Goal: Task Accomplishment & Management: Manage account settings

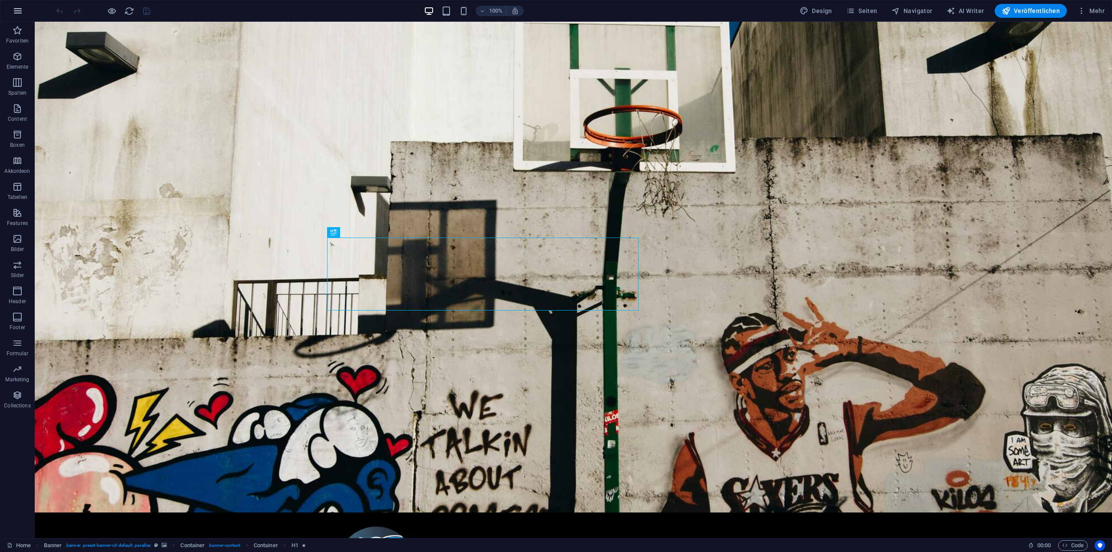
click at [23, 7] on icon "button" at bounding box center [18, 11] width 10 height 10
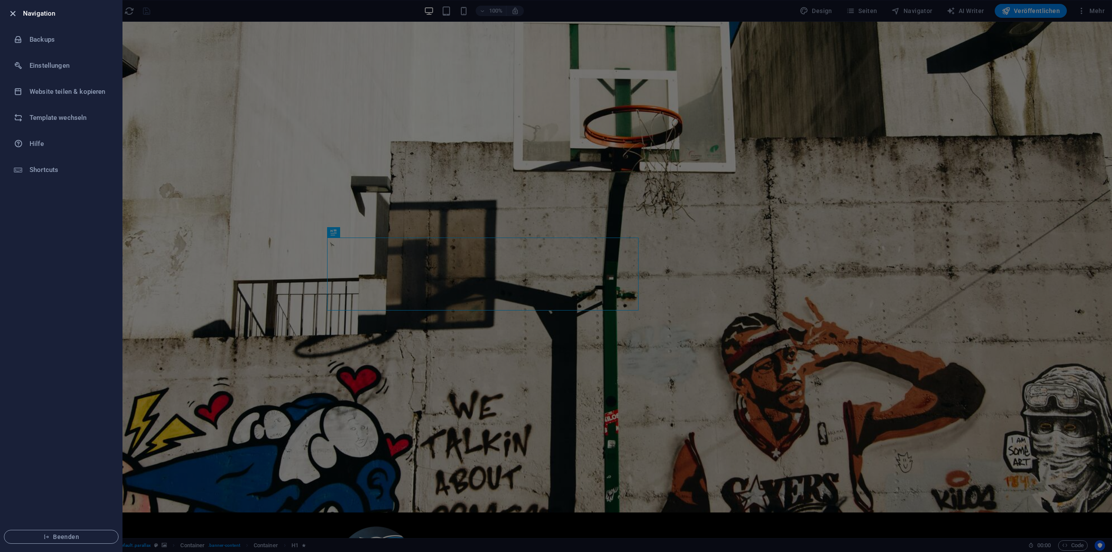
click at [11, 17] on icon "button" at bounding box center [13, 14] width 10 height 10
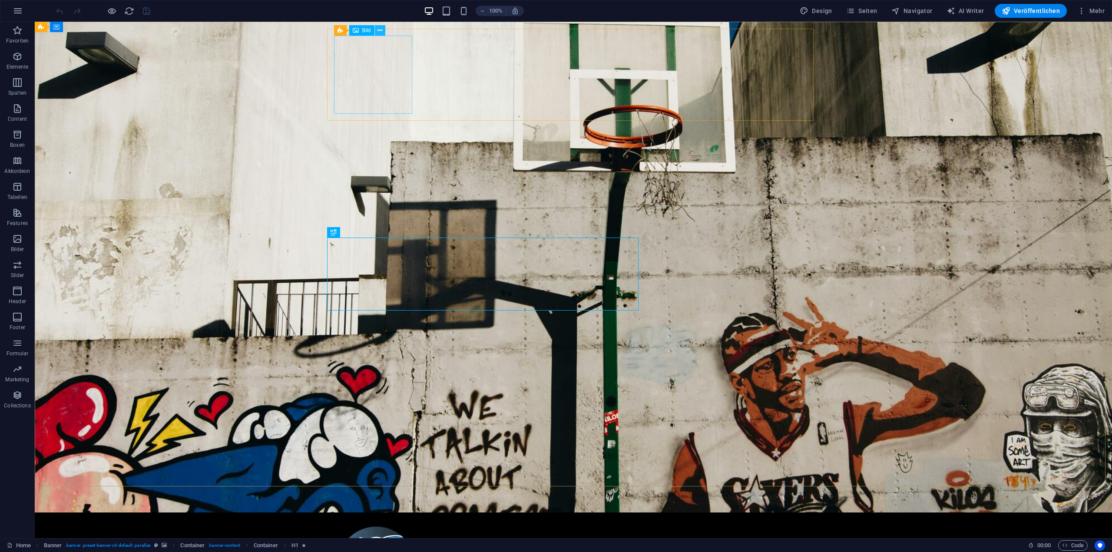
click at [379, 30] on icon at bounding box center [379, 30] width 5 height 9
select select "px"
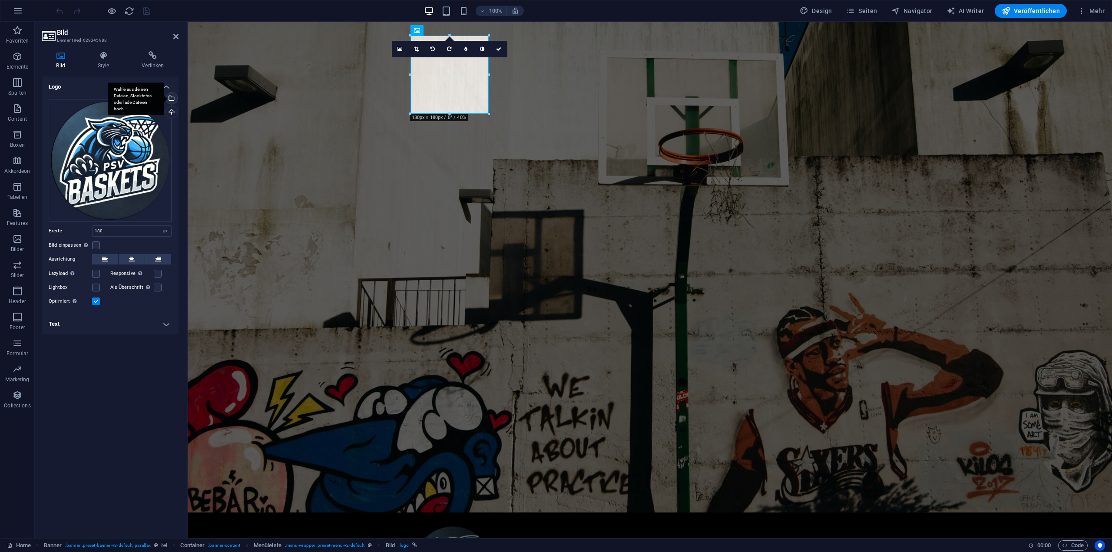
click at [173, 99] on div "Wähle aus deinen Dateien, Stockfotos oder lade Dateien hoch" at bounding box center [170, 99] width 13 height 13
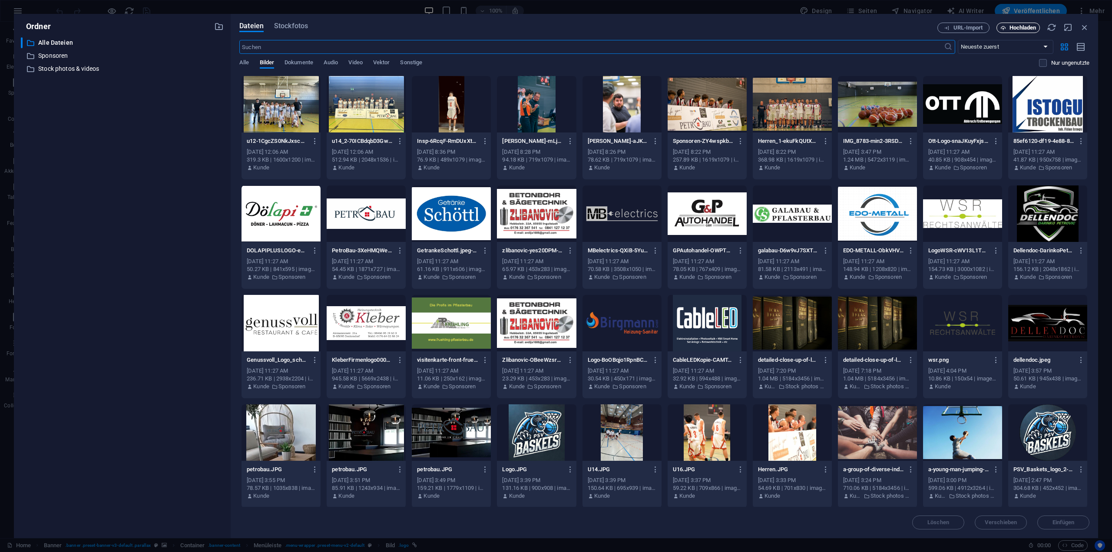
click at [1026, 30] on span "Hochladen" at bounding box center [1023, 27] width 27 height 5
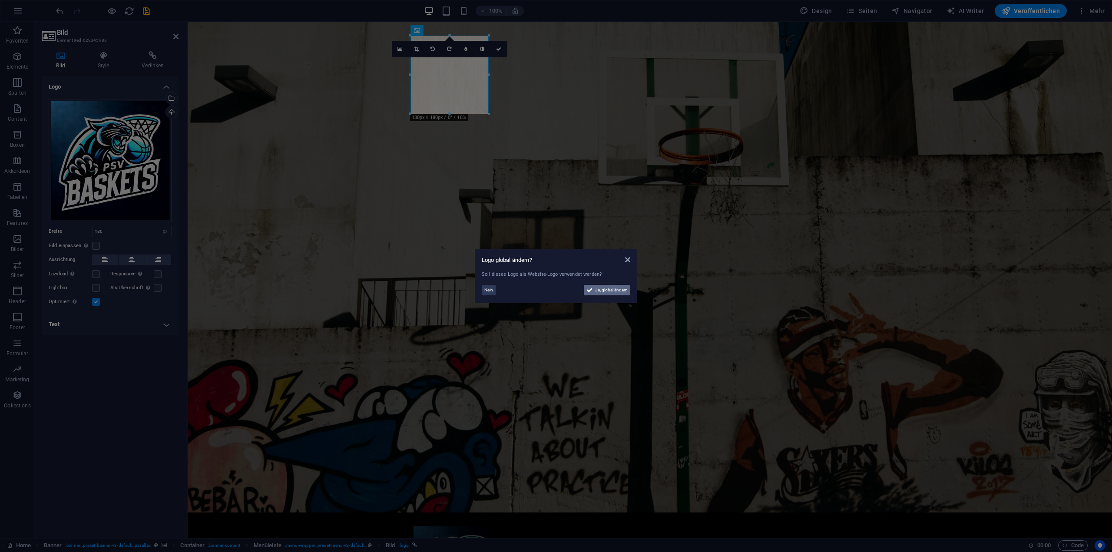
click at [615, 290] on span "Ja, global ändern" at bounding box center [611, 290] width 33 height 10
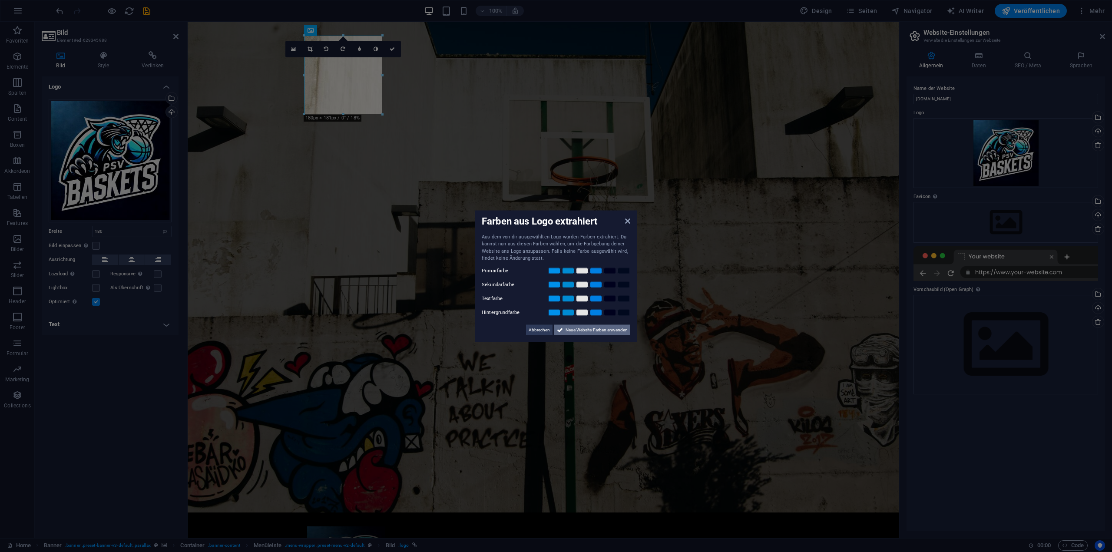
click at [609, 331] on span "Neue Website-Farben anwenden" at bounding box center [597, 329] width 62 height 10
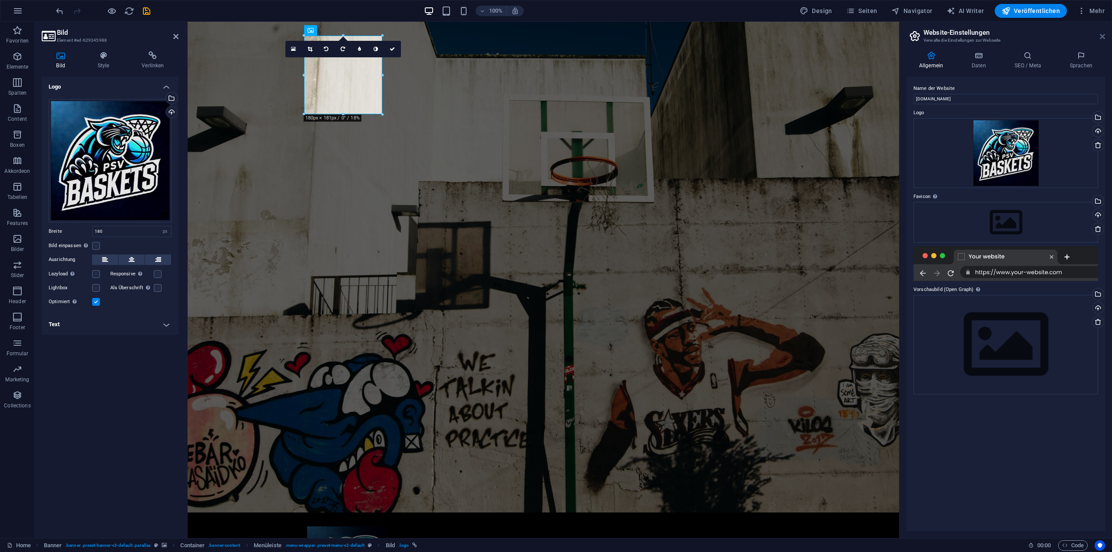
drag, startPoint x: 1104, startPoint y: 34, endPoint x: 780, endPoint y: 55, distance: 324.7
click at [1104, 35] on icon at bounding box center [1102, 36] width 5 height 7
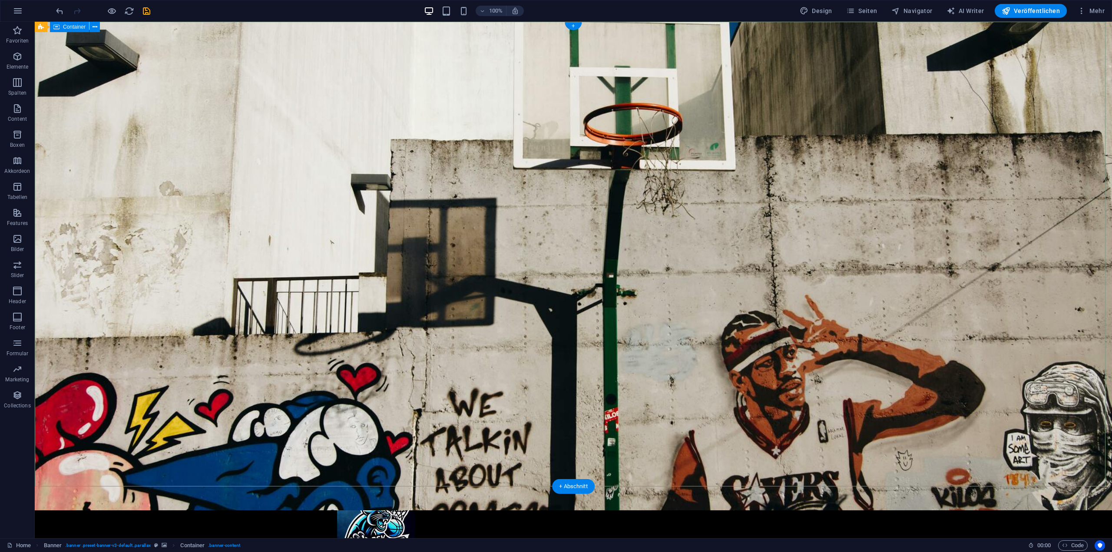
scroll to position [217, 0]
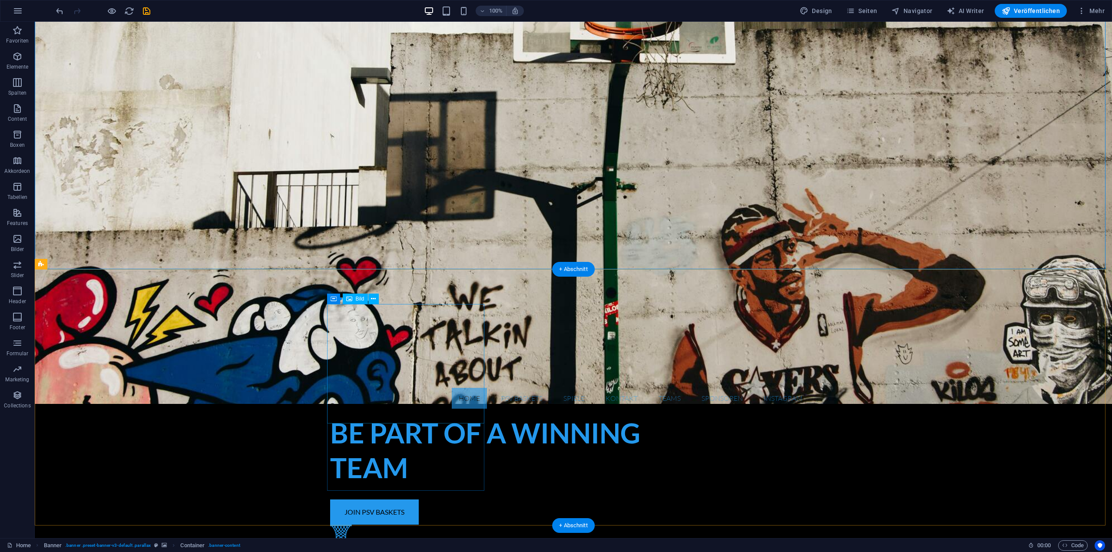
select select "px"
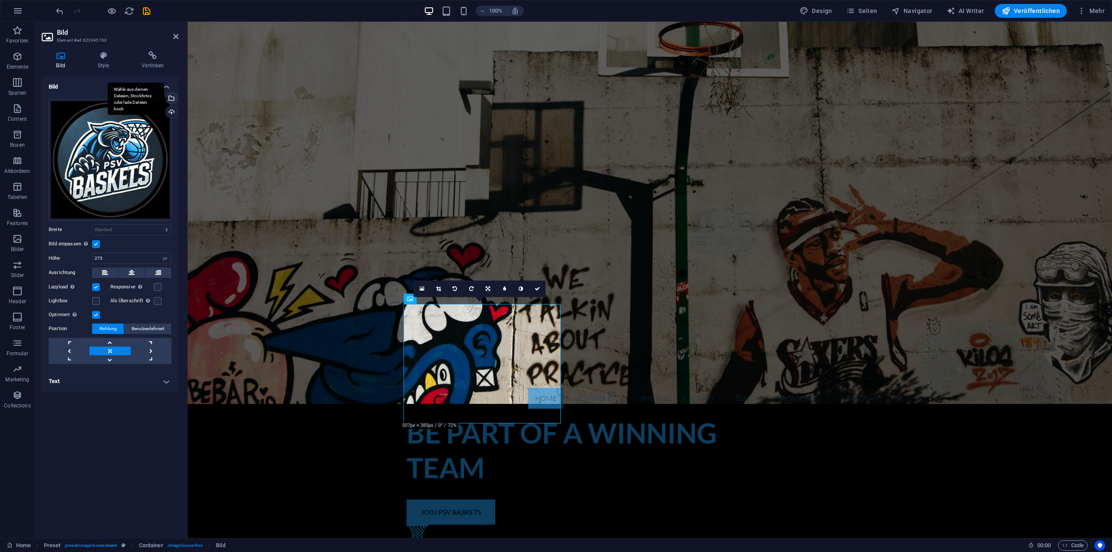
click at [172, 97] on div "Wähle aus deinen Dateien, Stockfotos oder lade Dateien hoch" at bounding box center [170, 99] width 13 height 13
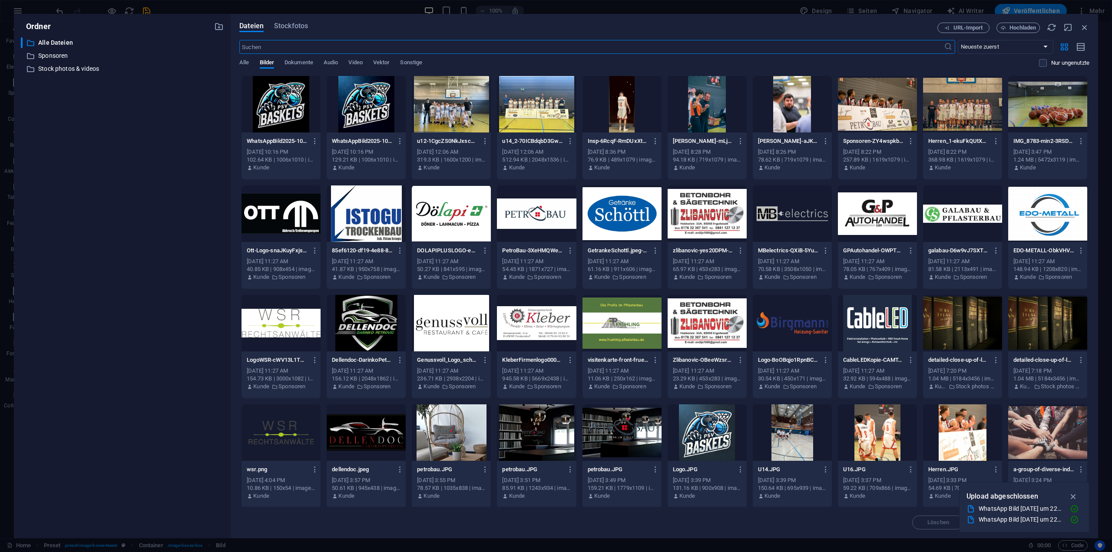
click at [373, 99] on div at bounding box center [366, 104] width 79 height 56
click at [373, 99] on div "1" at bounding box center [366, 104] width 79 height 56
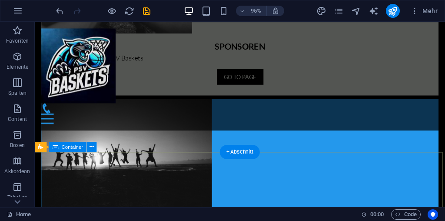
scroll to position [762, 0]
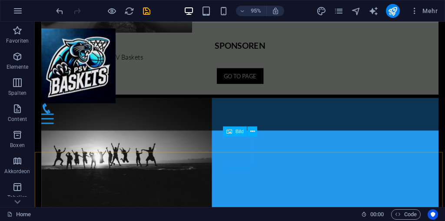
click at [238, 131] on span "Bild" at bounding box center [239, 131] width 8 height 5
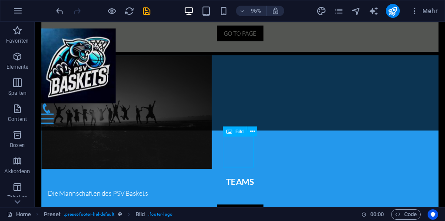
select select "px"
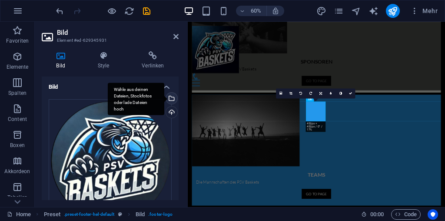
click at [172, 98] on div "Wähle aus deinen Dateien, Stockfotos oder lade Dateien hoch" at bounding box center [170, 99] width 13 height 13
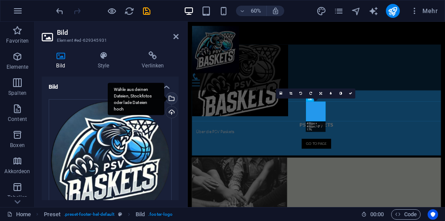
scroll to position [758, 0]
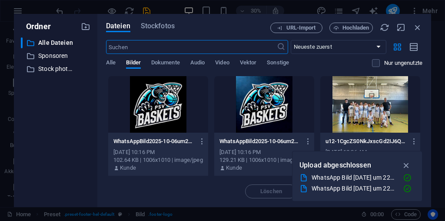
click at [170, 99] on div at bounding box center [158, 104] width 100 height 56
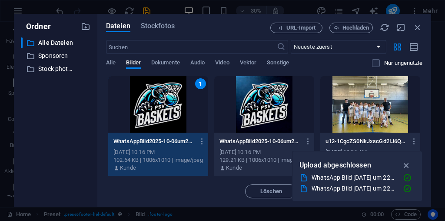
click at [170, 99] on div "1" at bounding box center [158, 104] width 100 height 56
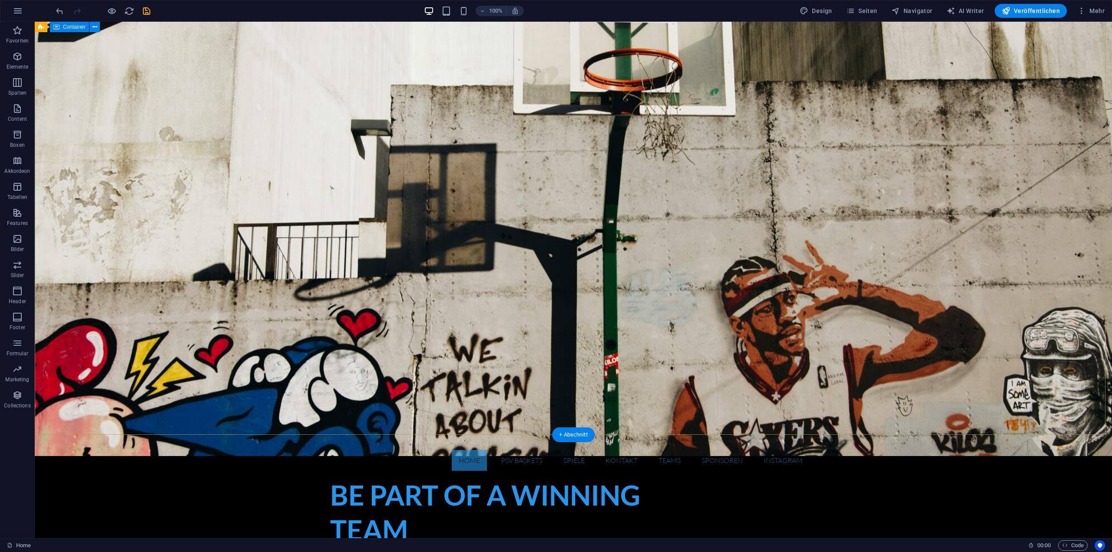
scroll to position [23, 0]
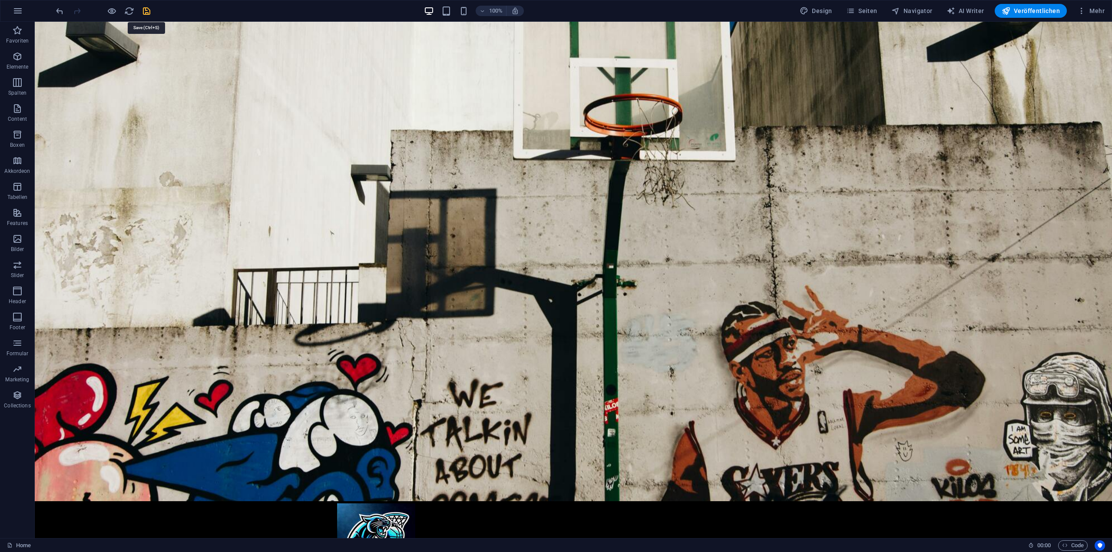
click at [147, 12] on icon "save" at bounding box center [147, 11] width 10 height 10
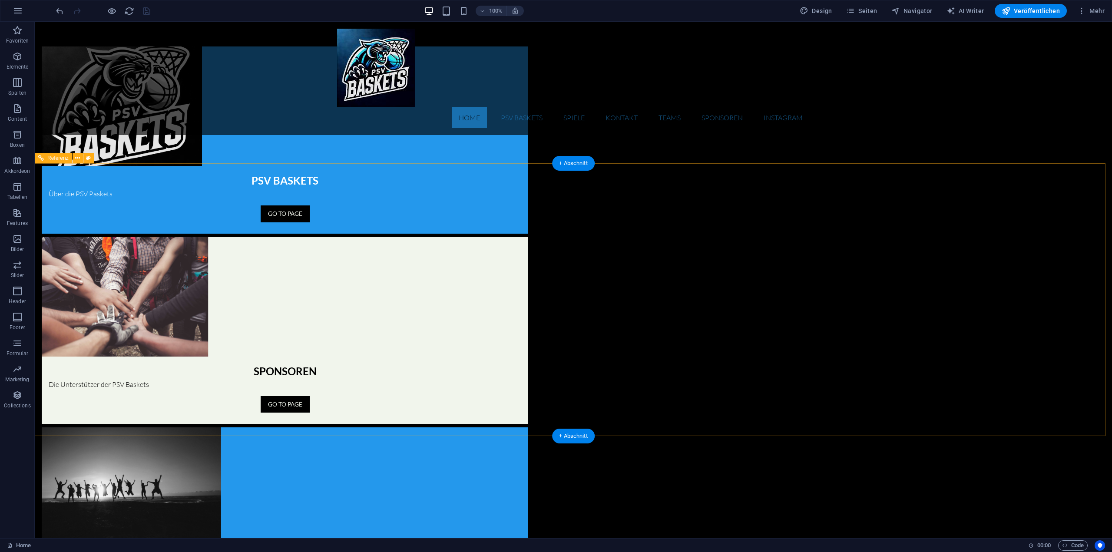
scroll to position [762, 0]
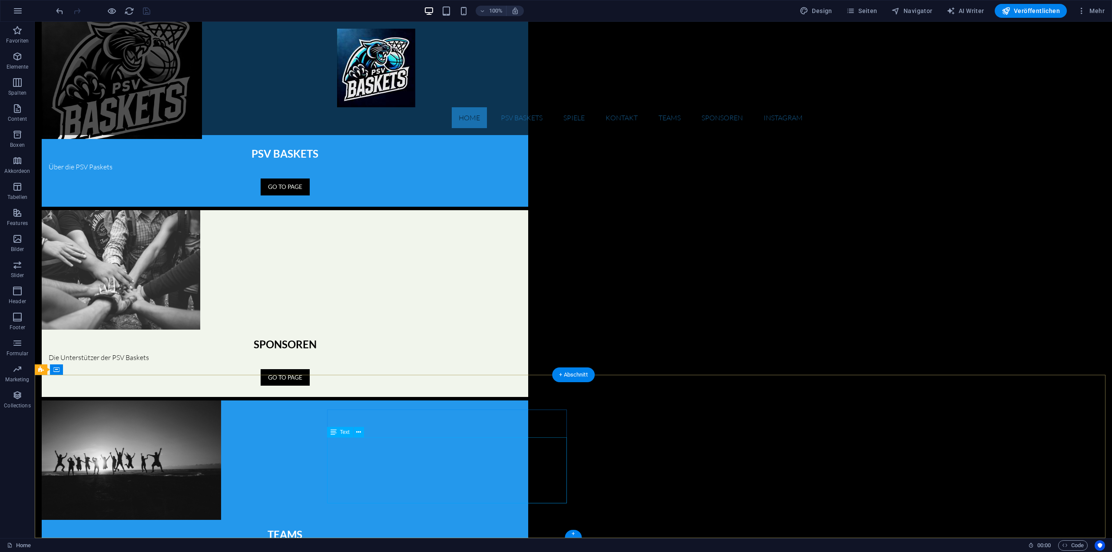
drag, startPoint x: 362, startPoint y: 461, endPoint x: 208, endPoint y: 461, distance: 153.8
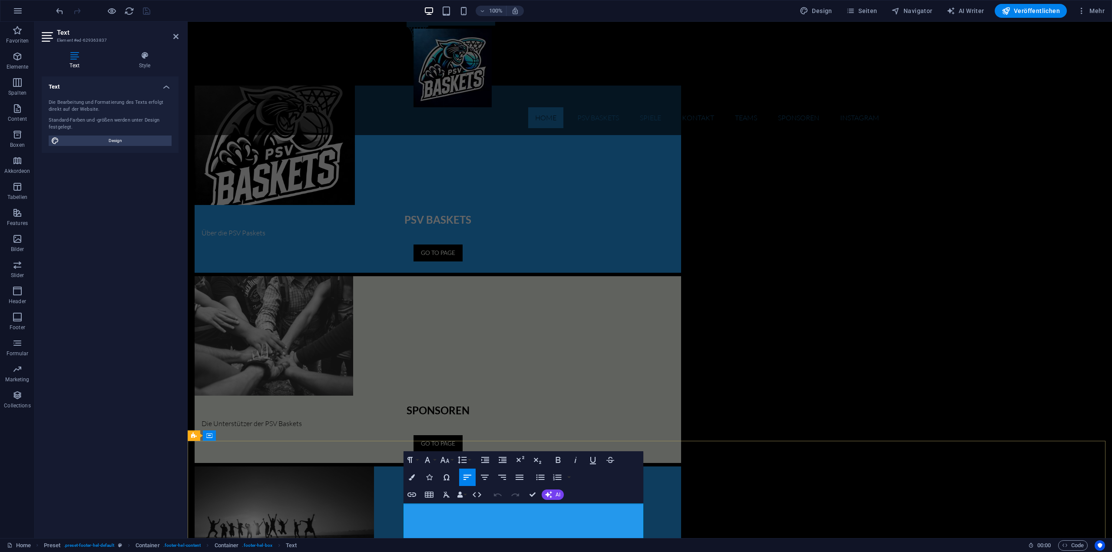
drag, startPoint x: 465, startPoint y: 523, endPoint x: 407, endPoint y: 520, distance: 58.7
drag, startPoint x: 533, startPoint y: 497, endPoint x: 499, endPoint y: 475, distance: 40.5
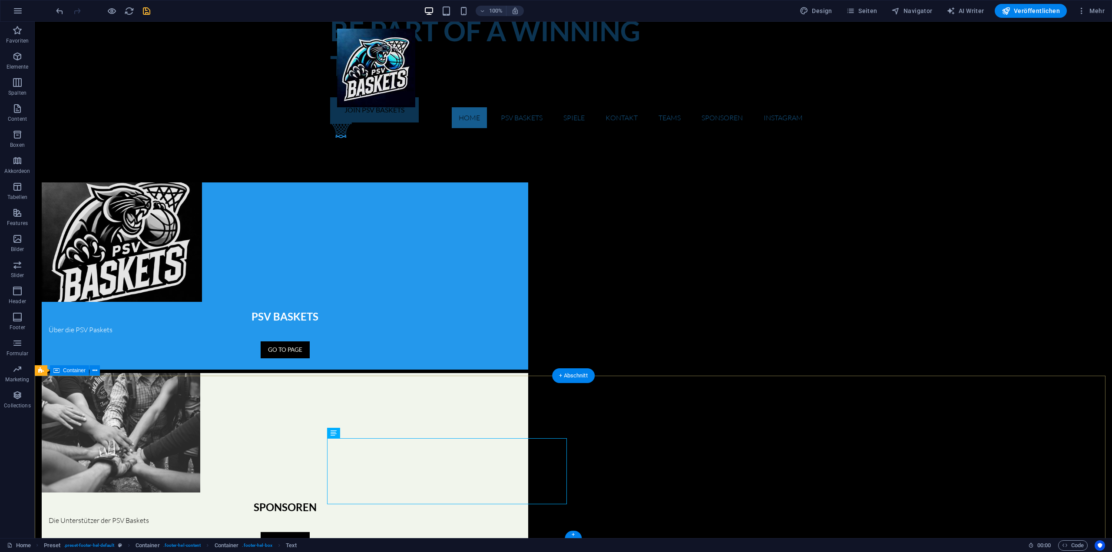
scroll to position [588, 0]
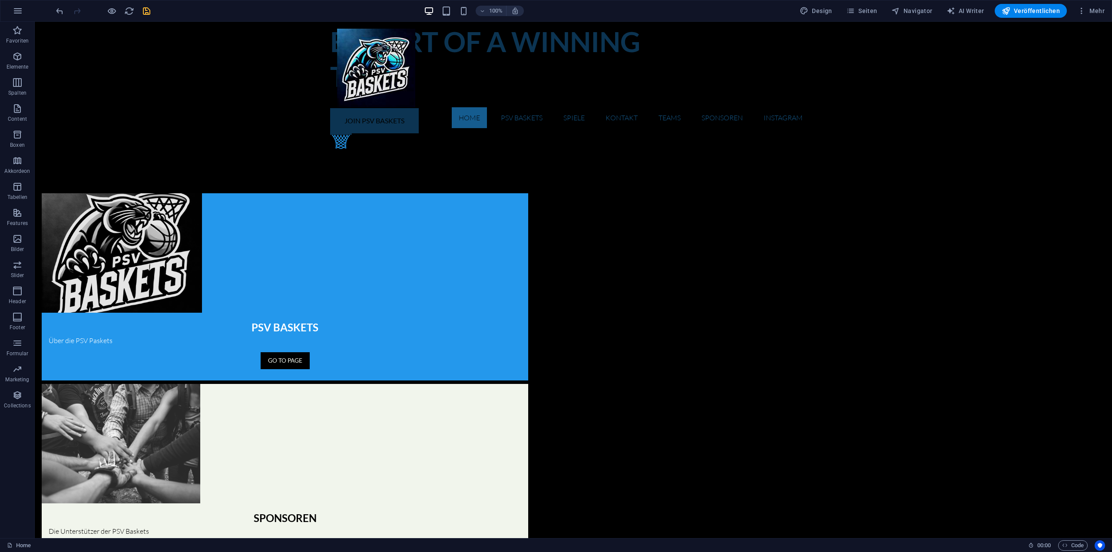
click at [152, 13] on div "100% Design Seiten Navigator AI Writer Veröffentlichen Mehr" at bounding box center [581, 11] width 1054 height 14
click at [149, 14] on icon "save" at bounding box center [147, 11] width 10 height 10
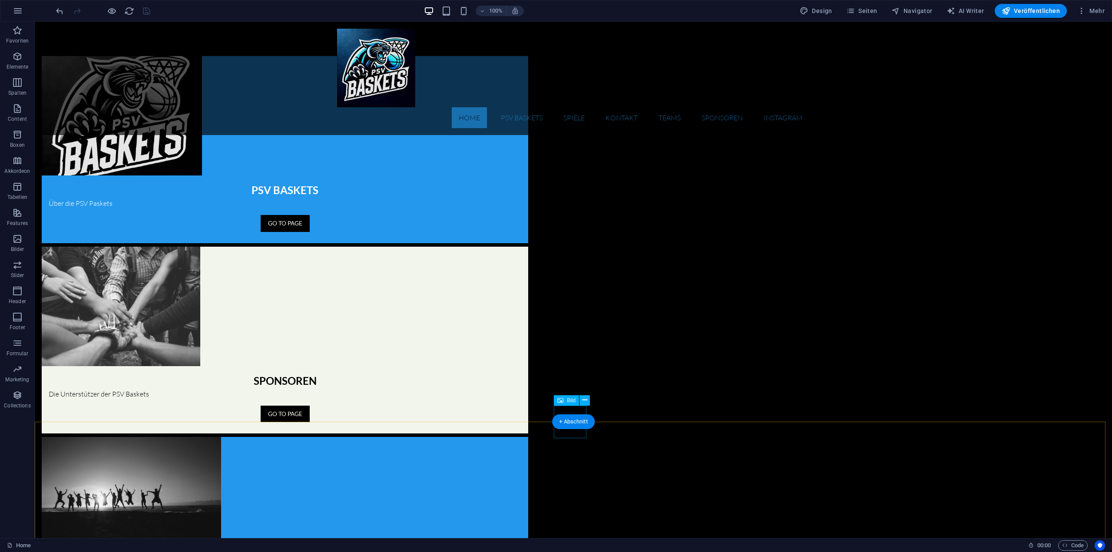
scroll to position [762, 0]
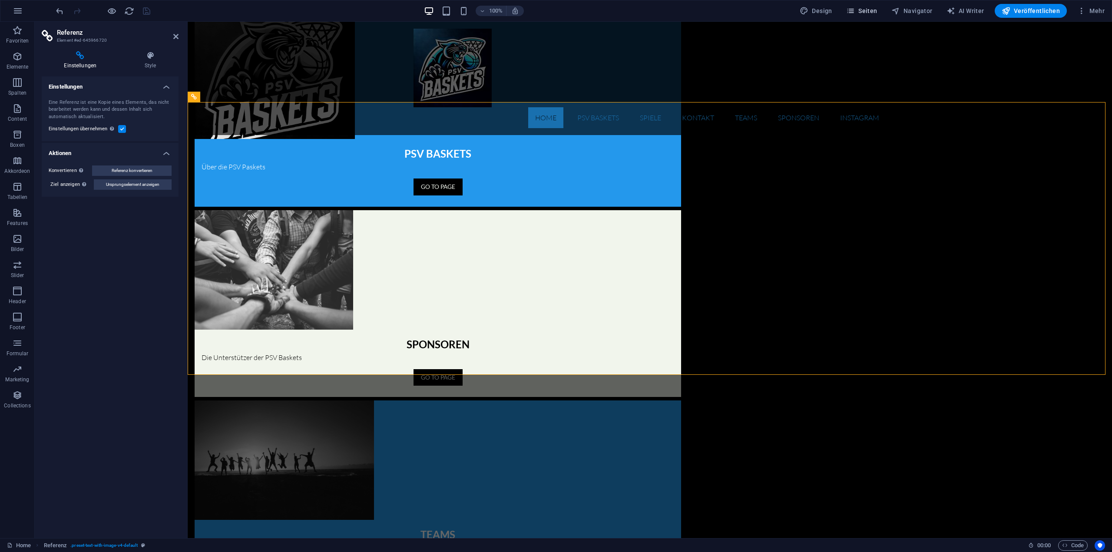
click at [854, 15] on icon "button" at bounding box center [850, 11] width 9 height 9
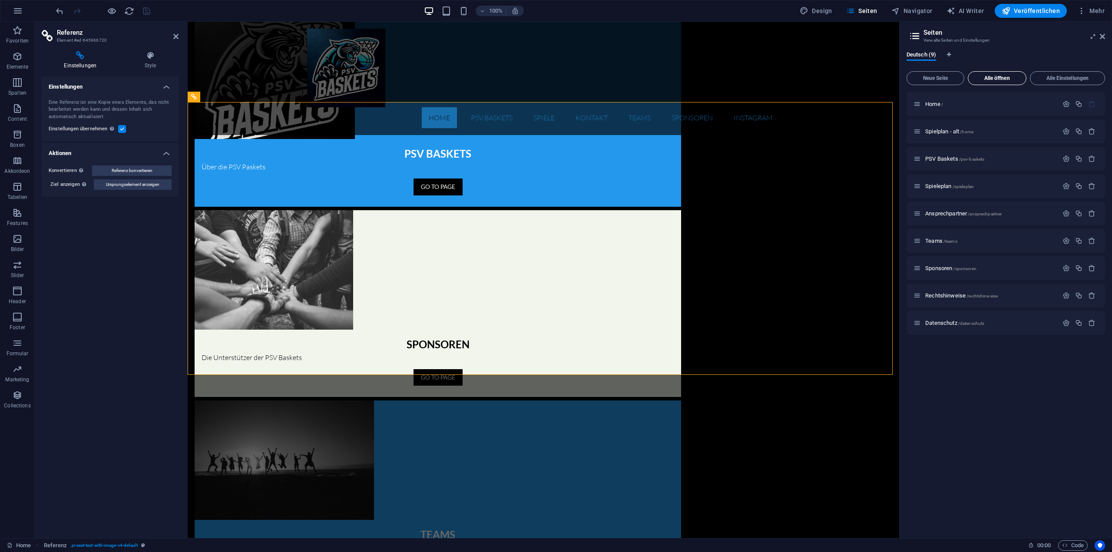
click at [998, 76] on span "Alle öffnen" at bounding box center [997, 78] width 51 height 5
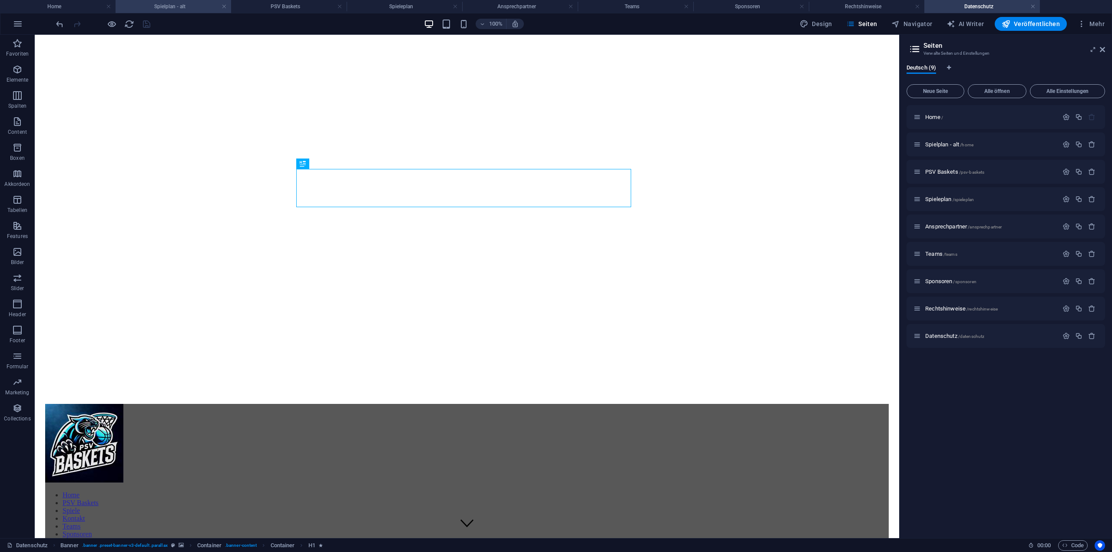
scroll to position [0, 0]
click at [192, 2] on h4 "Spielplan - alt" at bounding box center [174, 7] width 116 height 10
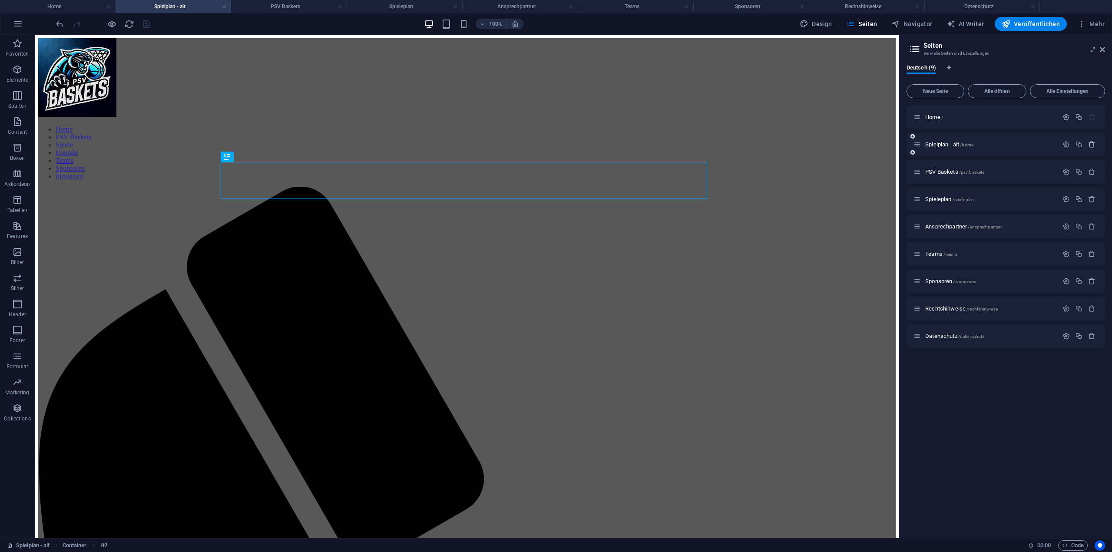
click at [1090, 145] on icon "button" at bounding box center [1091, 144] width 7 height 7
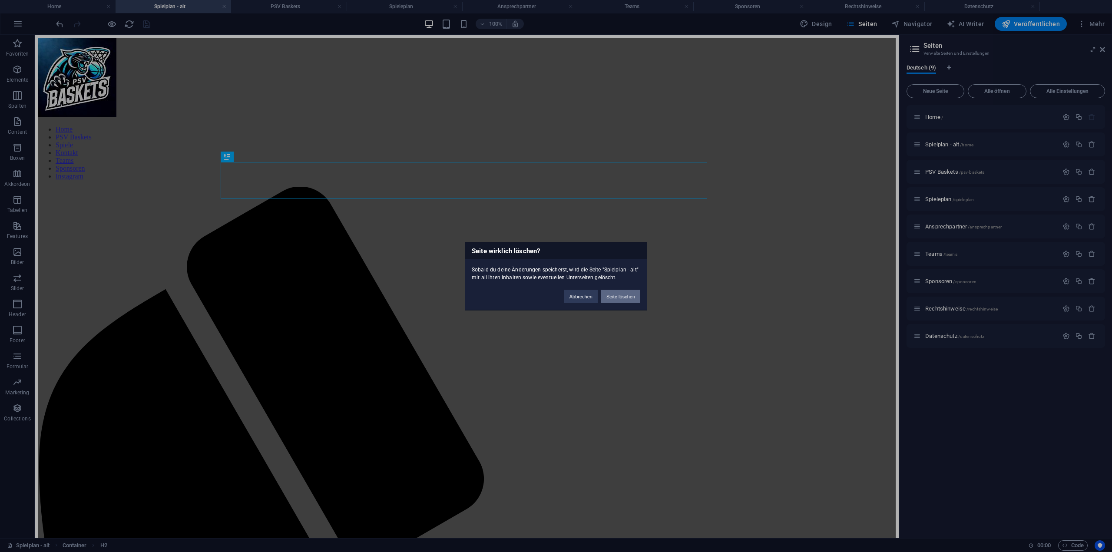
click at [618, 297] on button "Seite löschen" at bounding box center [620, 296] width 39 height 13
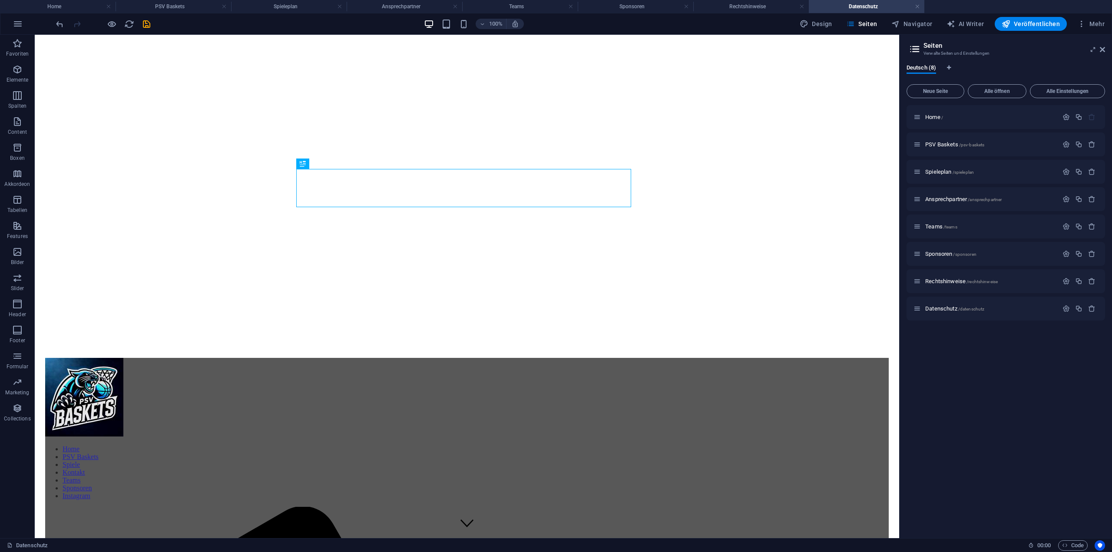
click at [153, 27] on div "100% Design Seiten Navigator AI Writer Veröffentlichen Mehr" at bounding box center [581, 24] width 1054 height 14
click at [150, 28] on icon "save" at bounding box center [147, 24] width 10 height 10
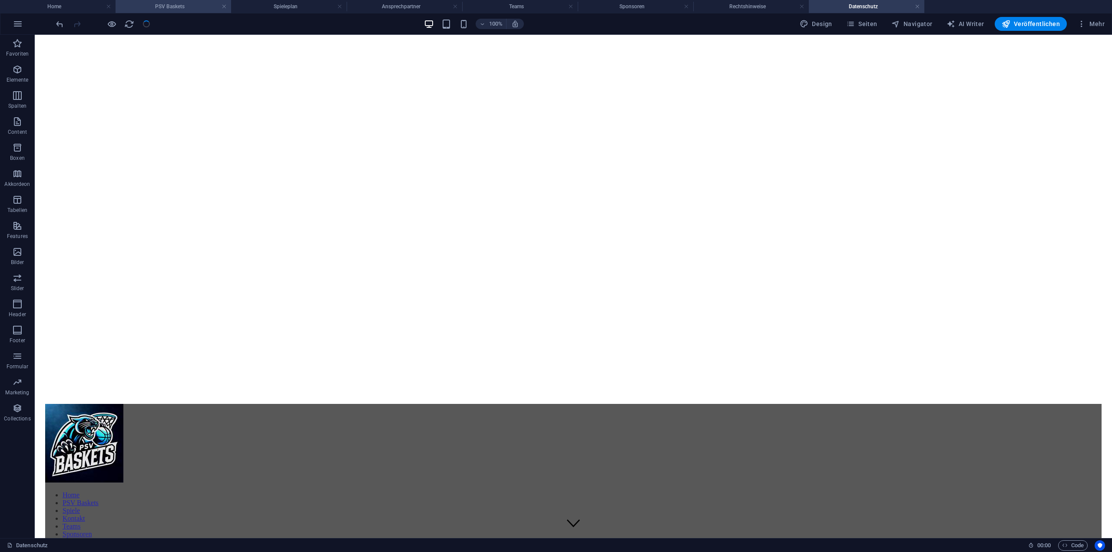
click at [166, 7] on h4 "PSV Baskets" at bounding box center [174, 7] width 116 height 10
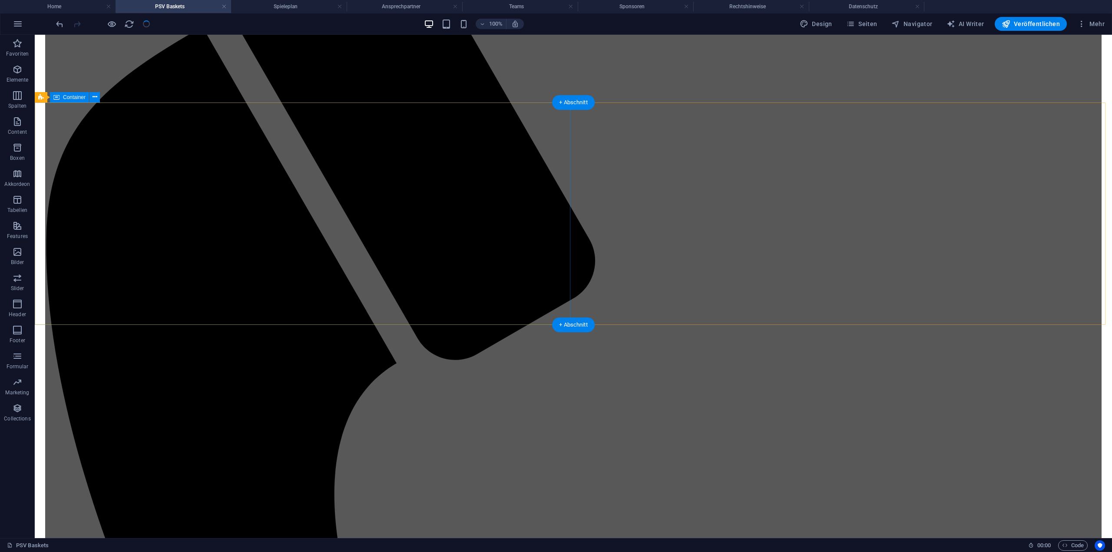
scroll to position [737, 0]
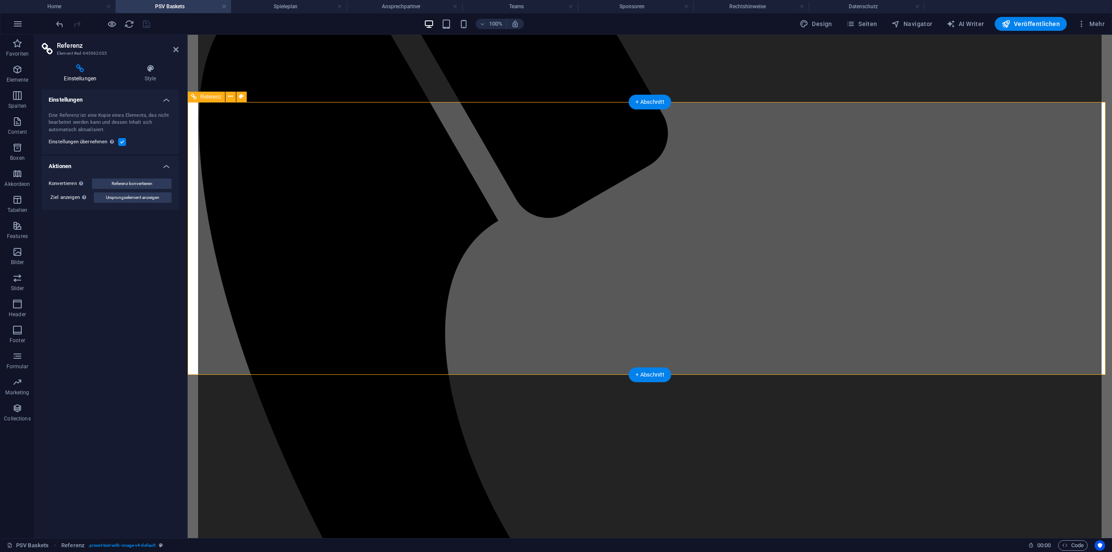
click at [315, 9] on h4 "Spieleplan" at bounding box center [289, 7] width 116 height 10
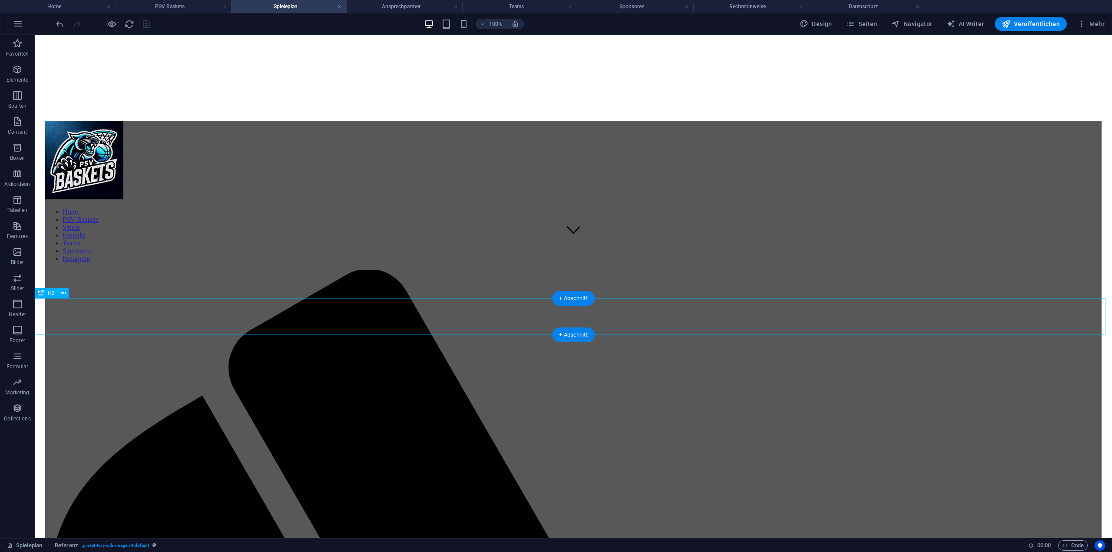
scroll to position [295, 0]
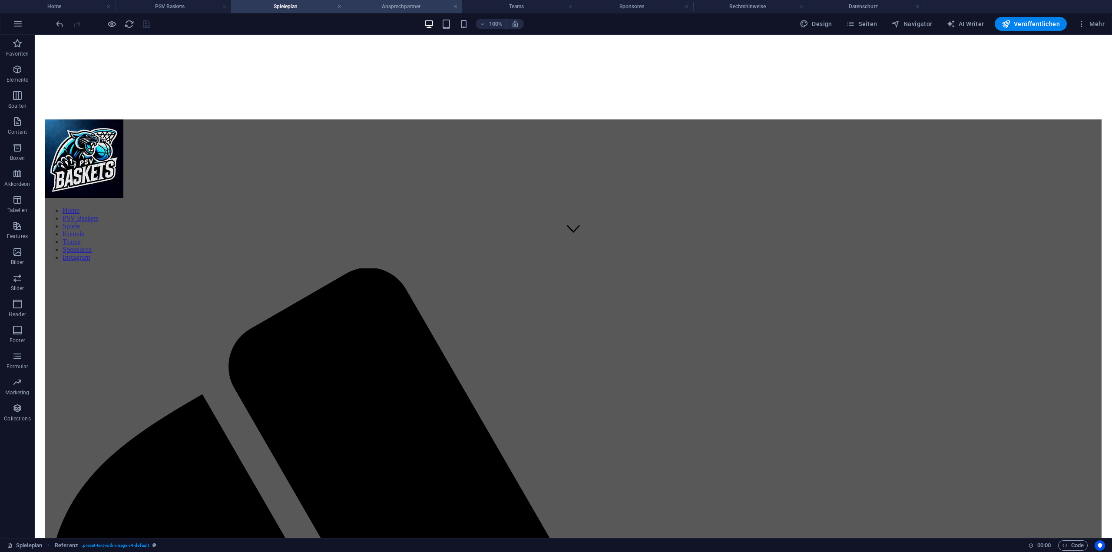
click at [377, 7] on h4 "Ansprechpartner" at bounding box center [405, 7] width 116 height 10
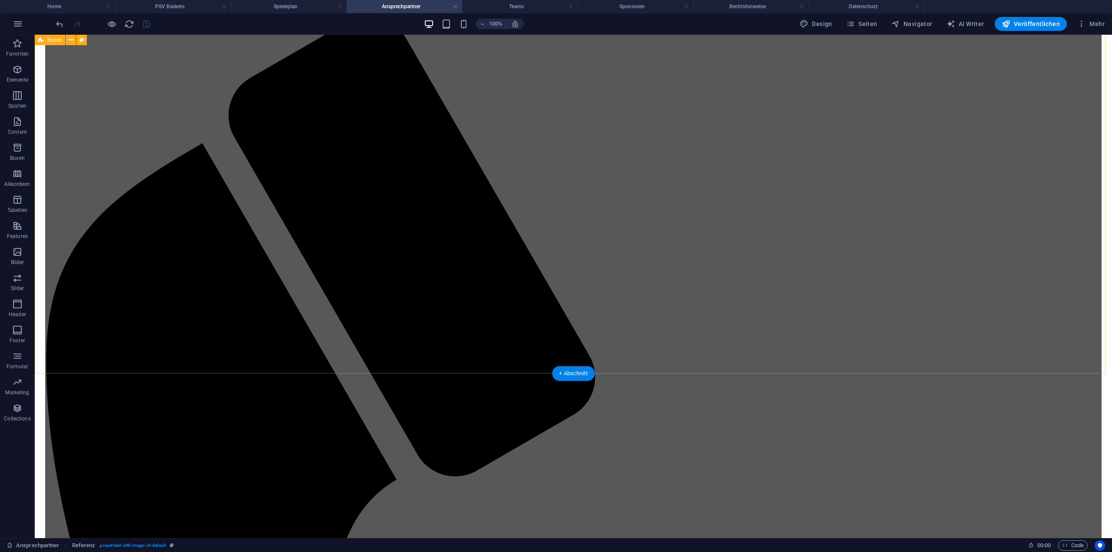
scroll to position [542, 0]
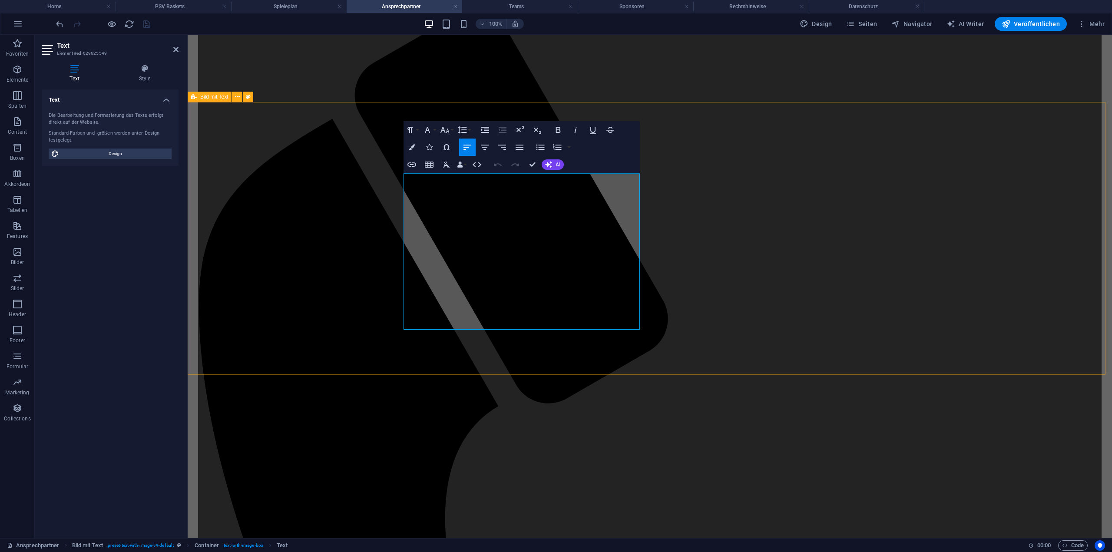
drag, startPoint x: 455, startPoint y: 272, endPoint x: 441, endPoint y: 317, distance: 46.7
drag, startPoint x: 465, startPoint y: 260, endPoint x: 437, endPoint y: 263, distance: 27.9
drag, startPoint x: 467, startPoint y: 274, endPoint x: 399, endPoint y: 271, distance: 67.4
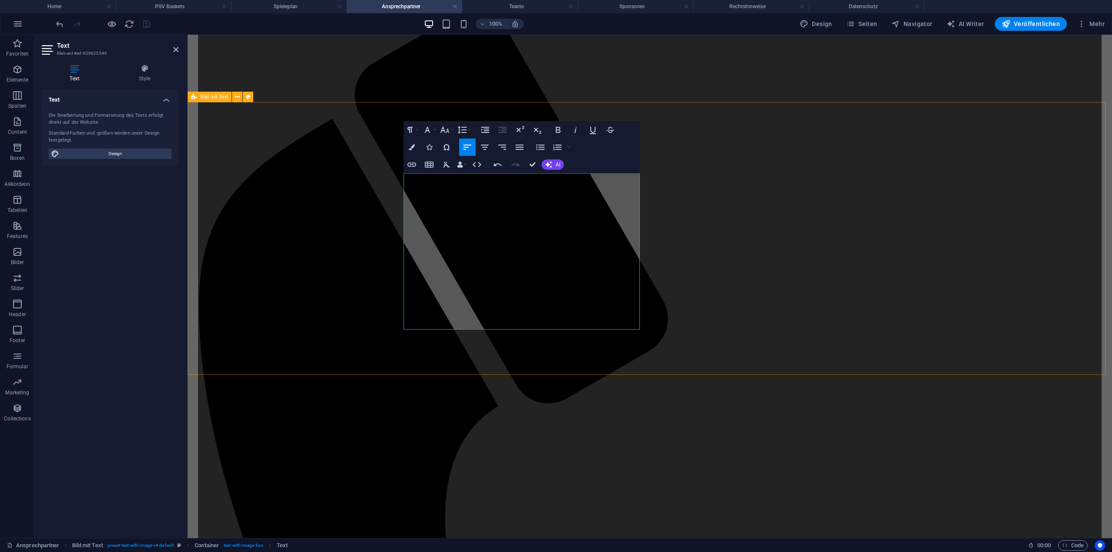
click at [416, 148] on button "Colors" at bounding box center [412, 147] width 17 height 17
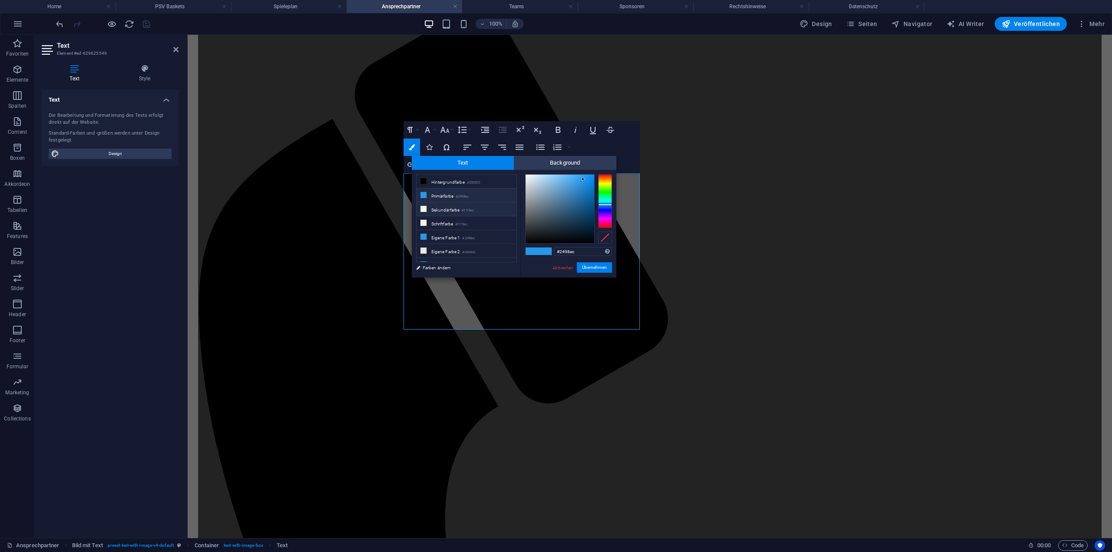
click at [424, 211] on icon at bounding box center [424, 209] width 6 height 6
type input "#f1f5ec"
click at [591, 269] on button "Übernehmen" at bounding box center [594, 267] width 35 height 10
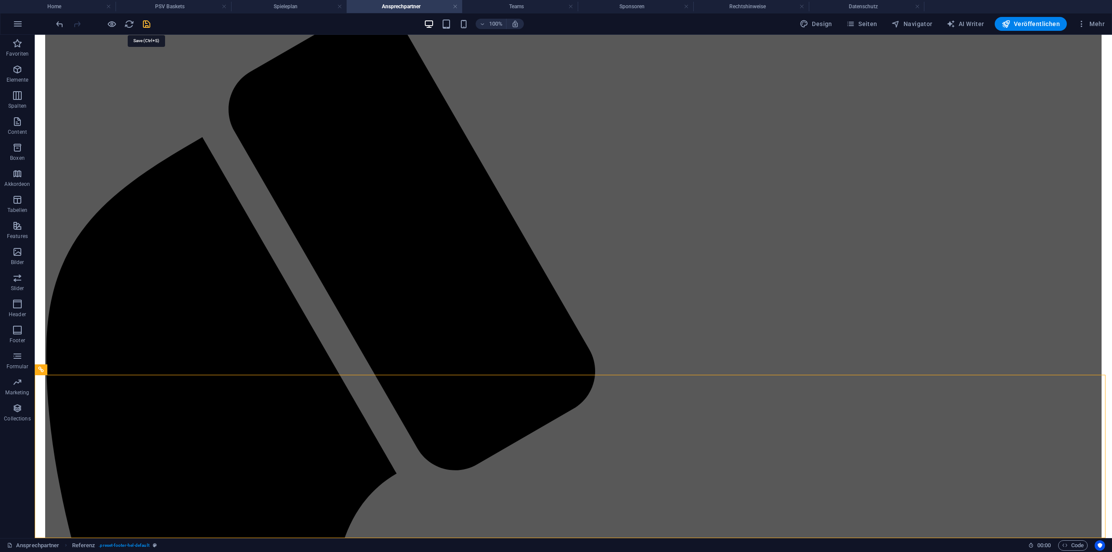
click at [149, 26] on icon "save" at bounding box center [147, 24] width 10 height 10
click at [529, 5] on h4 "Teams" at bounding box center [520, 7] width 116 height 10
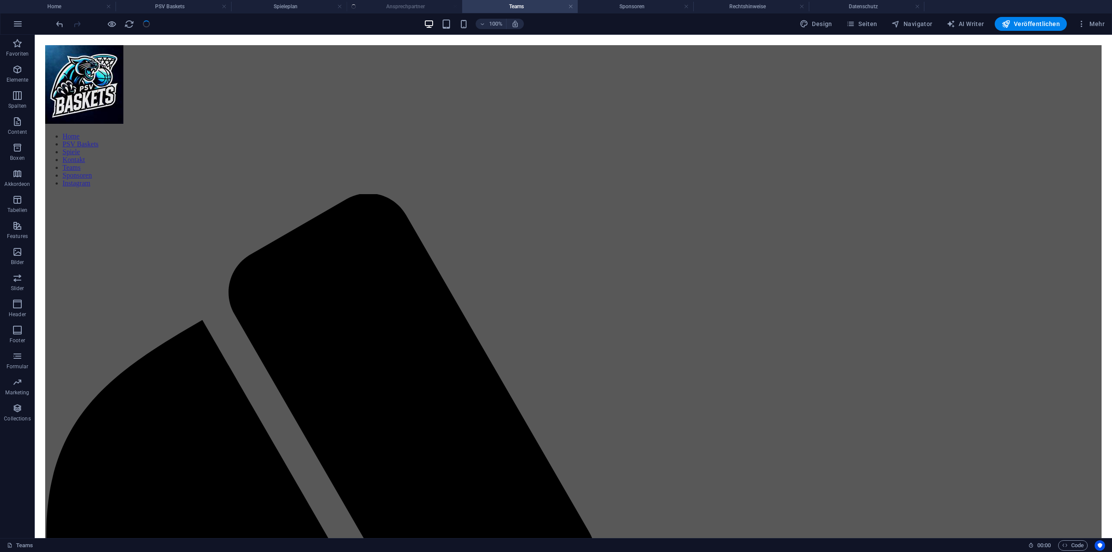
scroll to position [0, 0]
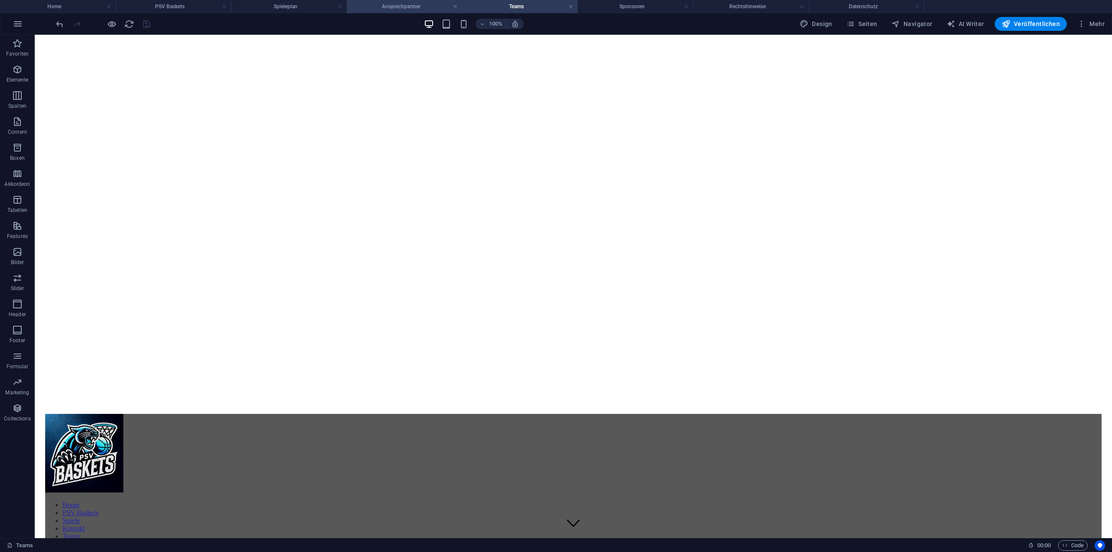
click at [401, 8] on h4 "Ansprechpartner" at bounding box center [405, 7] width 116 height 10
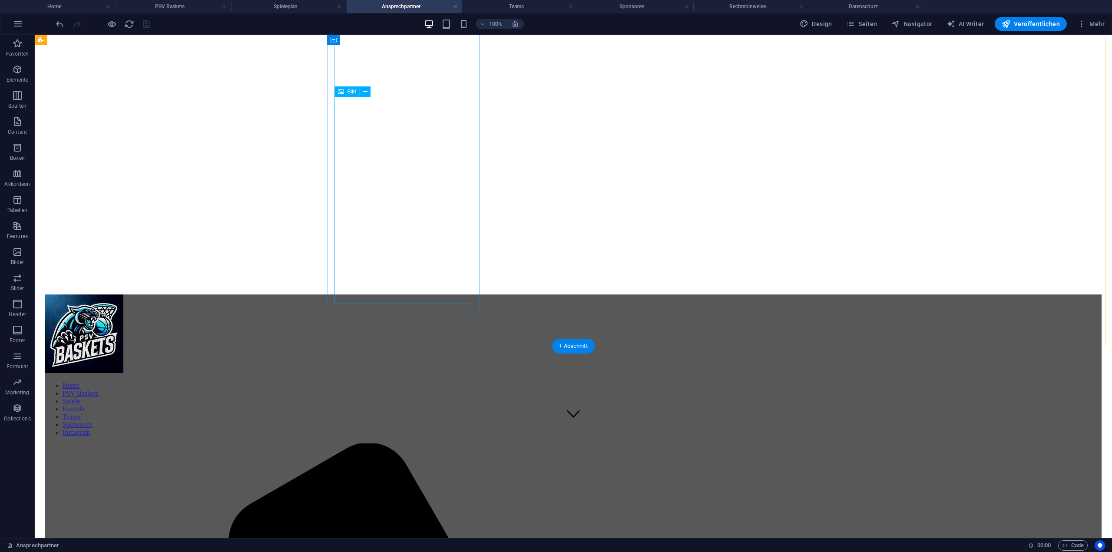
scroll to position [107, 0]
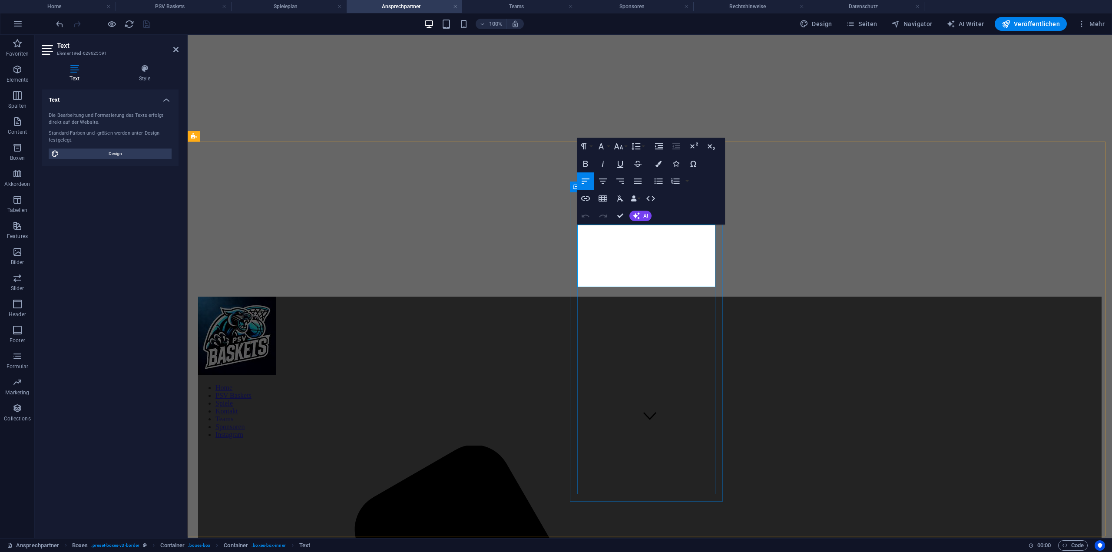
drag, startPoint x: 689, startPoint y: 232, endPoint x: 606, endPoint y: 227, distance: 82.2
copy span "[PERSON_NAME], [PERSON_NAME] und [PERSON_NAME]"
click at [512, 8] on h4 "Teams" at bounding box center [520, 7] width 116 height 10
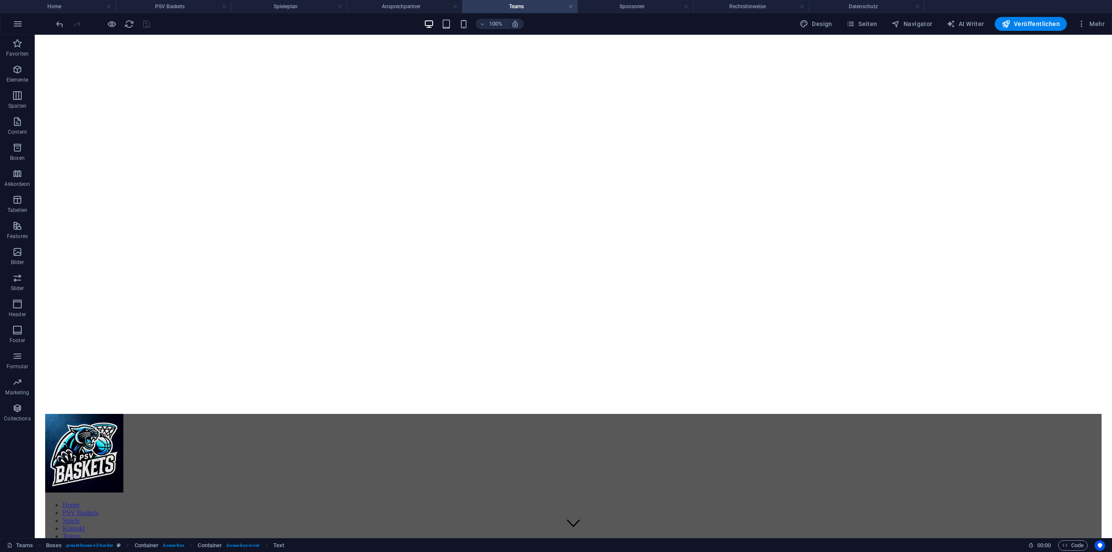
scroll to position [0, 0]
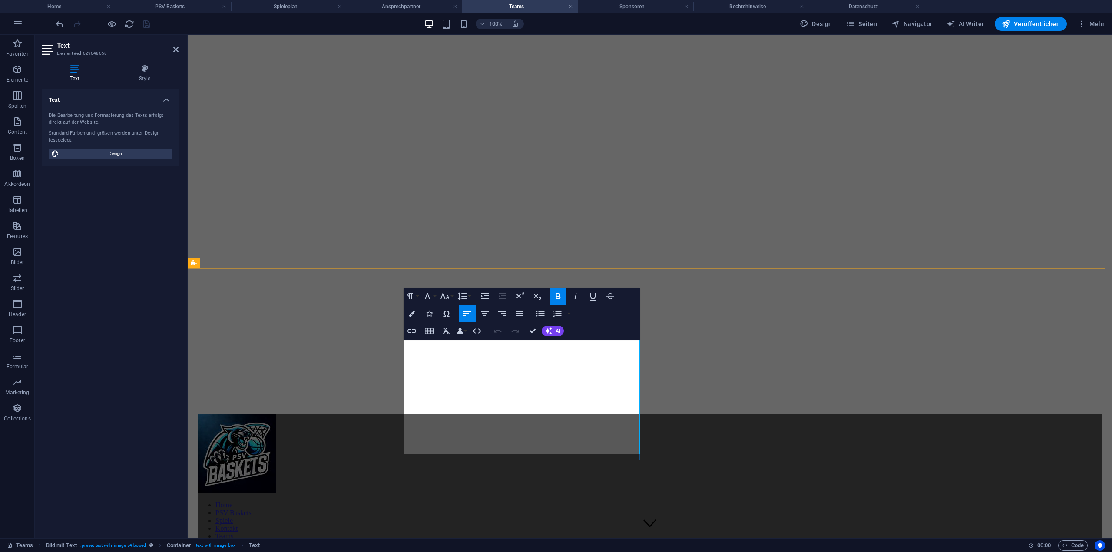
drag, startPoint x: 445, startPoint y: 355, endPoint x: 414, endPoint y: 356, distance: 31.3
drag, startPoint x: 488, startPoint y: 357, endPoint x: 405, endPoint y: 360, distance: 83.5
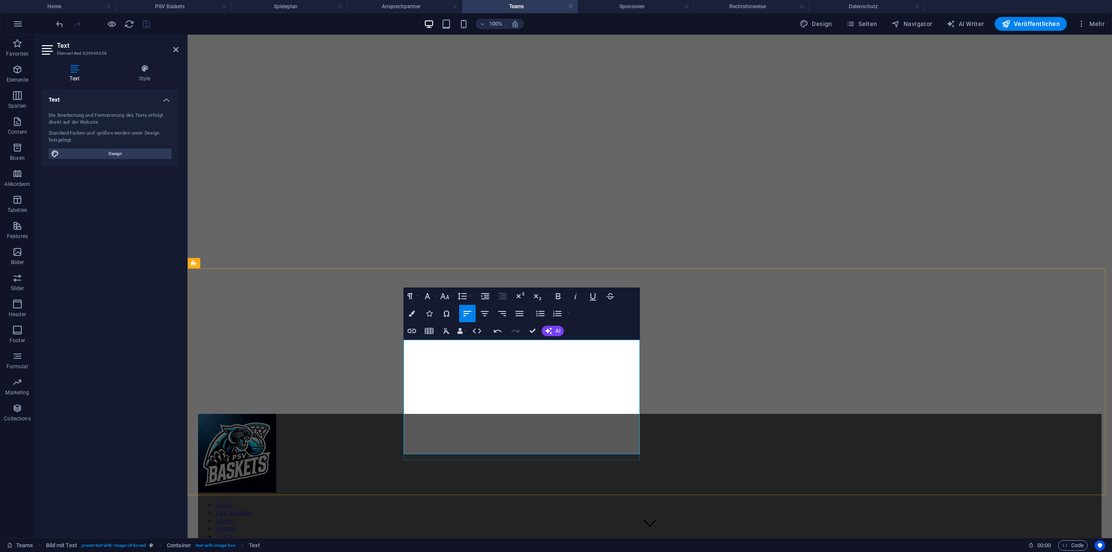
click at [58, 22] on icon "undo" at bounding box center [60, 24] width 10 height 10
click at [62, 24] on icon "undo" at bounding box center [60, 24] width 10 height 10
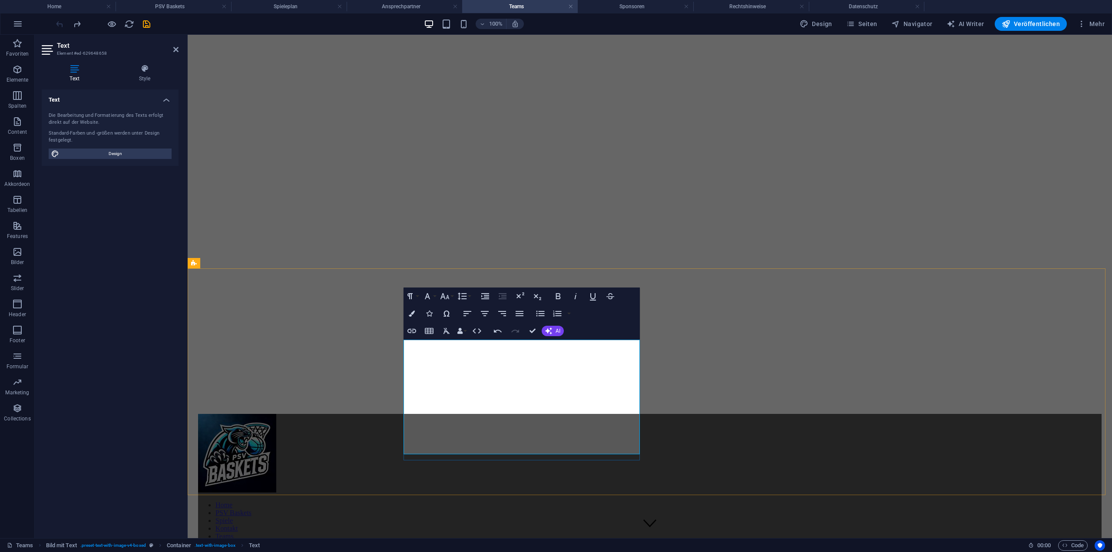
click at [62, 24] on div at bounding box center [102, 24] width 97 height 14
click at [59, 24] on div at bounding box center [102, 24] width 97 height 14
click at [81, 24] on icon "redo" at bounding box center [77, 24] width 10 height 10
click at [153, 26] on div "100% Design Seiten Navigator AI Writer Veröffentlichen Mehr" at bounding box center [581, 24] width 1054 height 14
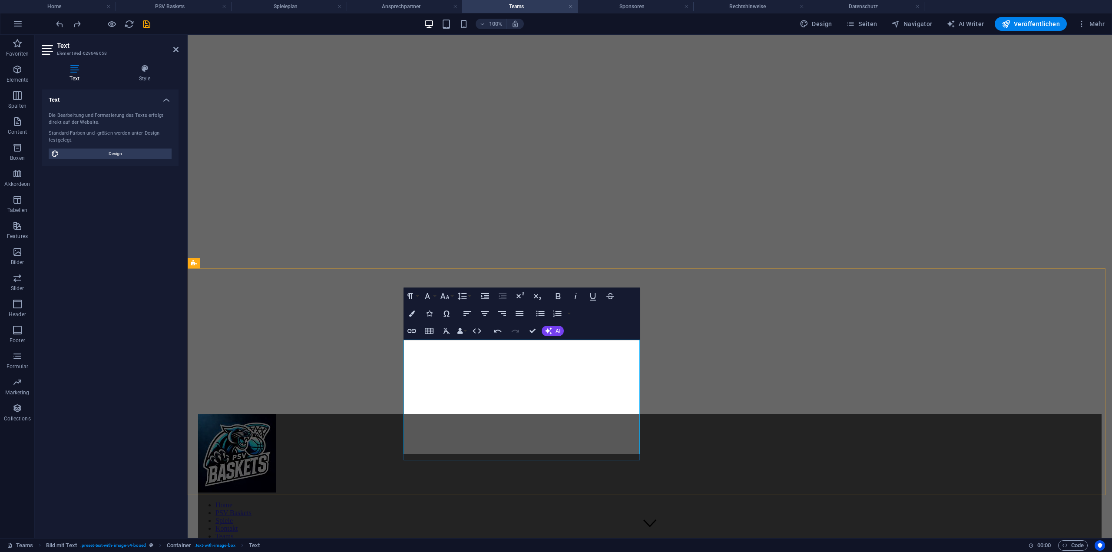
drag, startPoint x: 435, startPoint y: 357, endPoint x: 395, endPoint y: 354, distance: 39.6
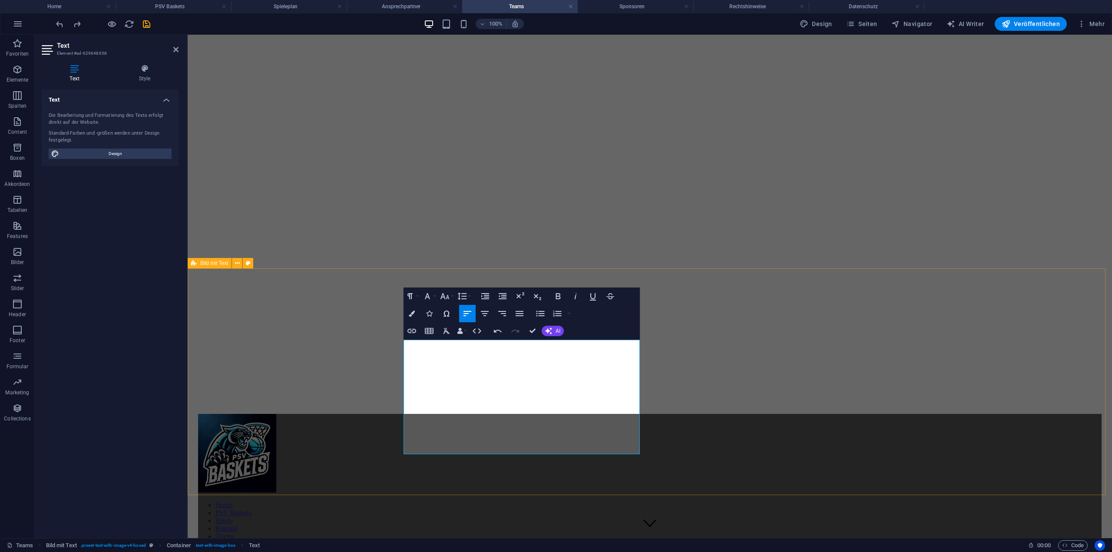
drag, startPoint x: 412, startPoint y: 378, endPoint x: 394, endPoint y: 377, distance: 17.8
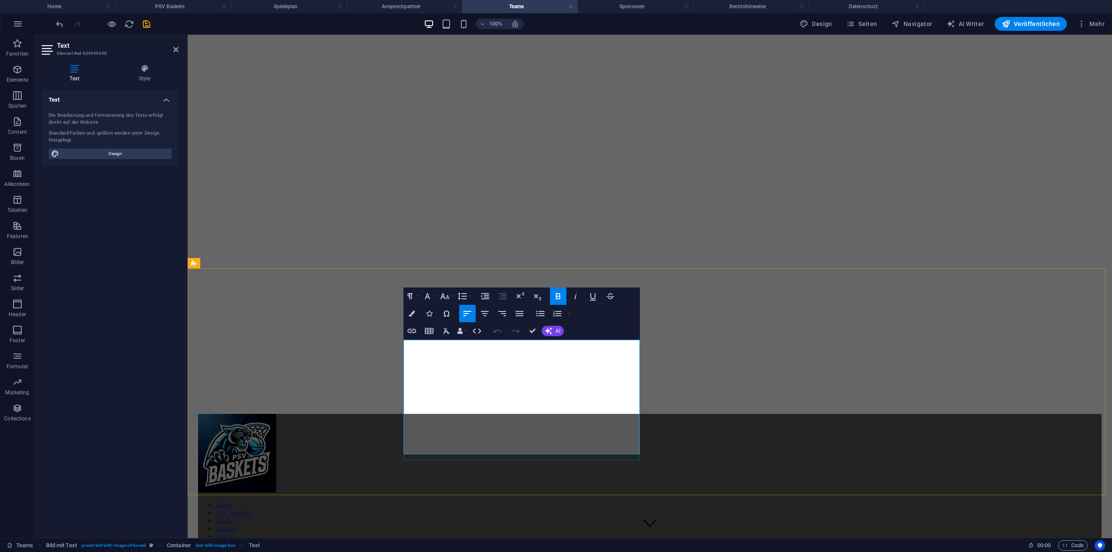
drag, startPoint x: 412, startPoint y: 355, endPoint x: 493, endPoint y: 355, distance: 80.8
drag, startPoint x: 407, startPoint y: 358, endPoint x: 412, endPoint y: 357, distance: 4.9
drag, startPoint x: 412, startPoint y: 357, endPoint x: 388, endPoint y: 356, distance: 23.9
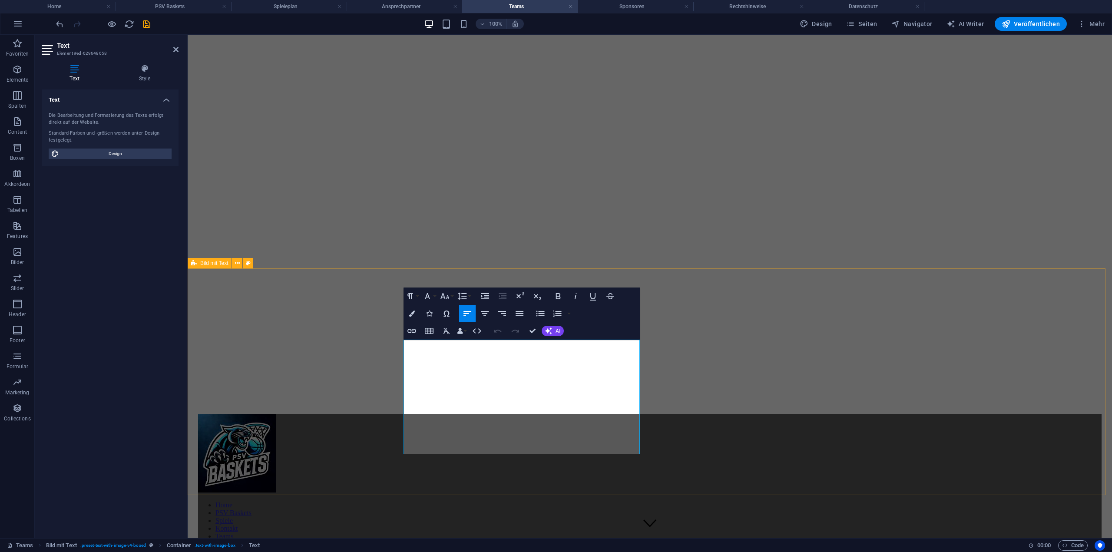
drag, startPoint x: 486, startPoint y: 357, endPoint x: 391, endPoint y: 358, distance: 95.1
click at [409, 317] on button "Colors" at bounding box center [412, 313] width 17 height 17
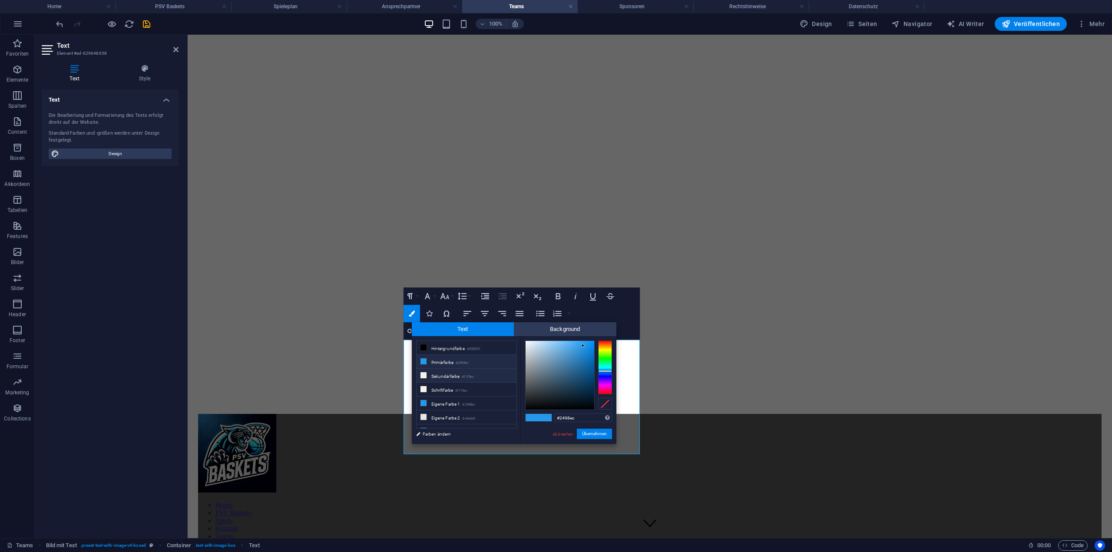
click at [426, 374] on icon at bounding box center [424, 375] width 6 height 6
type input "#f1f5ec"
click at [594, 434] on button "Übernehmen" at bounding box center [594, 434] width 35 height 10
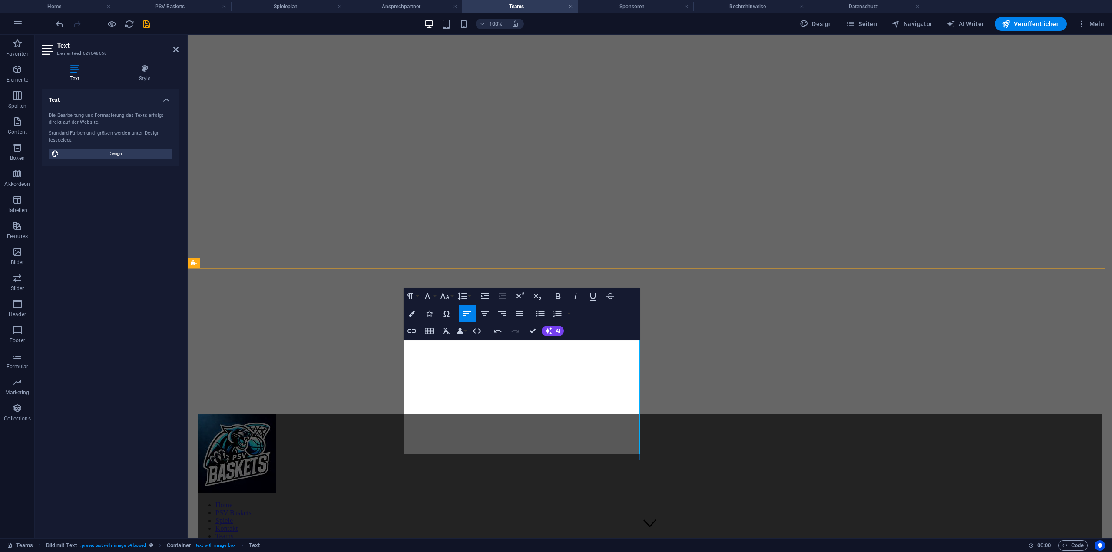
drag, startPoint x: 477, startPoint y: 358, endPoint x: 403, endPoint y: 358, distance: 74.3
click at [482, 300] on icon "button" at bounding box center [485, 296] width 10 height 10
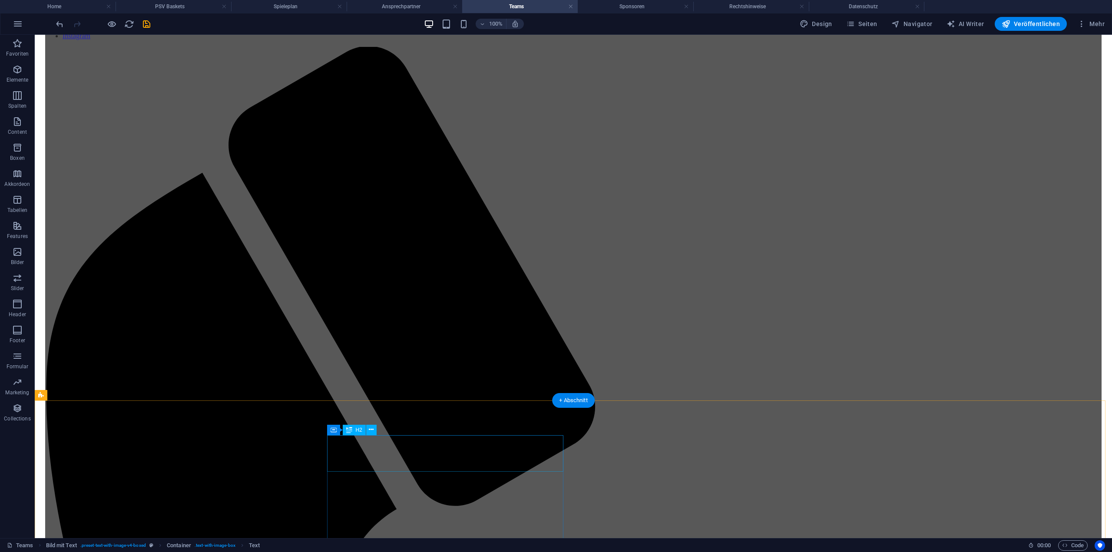
scroll to position [565, 0]
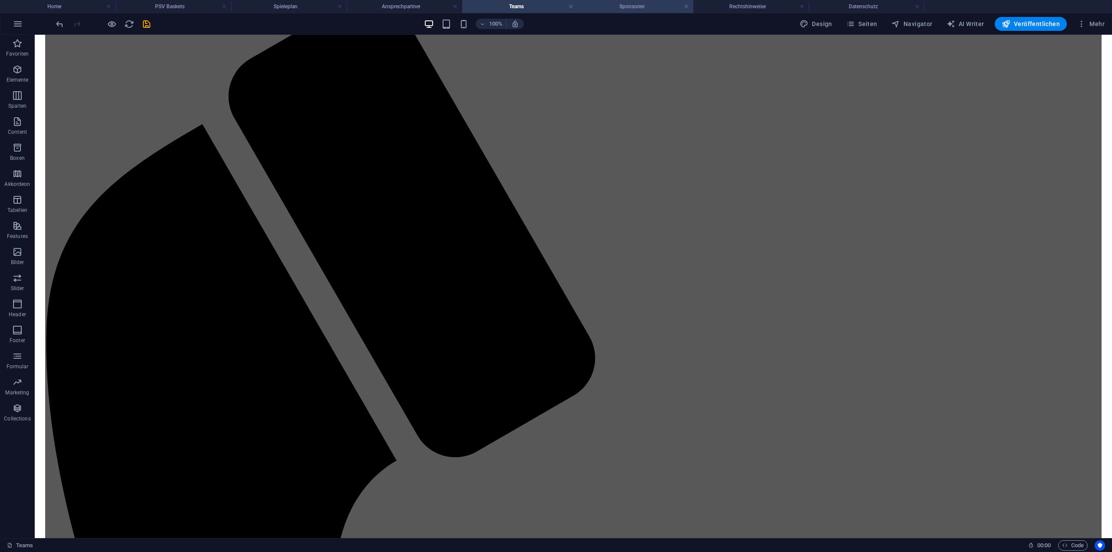
click at [649, 7] on h4 "Sponsoren" at bounding box center [636, 7] width 116 height 10
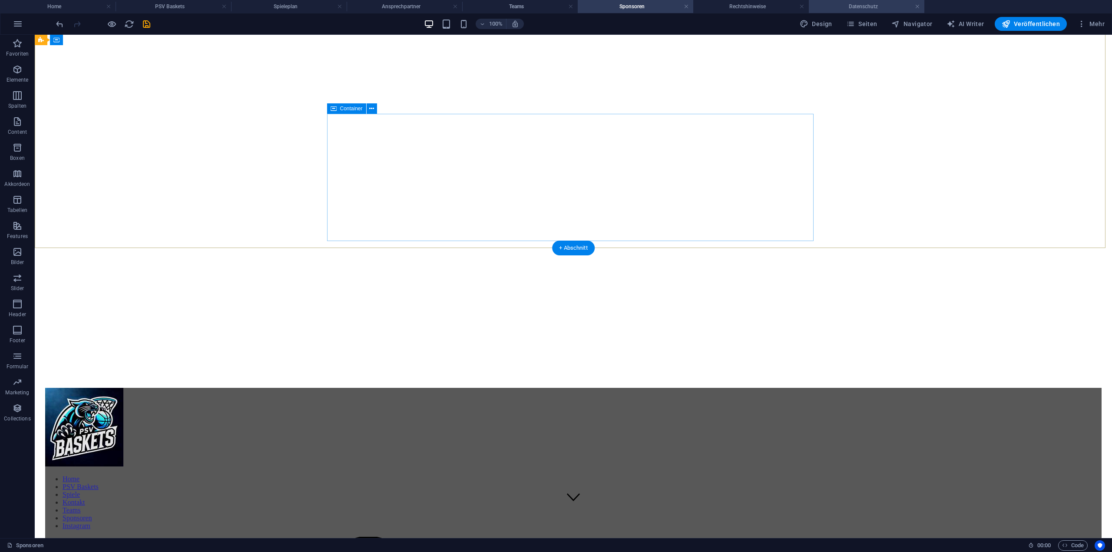
scroll to position [43, 0]
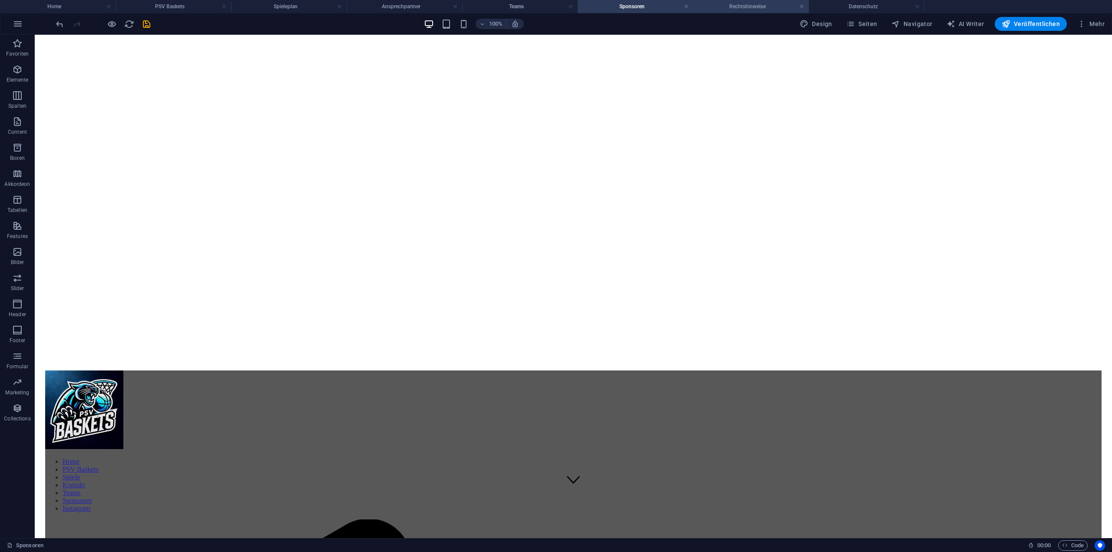
click at [747, 7] on h4 "Rechtshinweise" at bounding box center [751, 7] width 116 height 10
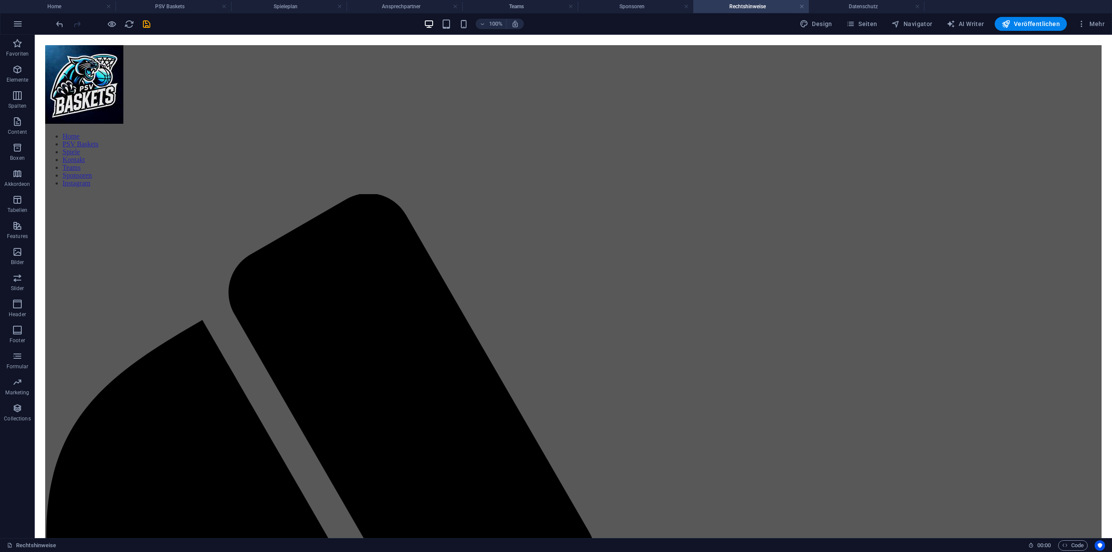
scroll to position [0, 0]
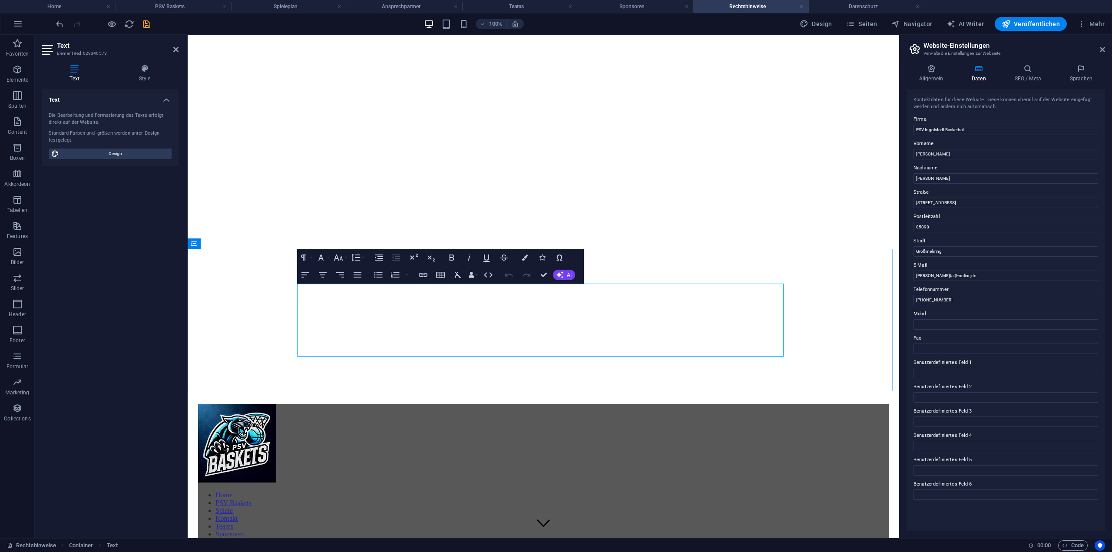
drag, startPoint x: 396, startPoint y: 342, endPoint x: 295, endPoint y: 298, distance: 110.5
click at [60, 26] on icon "undo" at bounding box center [60, 24] width 10 height 10
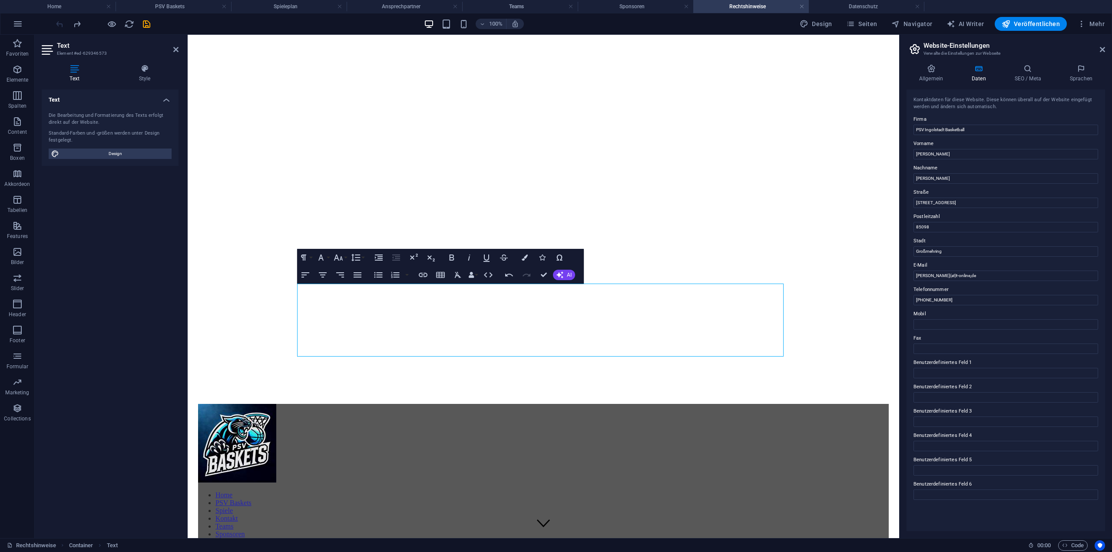
click at [60, 26] on div at bounding box center [102, 24] width 97 height 14
click at [978, 200] on input "[STREET_ADDRESS]" at bounding box center [1006, 203] width 185 height 10
drag, startPoint x: 860, startPoint y: 201, endPoint x: 847, endPoint y: 202, distance: 13.5
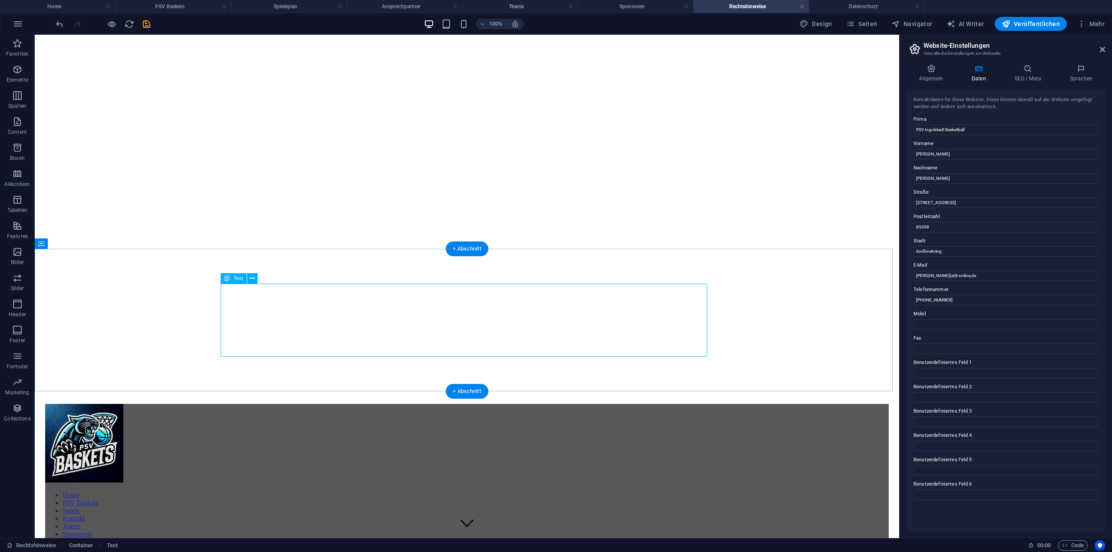
click at [1003, 202] on input "[STREET_ADDRESS]" at bounding box center [1006, 203] width 185 height 10
drag, startPoint x: 1041, startPoint y: 238, endPoint x: 876, endPoint y: 197, distance: 169.6
type input "N"
type input "[STREET_ADDRESS]"
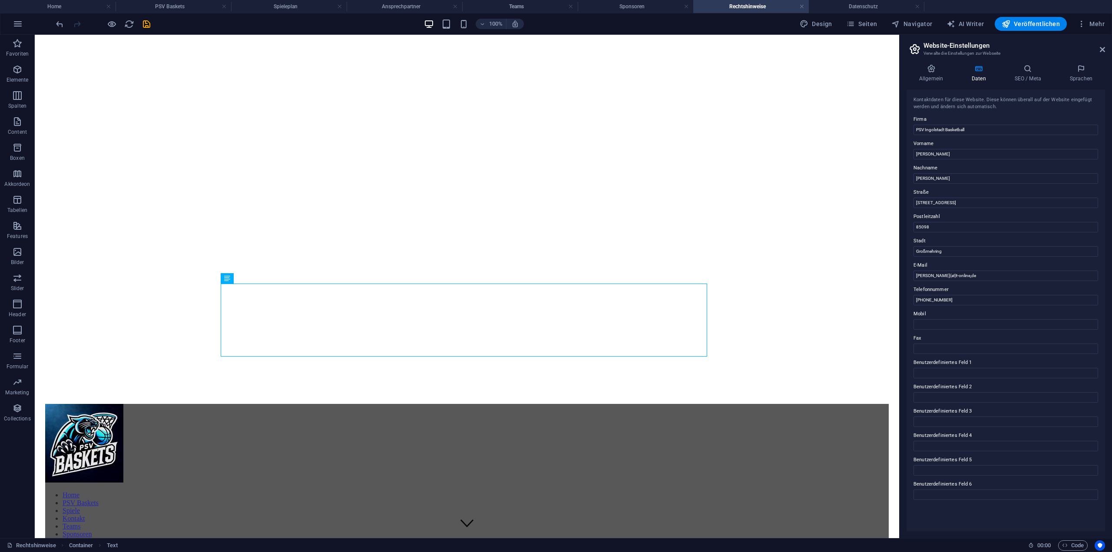
click at [1099, 53] on header "Website-Einstellungen Verwalte die Einstellungen zur Webseite" at bounding box center [1006, 46] width 197 height 23
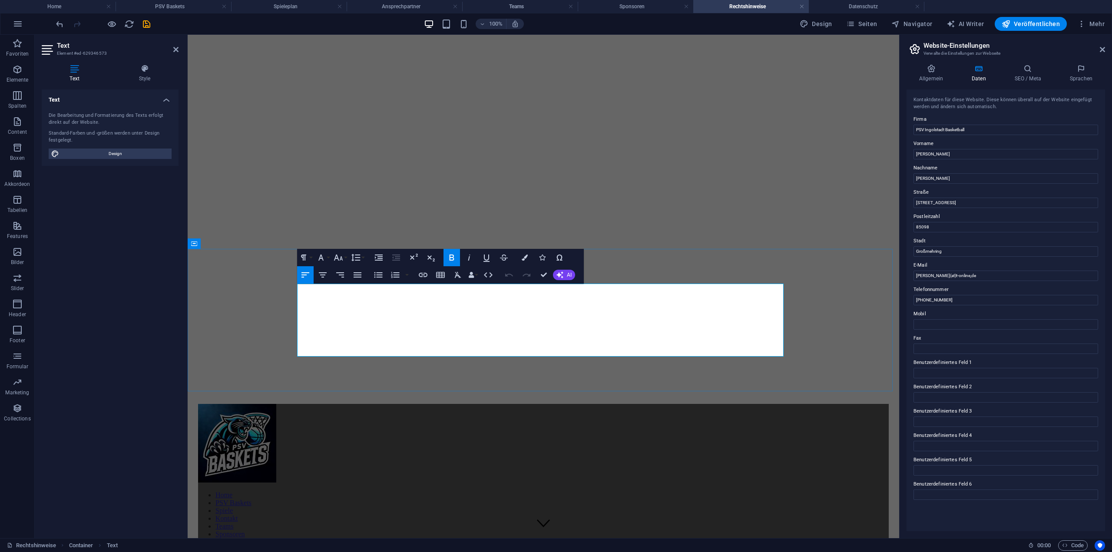
drag, startPoint x: 357, startPoint y: 311, endPoint x: 293, endPoint y: 311, distance: 63.4
click at [525, 259] on icon "button" at bounding box center [525, 258] width 6 height 6
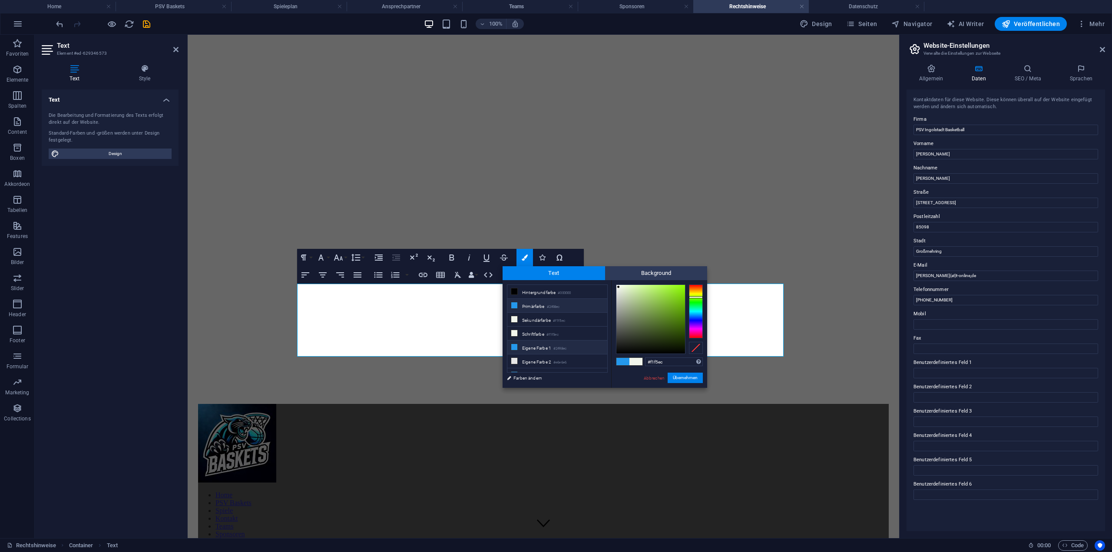
click at [516, 347] on icon at bounding box center [514, 347] width 6 height 6
type input "#2498ec"
drag, startPoint x: 683, startPoint y: 377, endPoint x: 502, endPoint y: 365, distance: 181.5
click at [683, 377] on button "Übernehmen" at bounding box center [685, 378] width 35 height 10
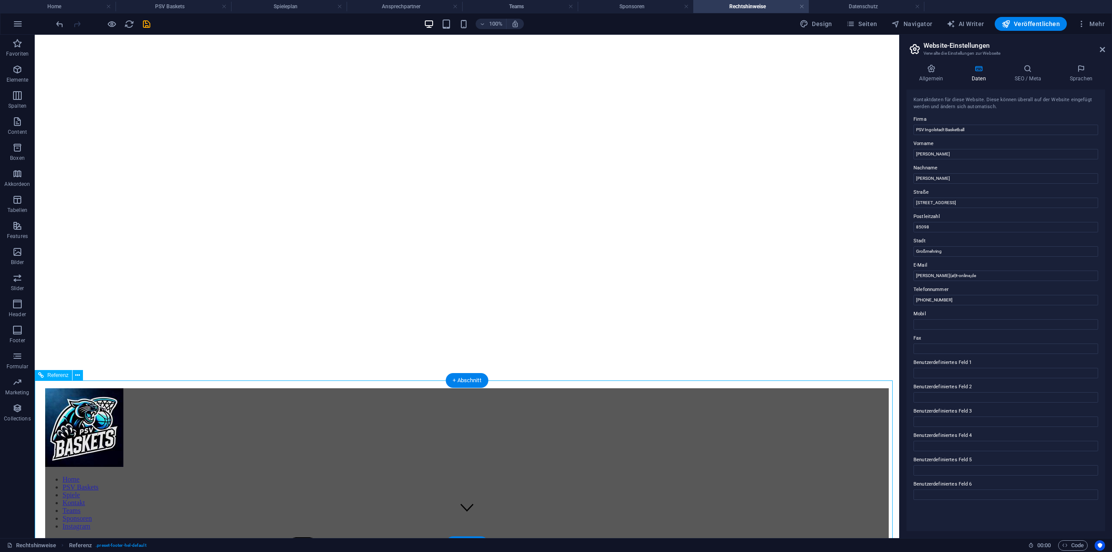
scroll to position [17, 0]
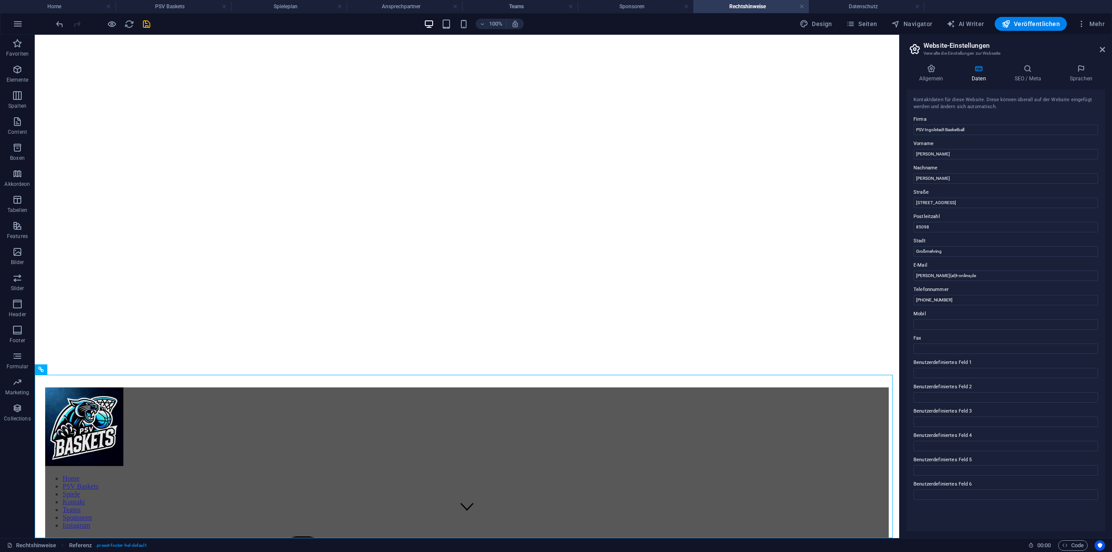
click at [1107, 51] on aside "Website-Einstellungen Verwalte die Einstellungen zur Webseite Allgemein Daten S…" at bounding box center [1005, 286] width 213 height 503
click at [1103, 49] on icon at bounding box center [1102, 49] width 5 height 7
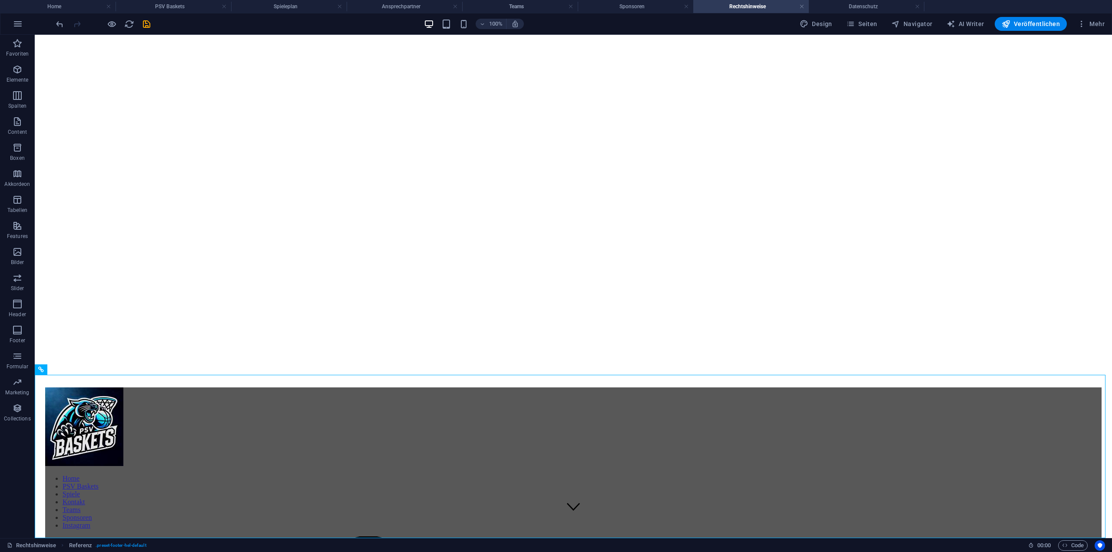
click at [148, 29] on div at bounding box center [102, 24] width 97 height 14
click at [148, 27] on icon "save" at bounding box center [147, 24] width 10 height 10
click at [849, 7] on h4 "Datenschutz" at bounding box center [867, 7] width 116 height 10
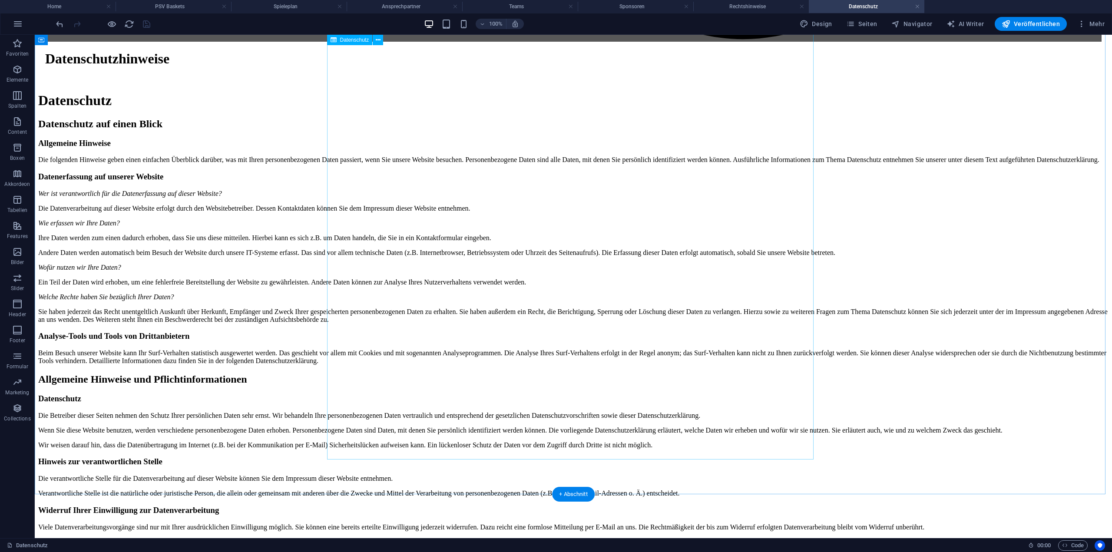
scroll to position [2026, 0]
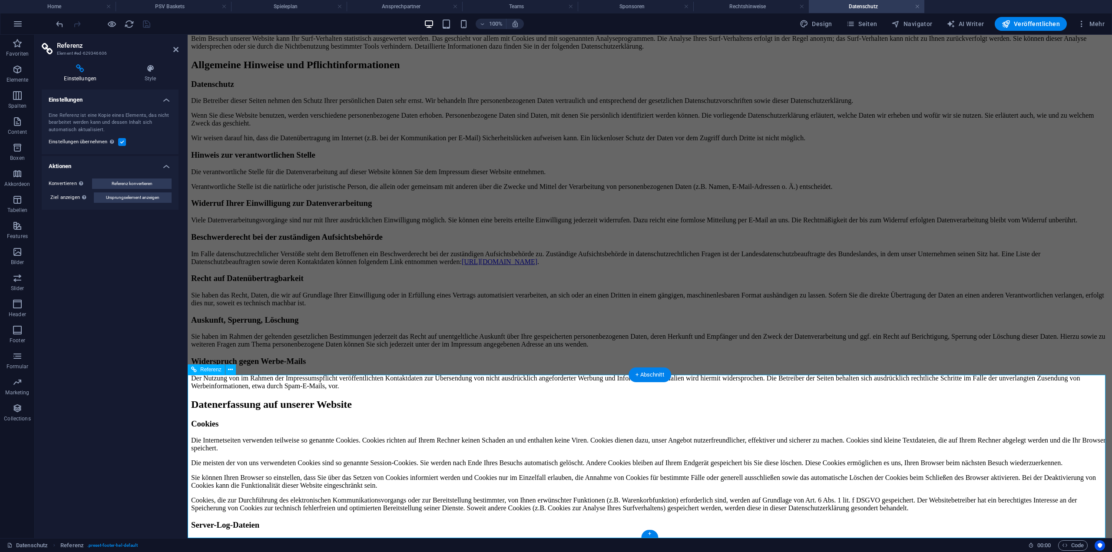
click at [176, 8] on h4 "PSV Baskets" at bounding box center [174, 7] width 116 height 10
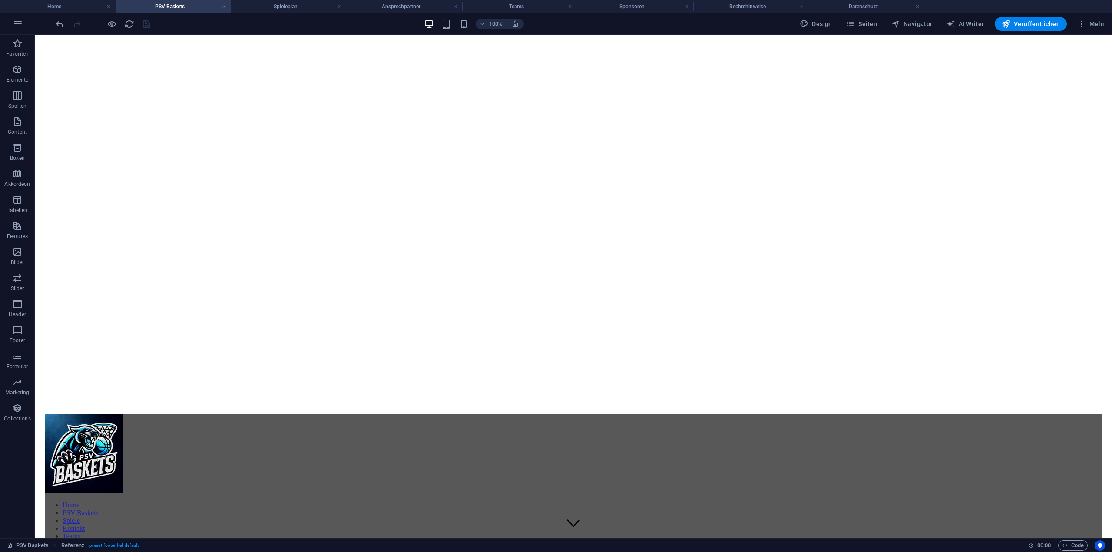
scroll to position [737, 0]
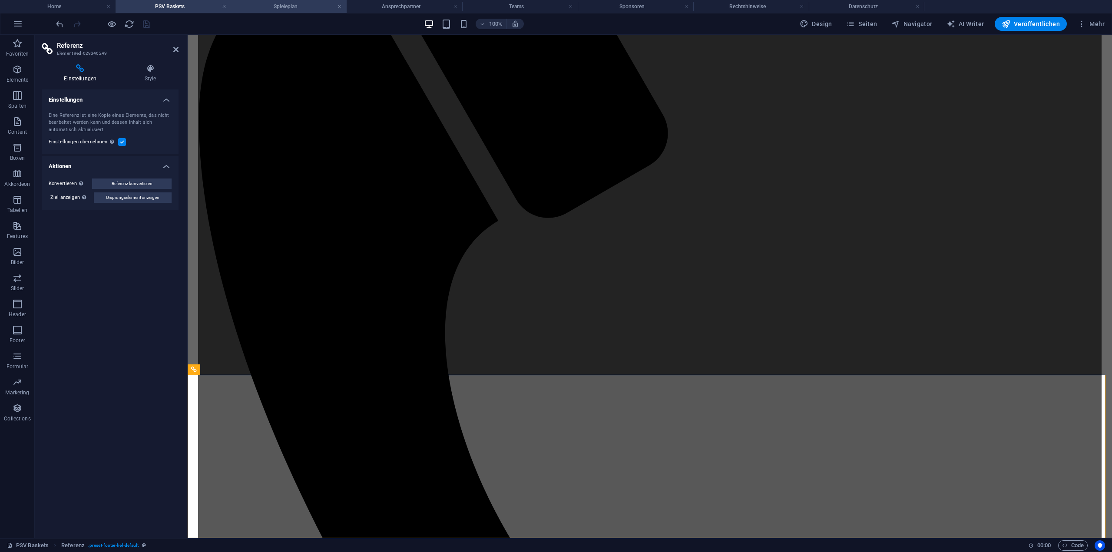
click at [286, 9] on h4 "Spieleplan" at bounding box center [289, 7] width 116 height 10
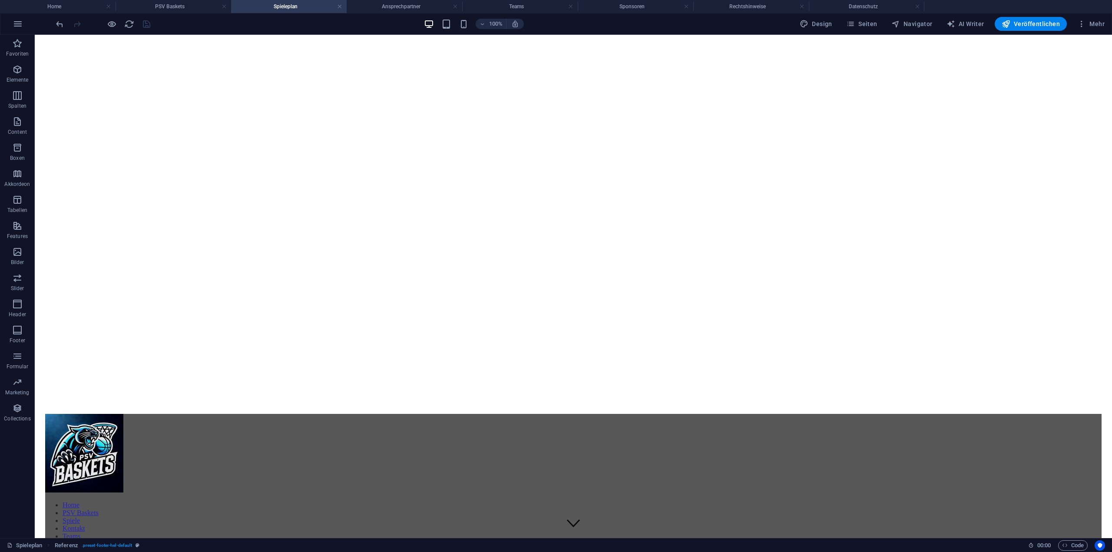
scroll to position [0, 0]
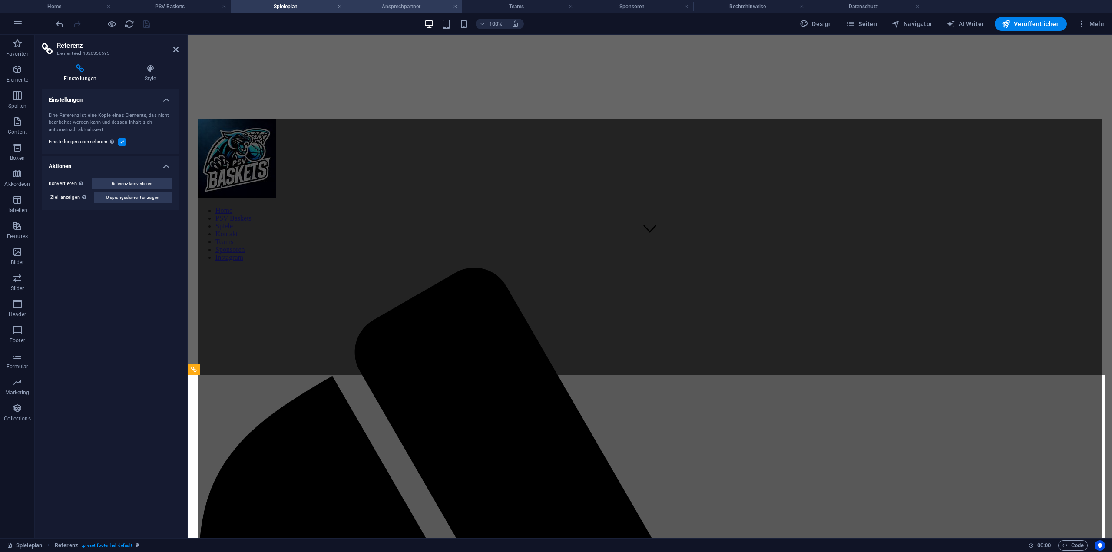
click at [409, 8] on h4 "Ansprechpartner" at bounding box center [405, 7] width 116 height 10
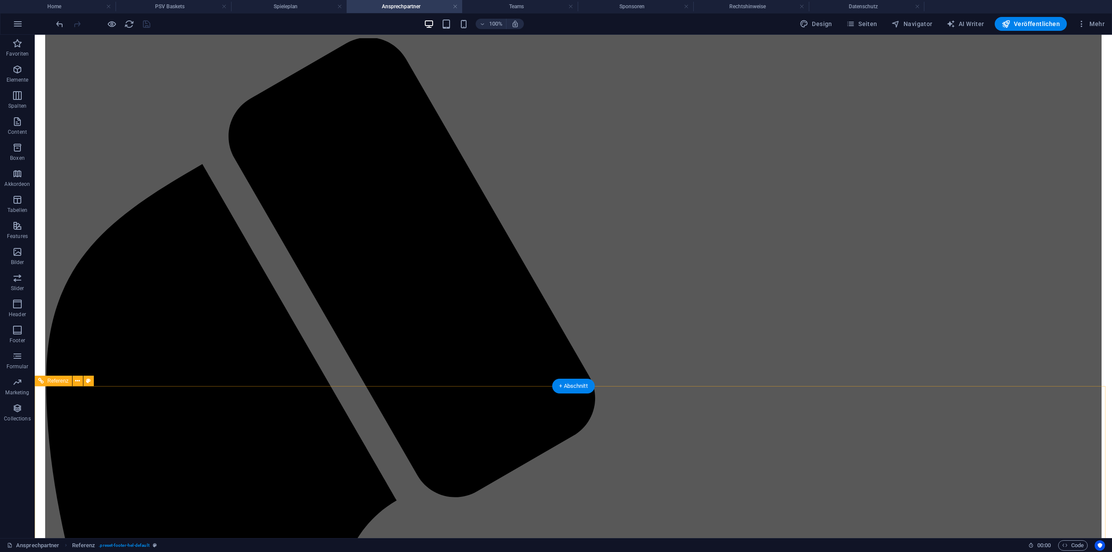
scroll to position [542, 0]
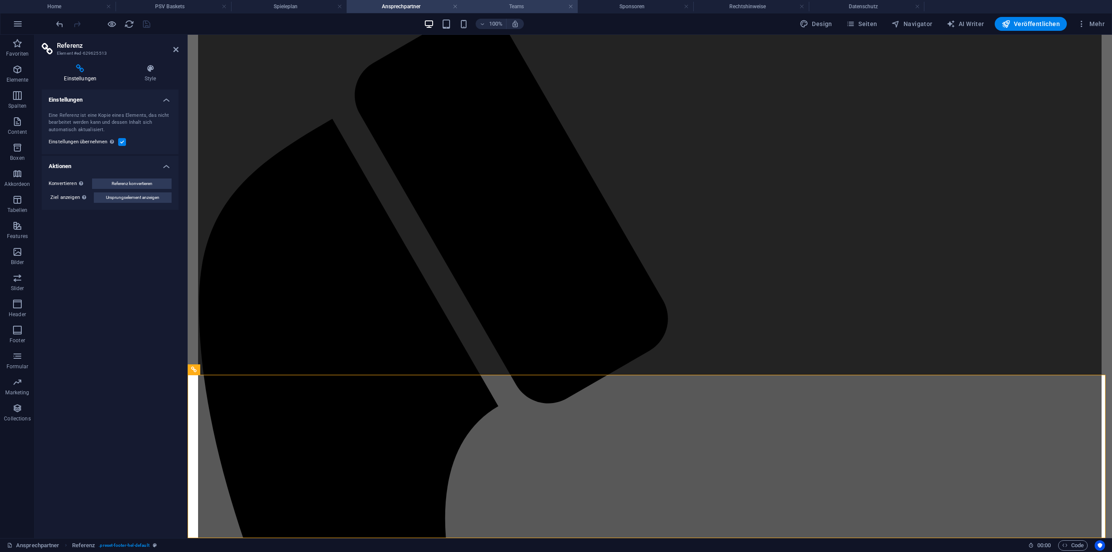
click at [506, 2] on h4 "Teams" at bounding box center [520, 7] width 116 height 10
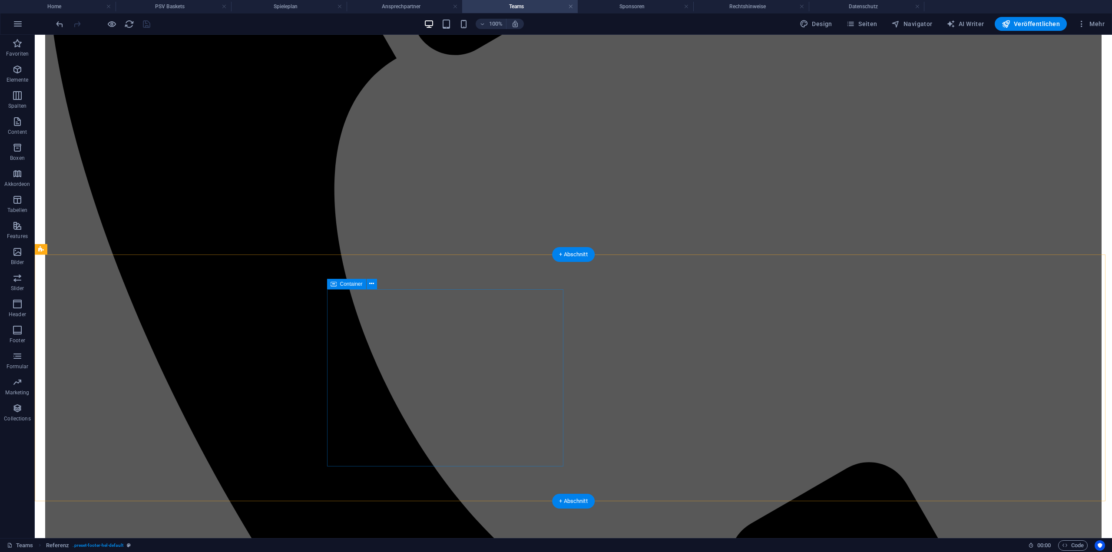
scroll to position [972, 0]
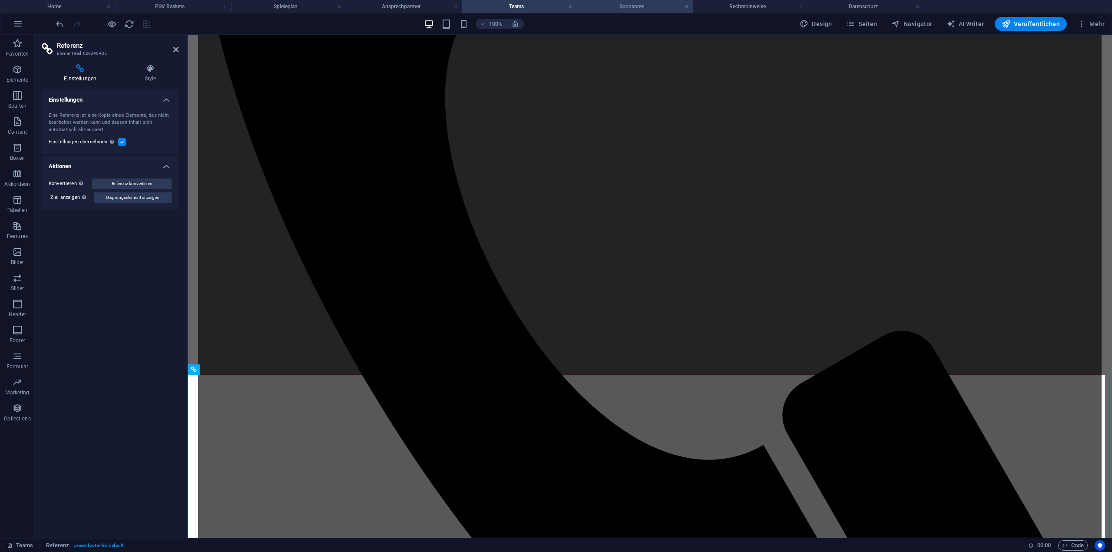
click at [652, 6] on h4 "Sponsoren" at bounding box center [636, 7] width 116 height 10
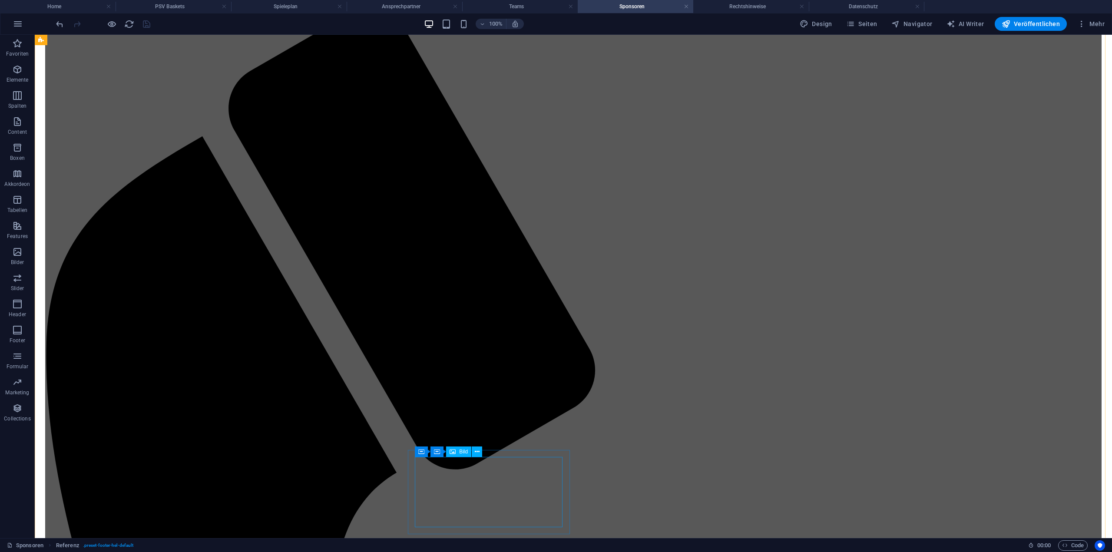
scroll to position [672, 0]
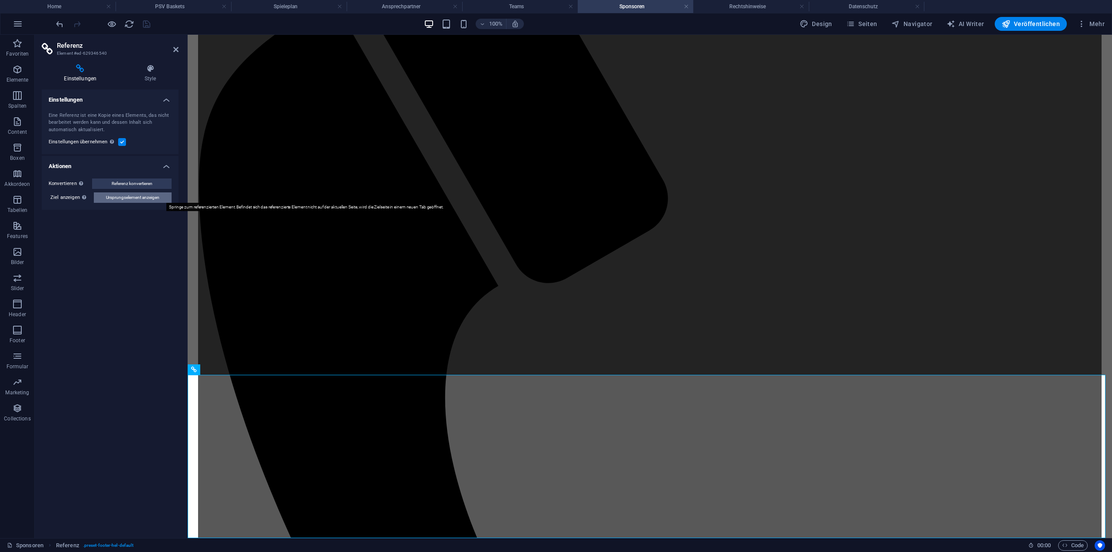
click at [130, 198] on span "Ursprungselement anzeigen" at bounding box center [132, 197] width 53 height 10
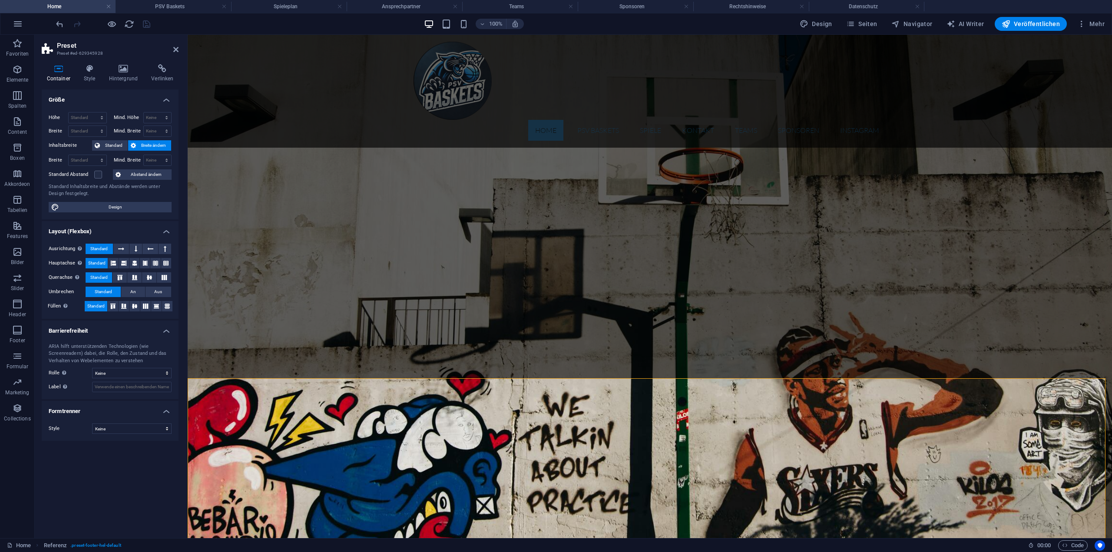
scroll to position [759, 0]
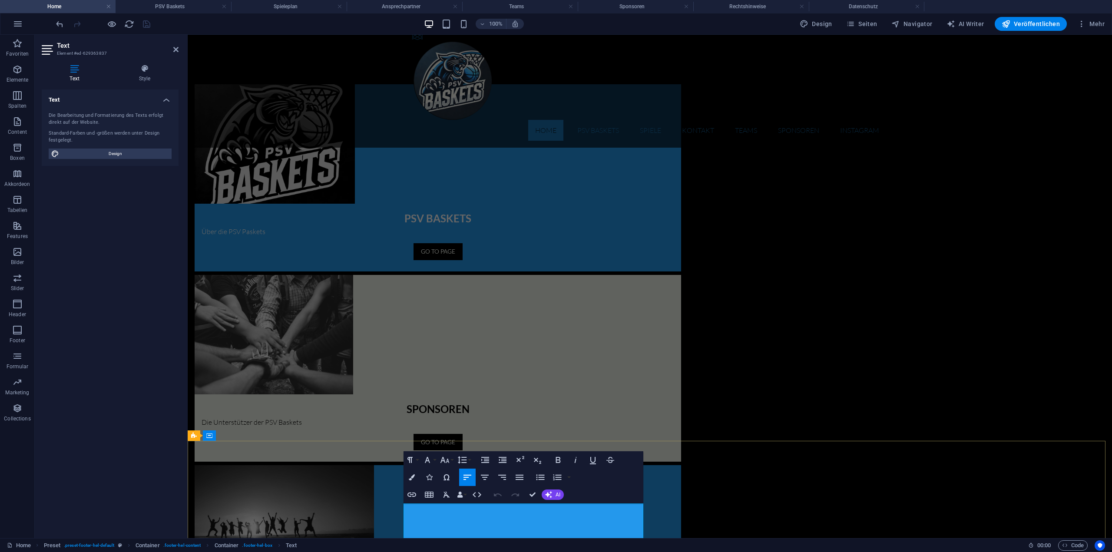
drag, startPoint x: 533, startPoint y: 523, endPoint x: 475, endPoint y: 521, distance: 57.4
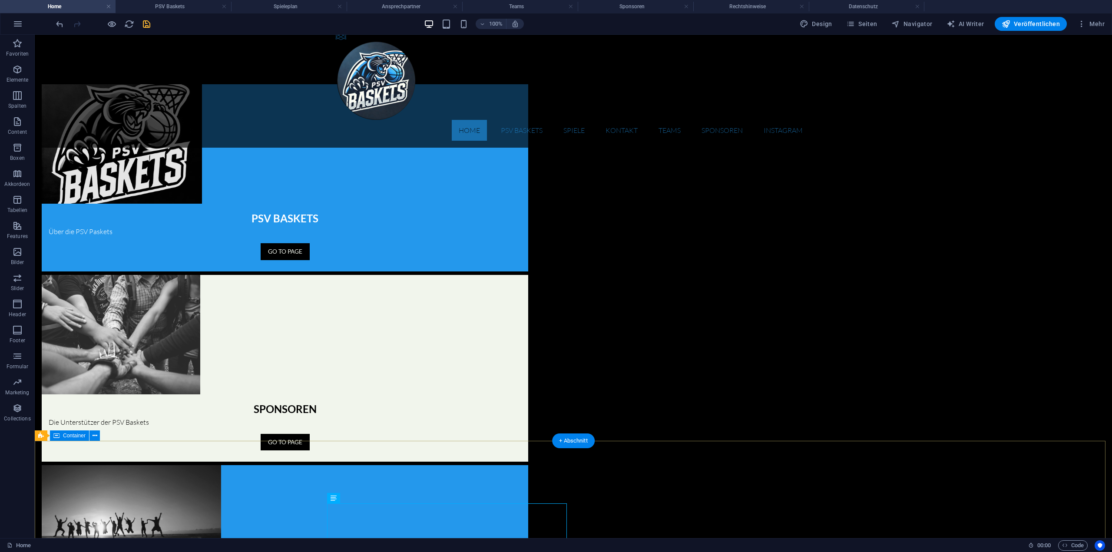
click at [149, 25] on icon "save" at bounding box center [147, 24] width 10 height 10
click at [202, 5] on h4 "PSV Baskets" at bounding box center [174, 7] width 116 height 10
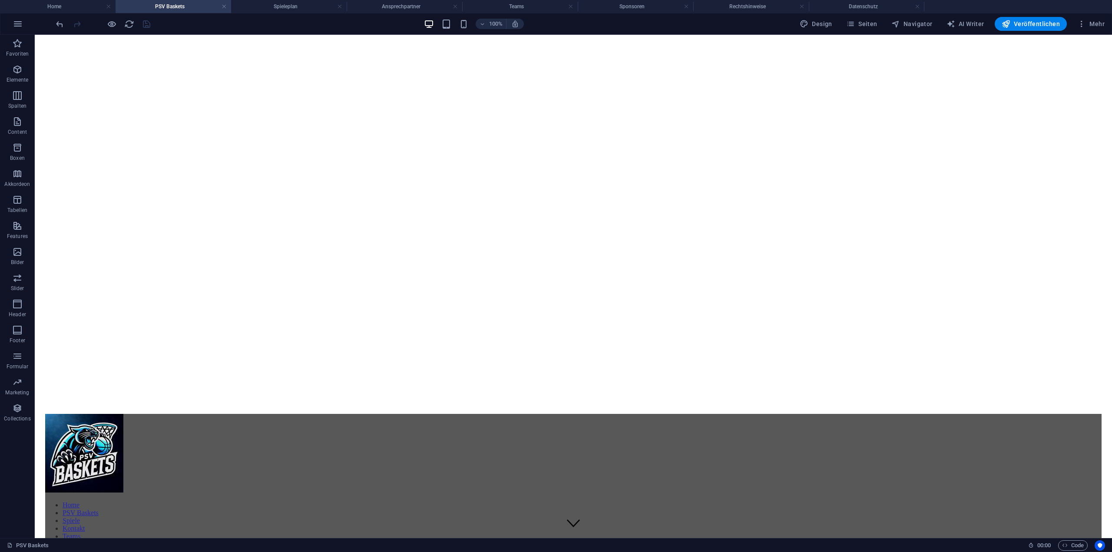
scroll to position [737, 0]
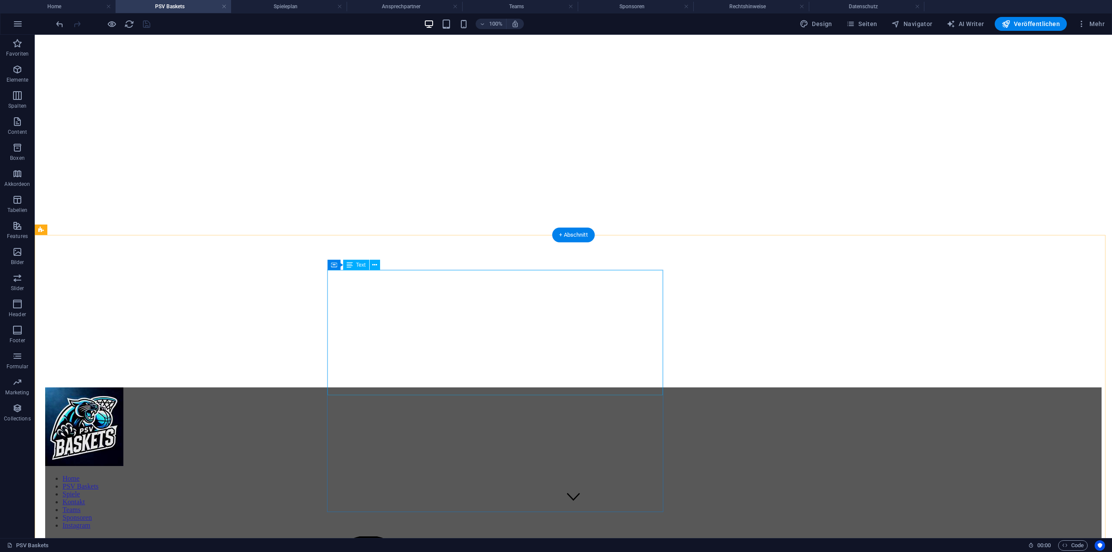
scroll to position [0, 0]
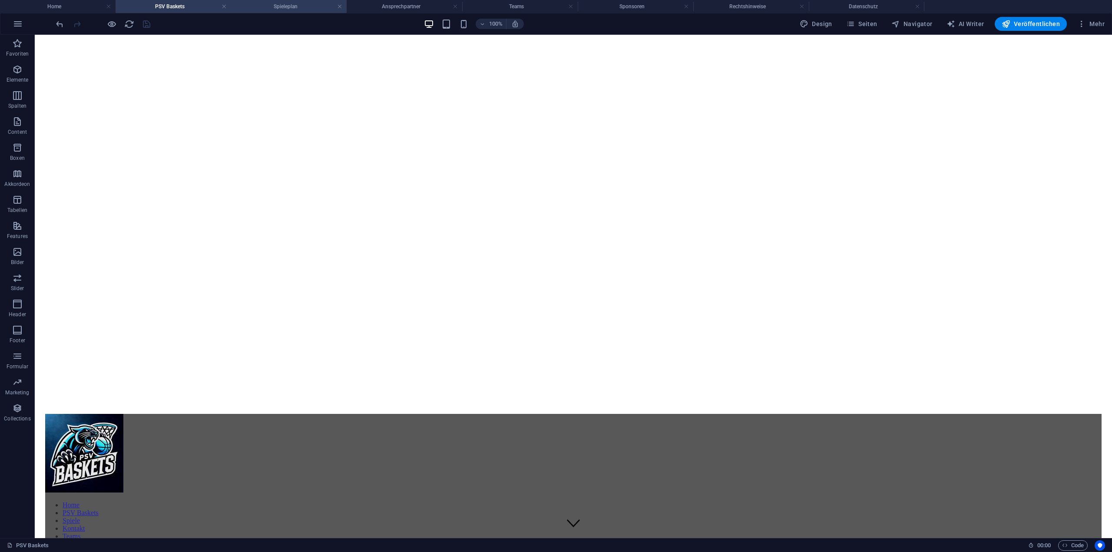
click at [282, 5] on h4 "Spieleplan" at bounding box center [289, 7] width 116 height 10
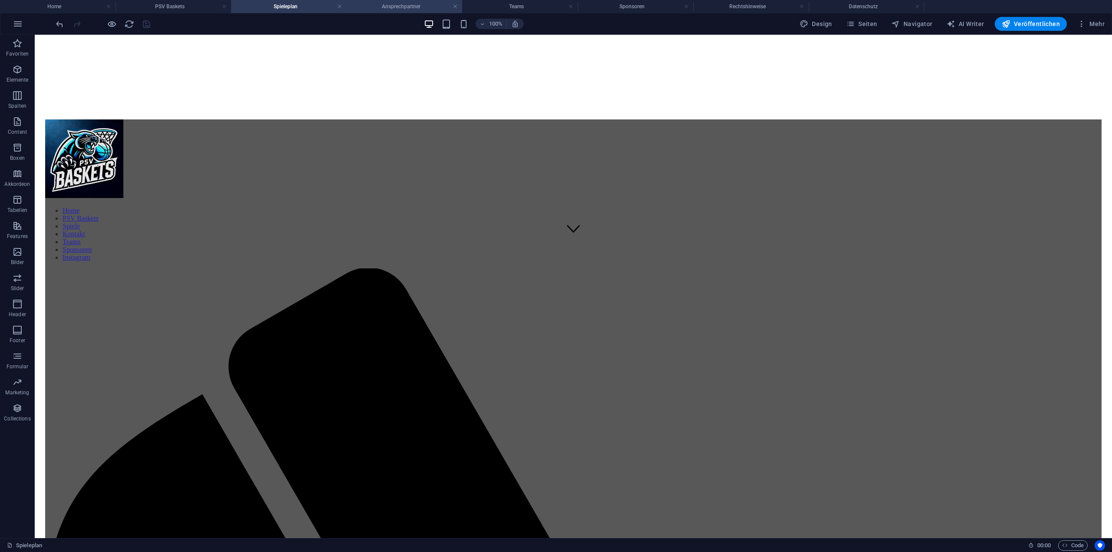
click at [389, 7] on h4 "Ansprechpartner" at bounding box center [405, 7] width 116 height 10
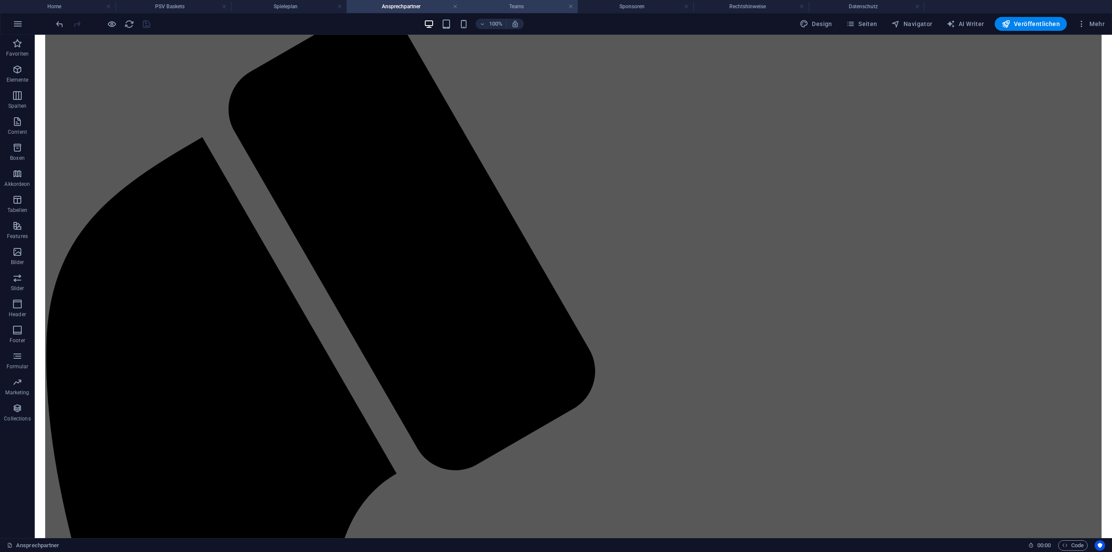
click at [536, 10] on h4 "Teams" at bounding box center [520, 7] width 116 height 10
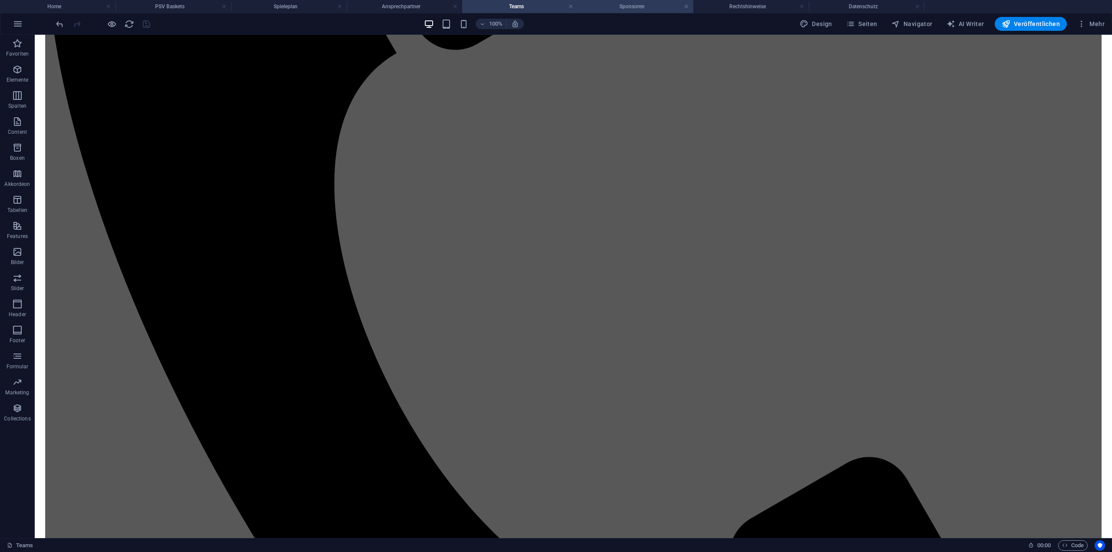
click at [638, 5] on h4 "Sponsoren" at bounding box center [636, 7] width 116 height 10
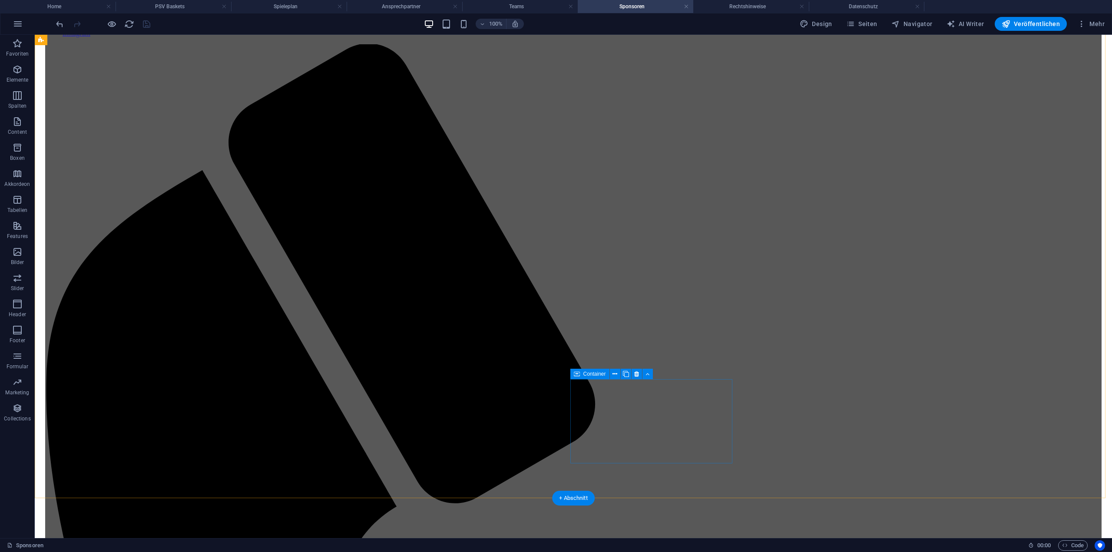
scroll to position [498, 0]
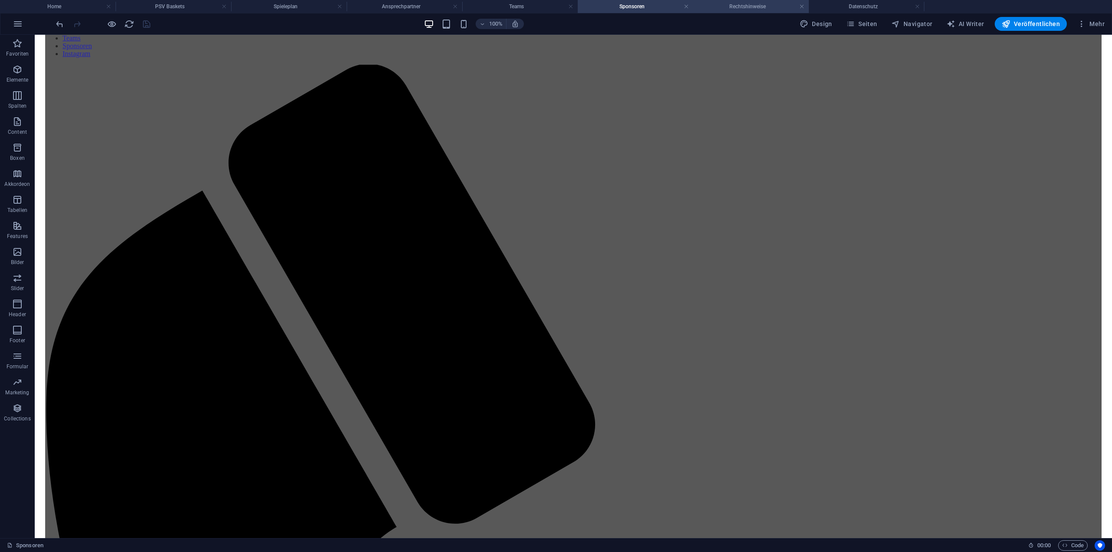
click at [761, 12] on li "Rechtshinweise" at bounding box center [751, 6] width 116 height 13
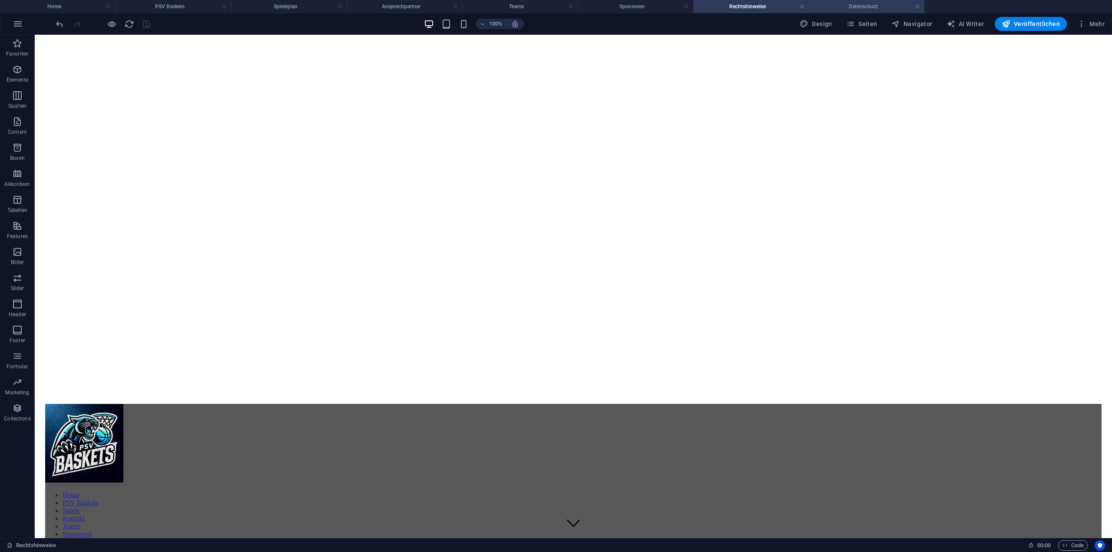
scroll to position [17, 0]
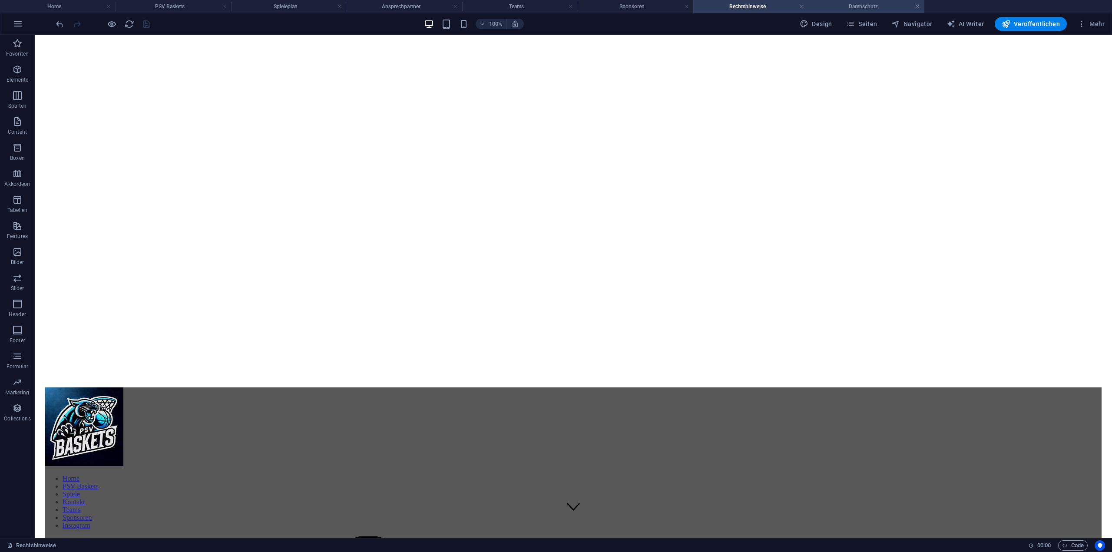
click at [862, 9] on h4 "Datenschutz" at bounding box center [867, 7] width 116 height 10
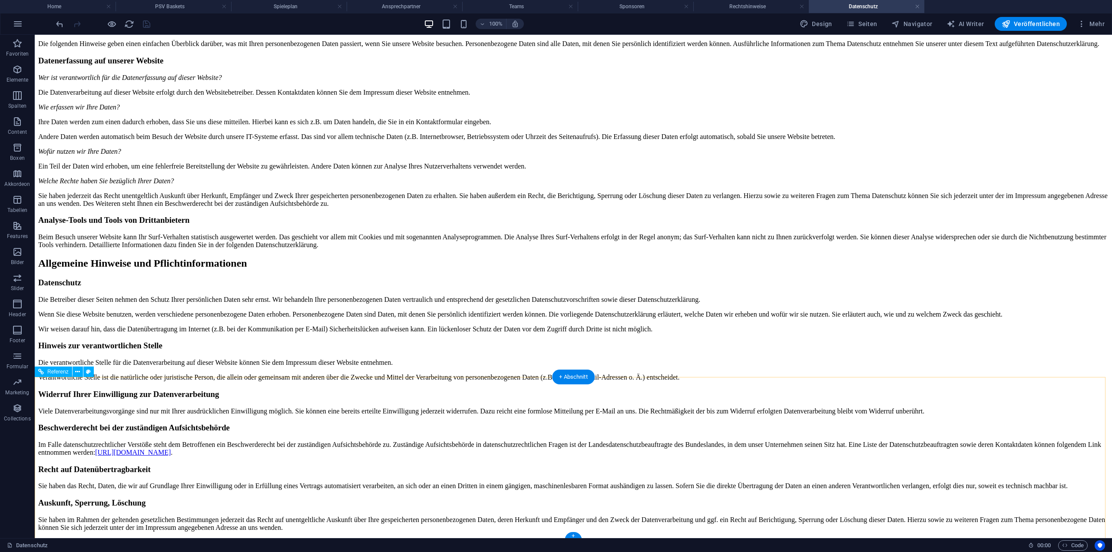
scroll to position [2026, 0]
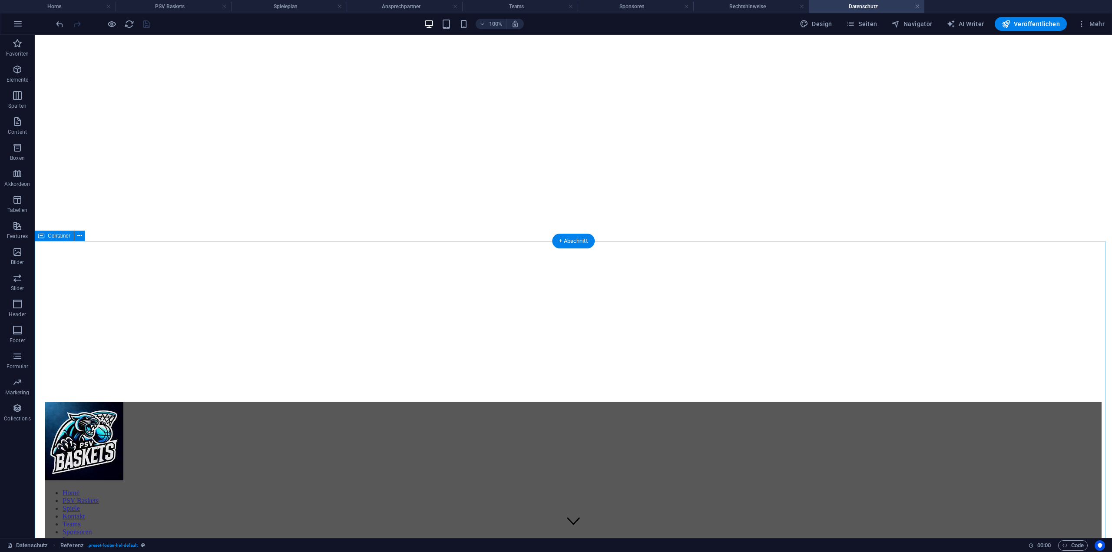
scroll to position [0, 0]
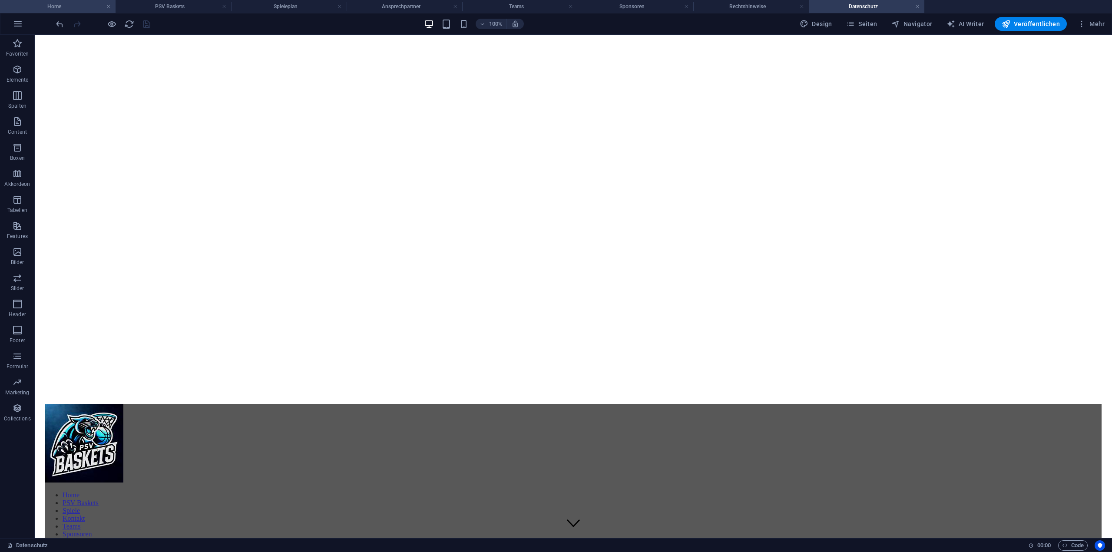
click at [77, 7] on h4 "Home" at bounding box center [58, 7] width 116 height 10
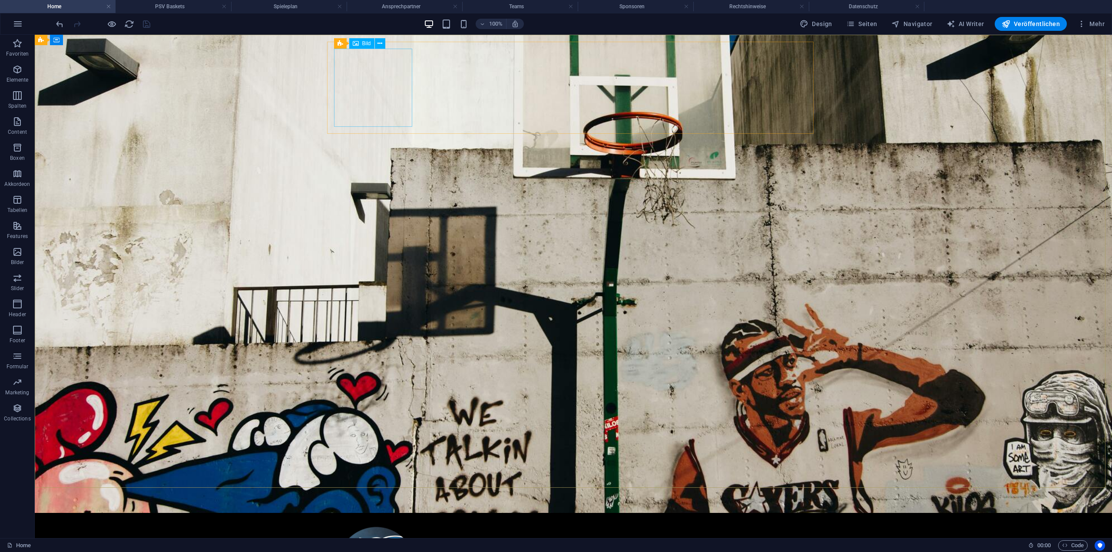
click at [361, 43] on div "Bild" at bounding box center [361, 43] width 25 height 10
select select "px"
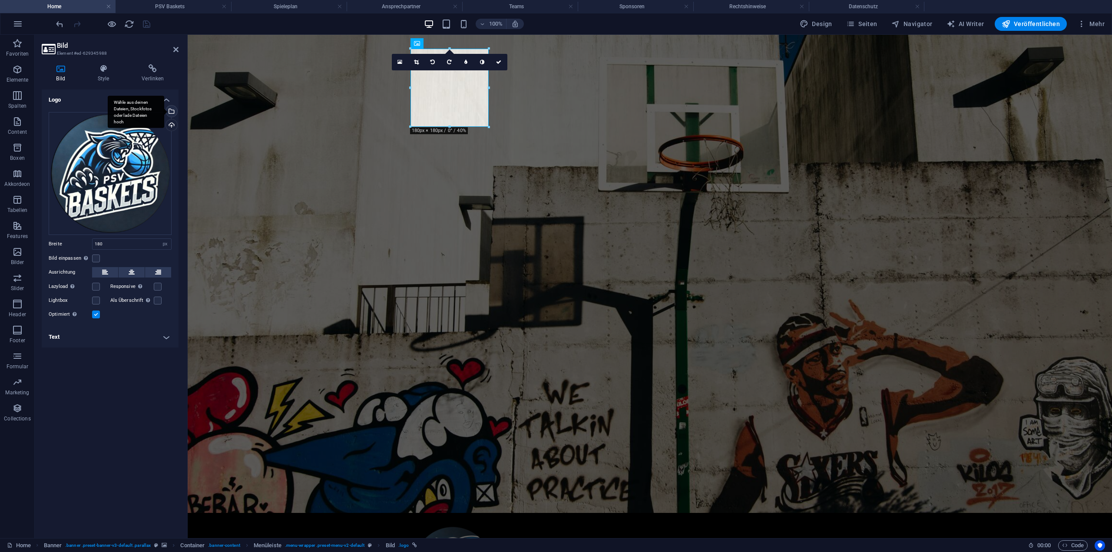
click at [173, 113] on div "Wähle aus deinen Dateien, Stockfotos oder lade Dateien hoch" at bounding box center [170, 112] width 13 height 13
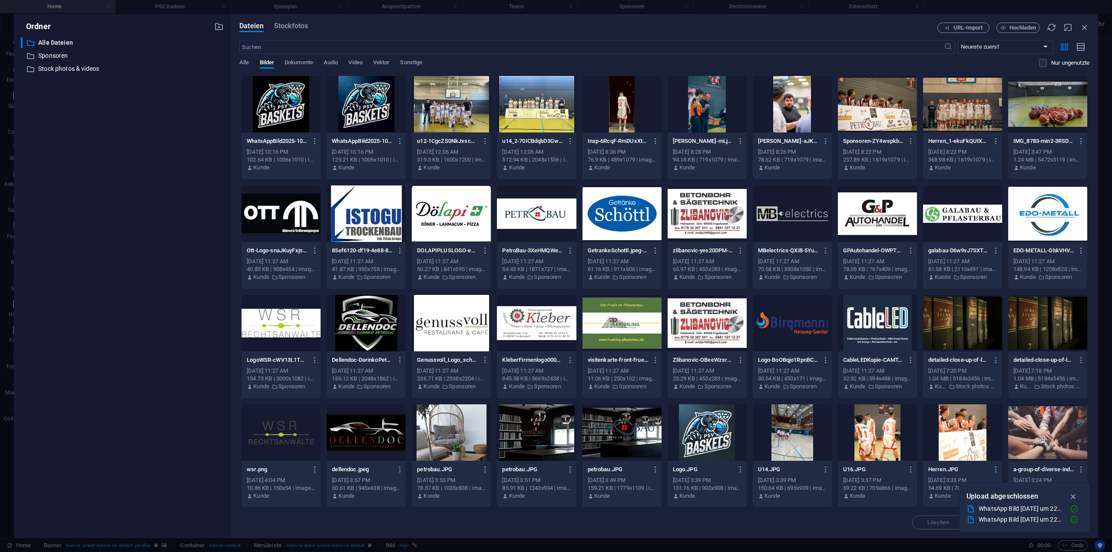
click at [383, 105] on div at bounding box center [366, 104] width 79 height 56
click at [383, 105] on div "1" at bounding box center [366, 104] width 79 height 56
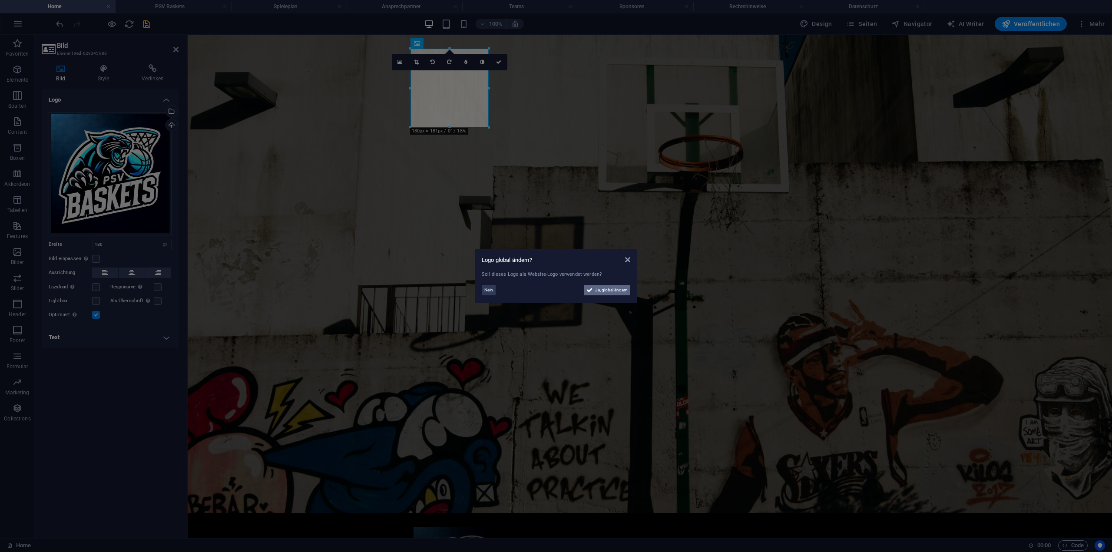
click at [612, 290] on span "Ja, global ändern" at bounding box center [611, 290] width 33 height 10
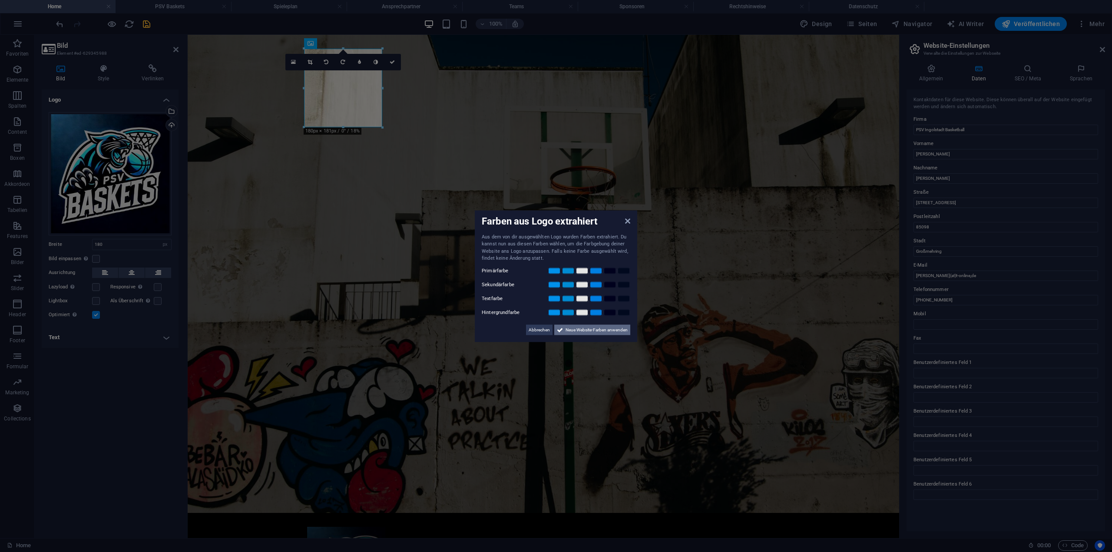
click at [586, 333] on span "Neue Website-Farben anwenden" at bounding box center [597, 329] width 62 height 10
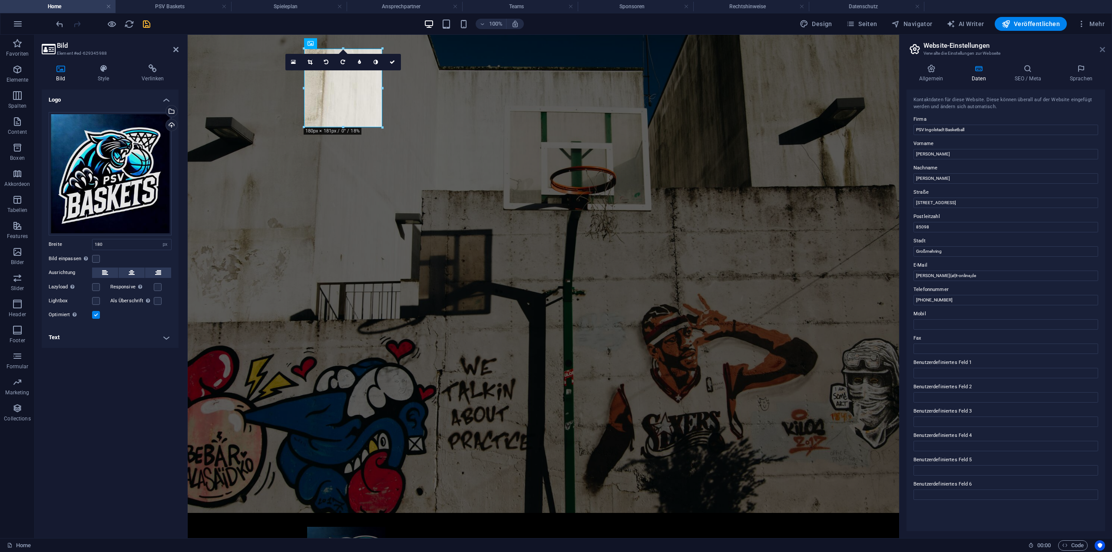
click at [1101, 50] on icon at bounding box center [1102, 49] width 5 height 7
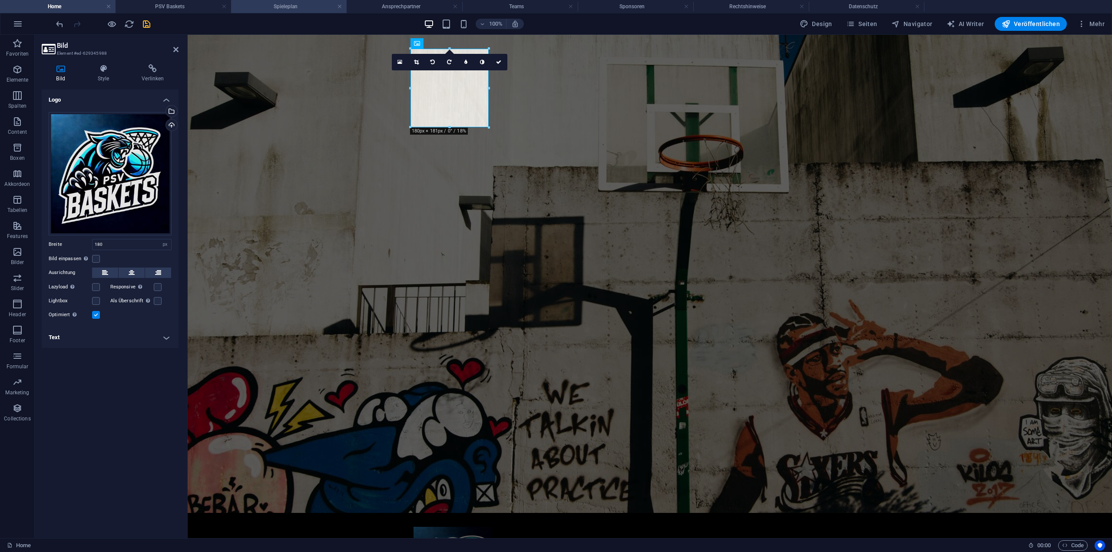
click at [268, 6] on h4 "Spieleplan" at bounding box center [289, 7] width 116 height 10
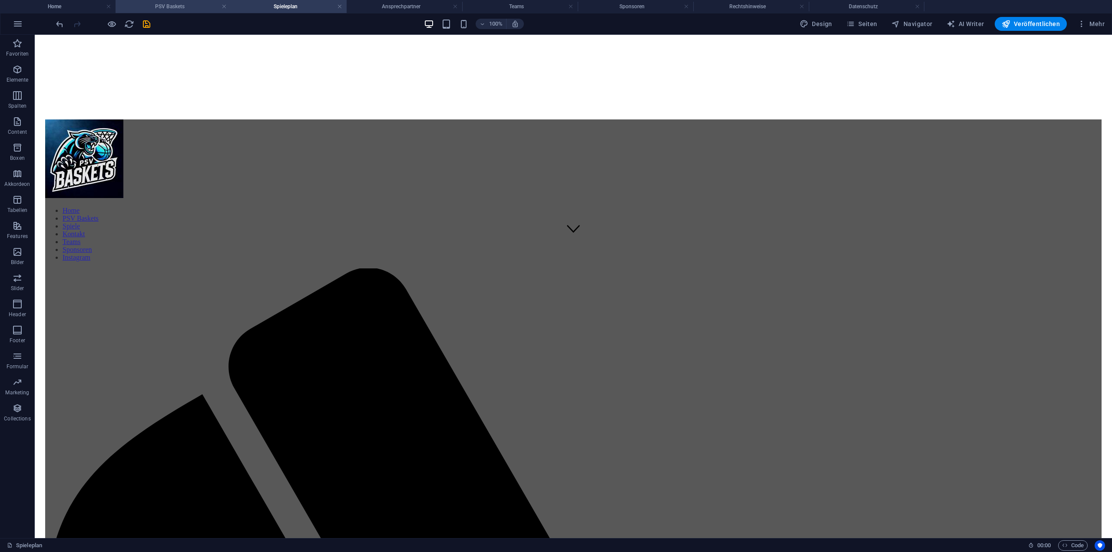
click at [179, 6] on h4 "PSV Baskets" at bounding box center [174, 7] width 116 height 10
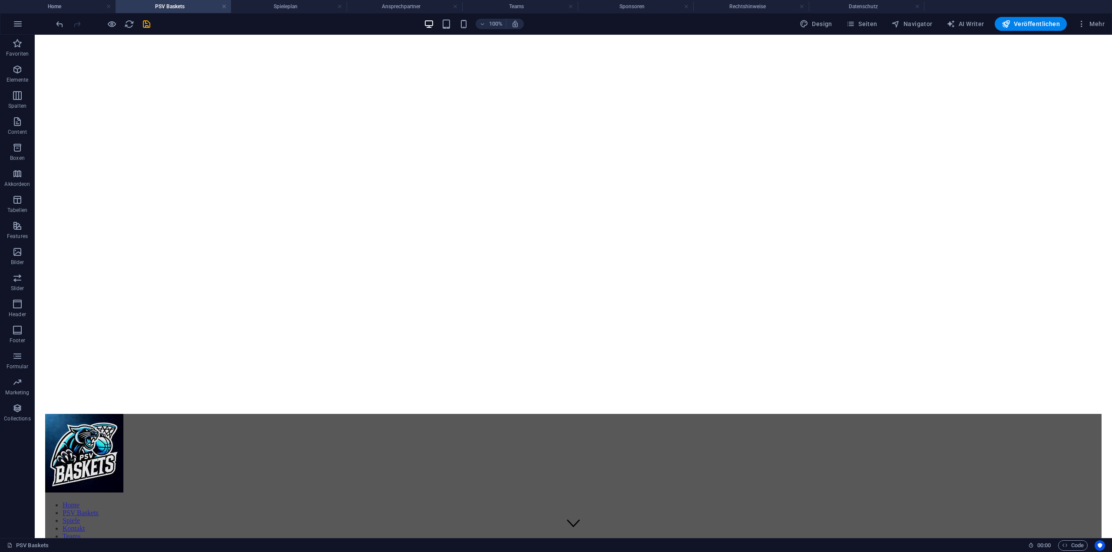
scroll to position [0, 0]
click at [146, 26] on icon "save" at bounding box center [147, 24] width 10 height 10
click at [85, 6] on h4 "Home" at bounding box center [58, 7] width 116 height 10
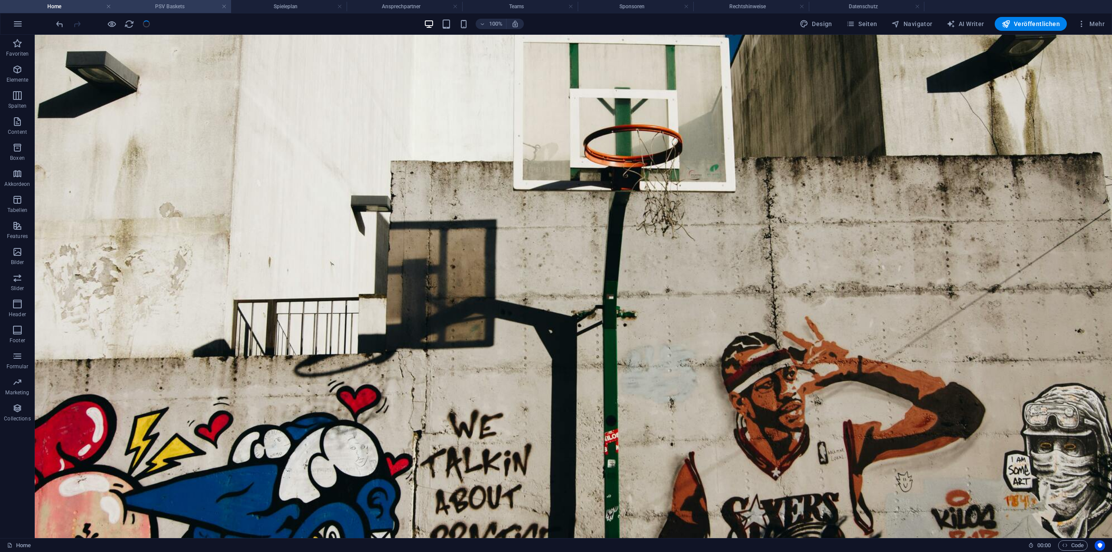
click at [144, 8] on h4 "PSV Baskets" at bounding box center [174, 7] width 116 height 10
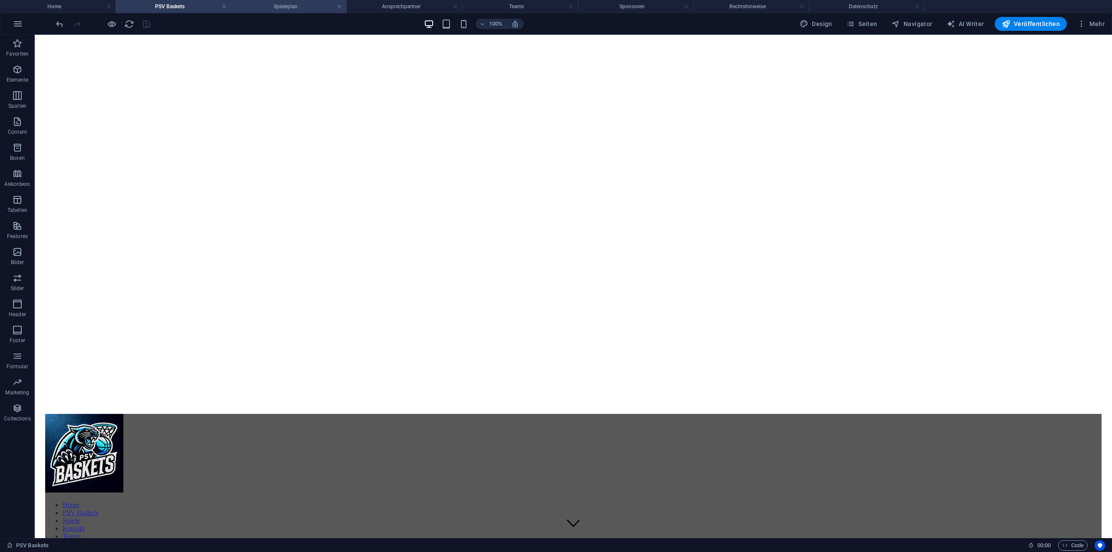
click at [284, 8] on h4 "Spieleplan" at bounding box center [289, 7] width 116 height 10
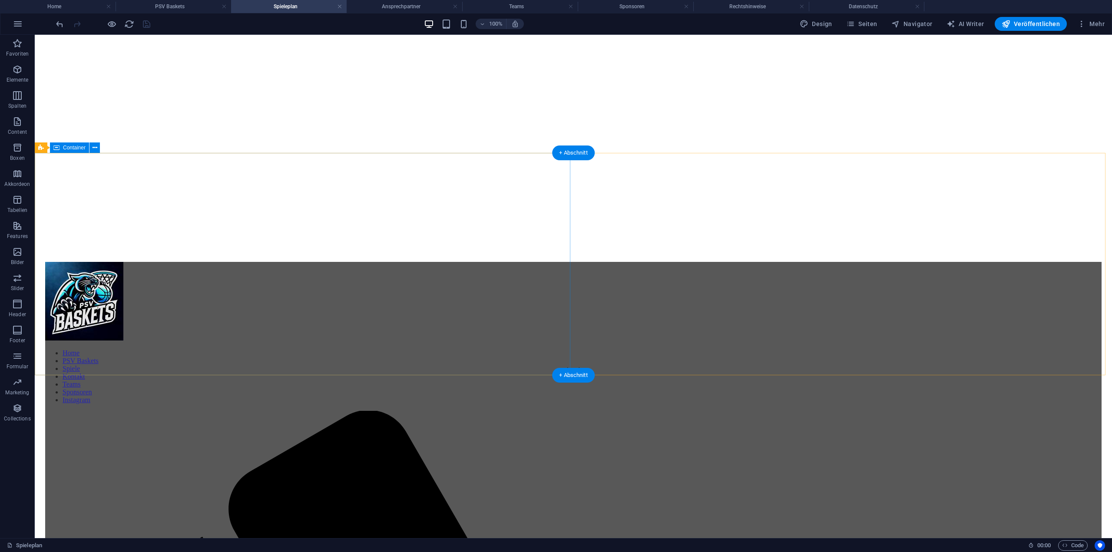
scroll to position [121, 0]
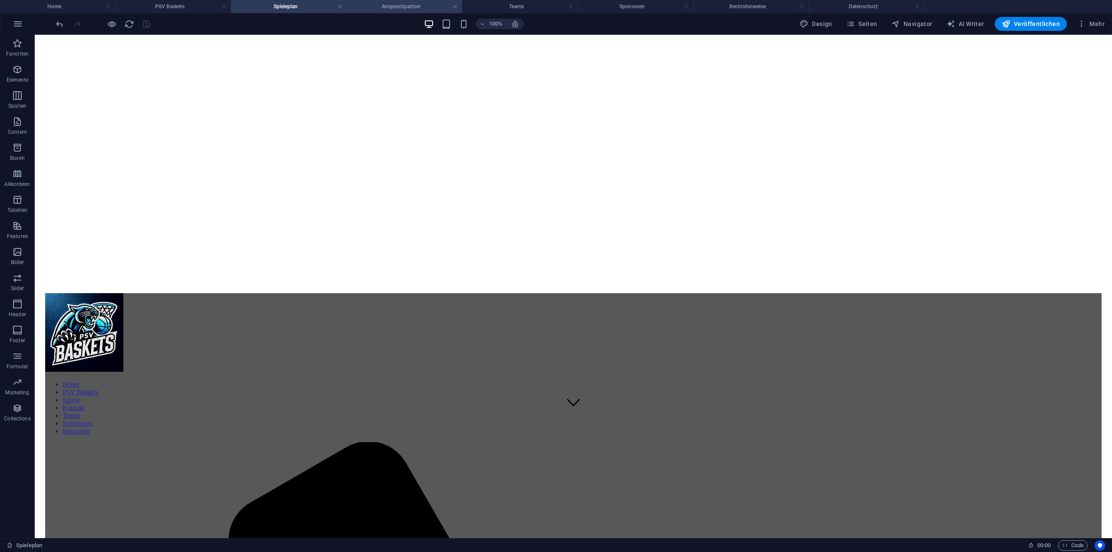
click at [403, 5] on h4 "Ansprechpartner" at bounding box center [405, 7] width 116 height 10
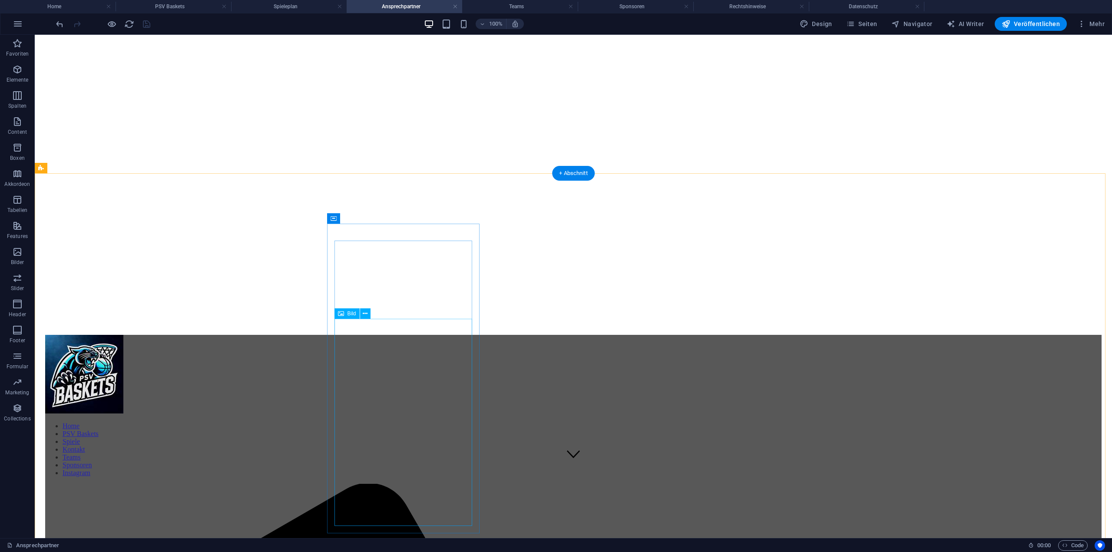
scroll to position [0, 0]
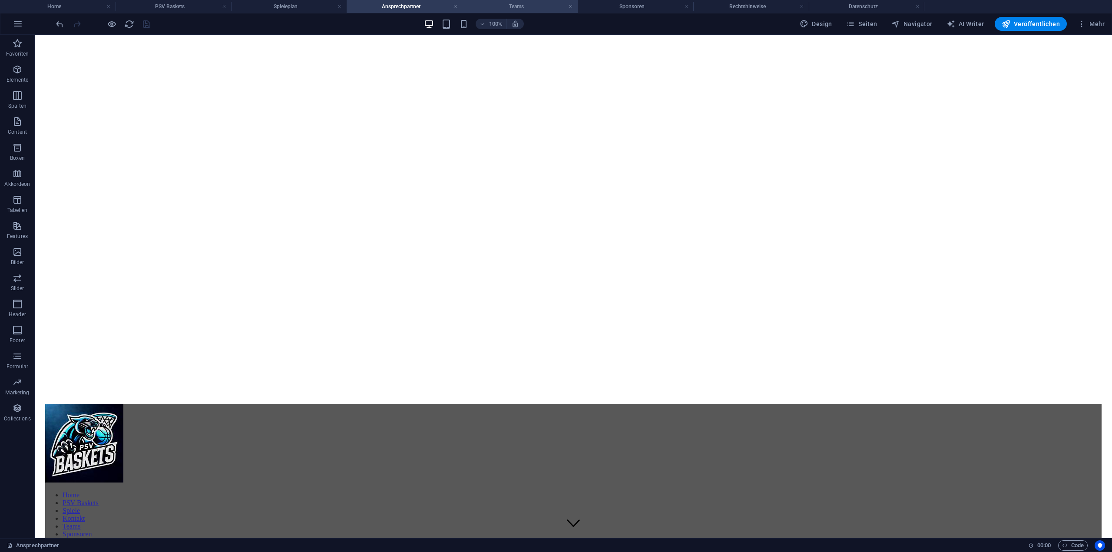
click at [495, 3] on h4 "Teams" at bounding box center [520, 7] width 116 height 10
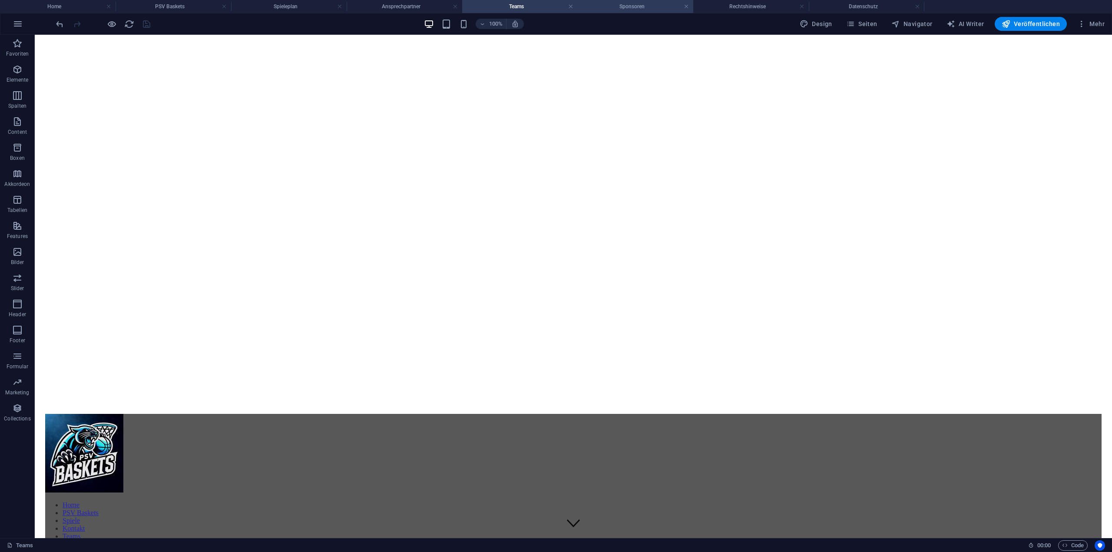
click at [648, 8] on h4 "Sponsoren" at bounding box center [636, 7] width 116 height 10
click at [726, 6] on h4 "Rechtshinweise" at bounding box center [751, 7] width 116 height 10
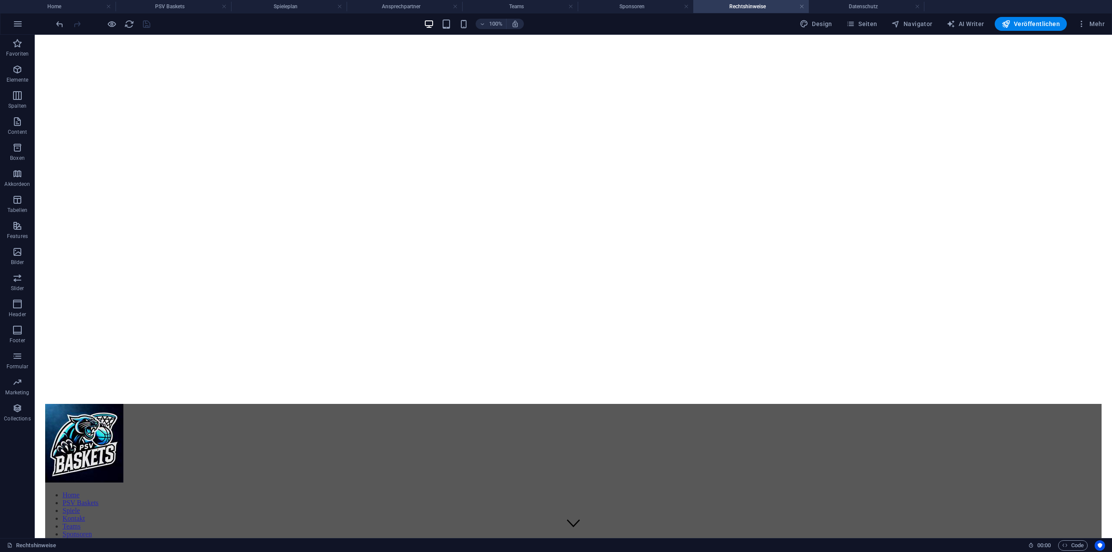
scroll to position [17, 0]
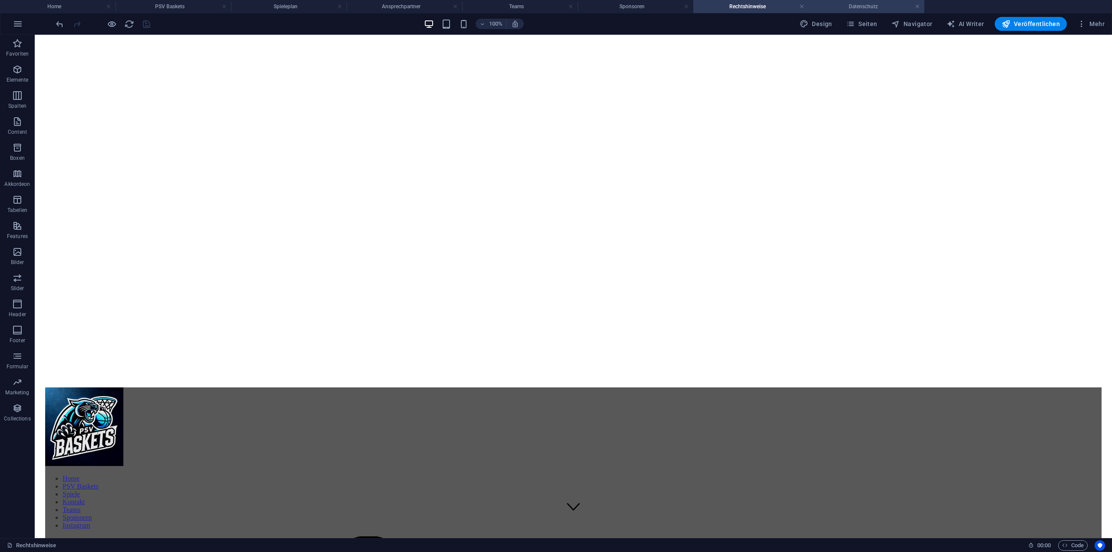
click at [842, 12] on li "Datenschutz" at bounding box center [867, 6] width 116 height 13
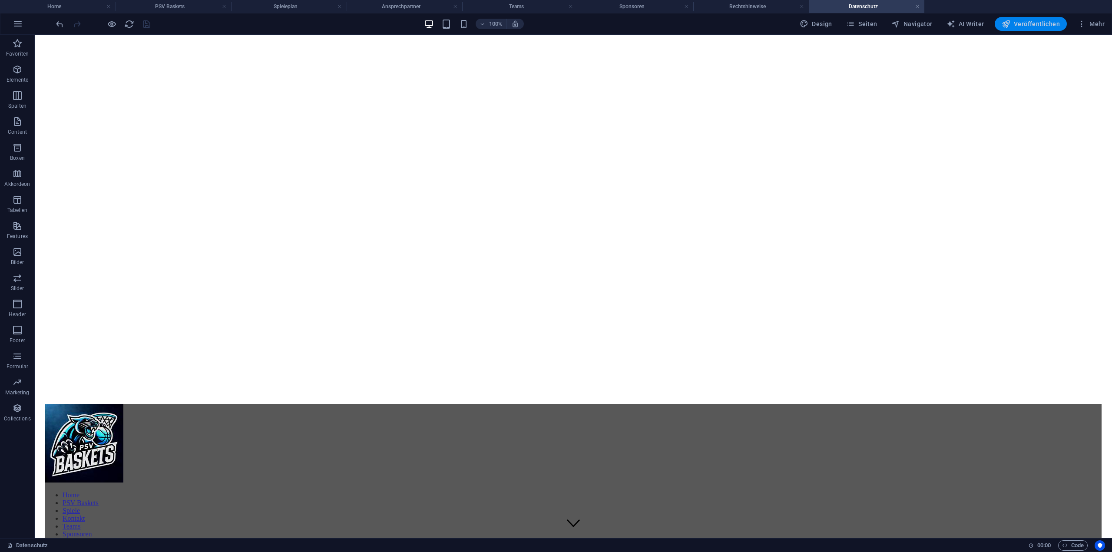
click at [1026, 23] on span "Veröffentlichen" at bounding box center [1031, 24] width 58 height 9
